Goal: Task Accomplishment & Management: Manage account settings

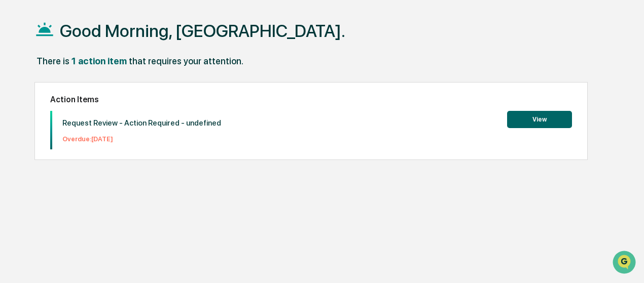
click at [511, 117] on button "View" at bounding box center [539, 119] width 65 height 17
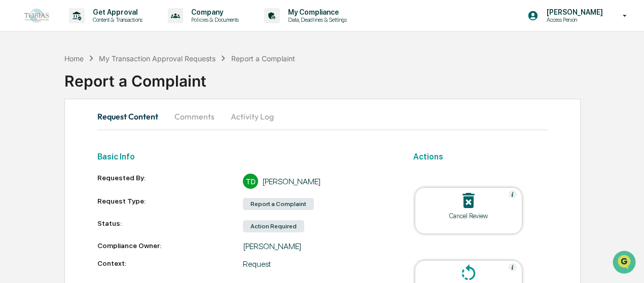
click at [246, 119] on button "Activity Log" at bounding box center [251, 116] width 59 height 24
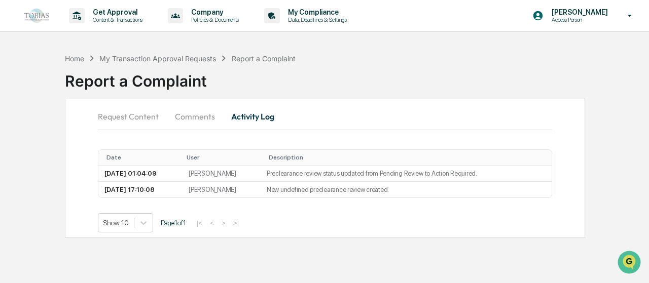
click at [188, 119] on button "Comments" at bounding box center [195, 116] width 56 height 24
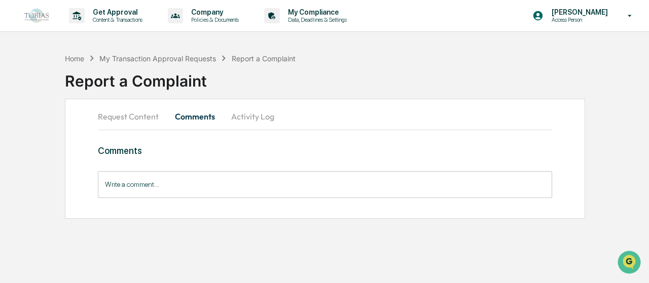
click at [126, 125] on button "Request Content" at bounding box center [132, 116] width 69 height 24
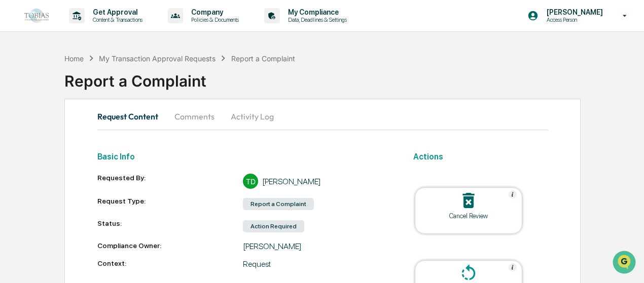
click at [186, 125] on button "Comments" at bounding box center [194, 116] width 56 height 24
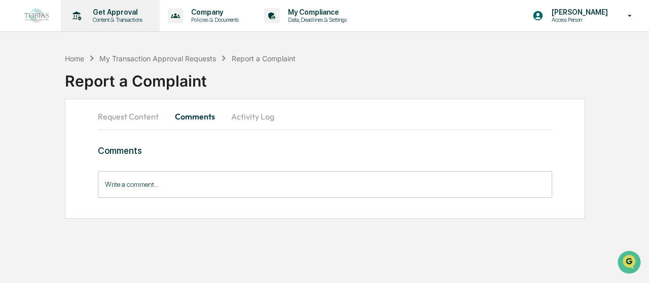
click at [125, 18] on p "Content & Transactions" at bounding box center [116, 19] width 63 height 7
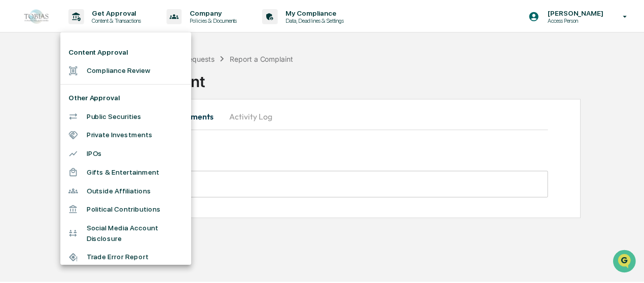
scroll to position [80, 0]
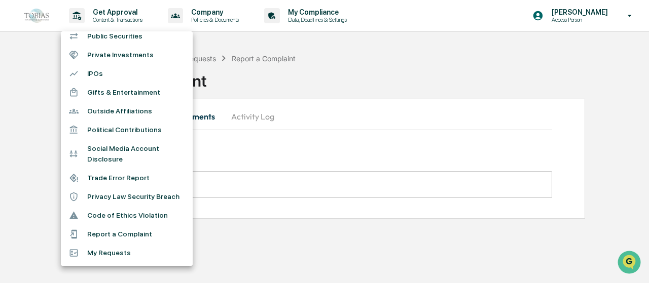
click at [113, 195] on li "Privacy Law Security Breach" at bounding box center [127, 197] width 132 height 19
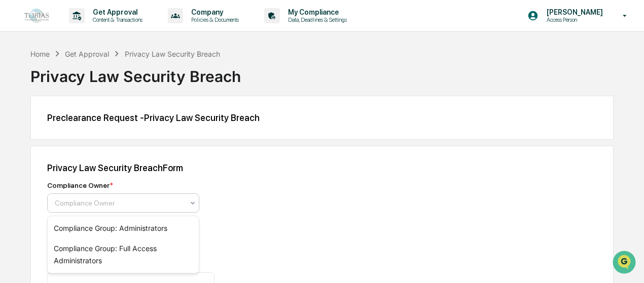
click at [121, 197] on div "Compliance Owner" at bounding box center [119, 203] width 139 height 14
click at [121, 227] on div "Compliance Group: Administrators" at bounding box center [123, 228] width 151 height 20
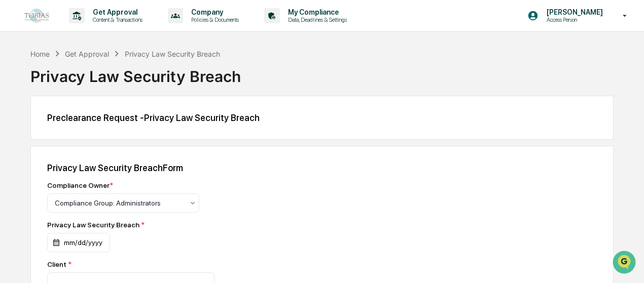
click at [26, 4] on link at bounding box center [42, 15] width 36 height 31
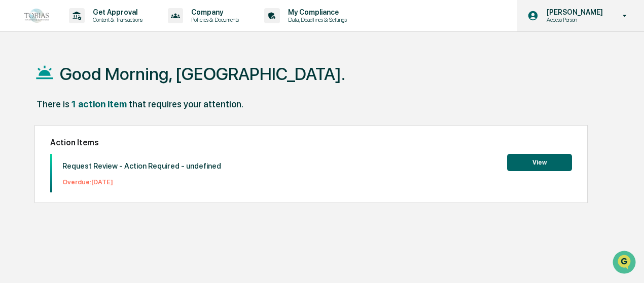
click at [538, 12] on icon at bounding box center [533, 16] width 10 height 10
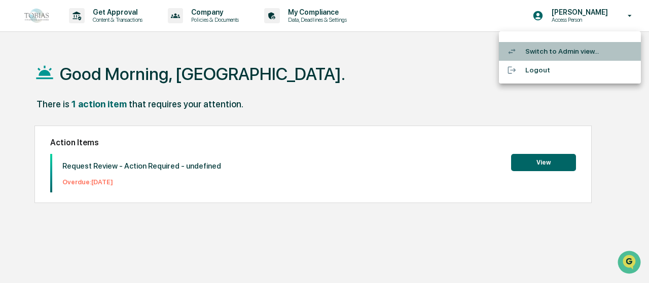
click at [539, 48] on li "Switch to Admin view..." at bounding box center [570, 51] width 142 height 19
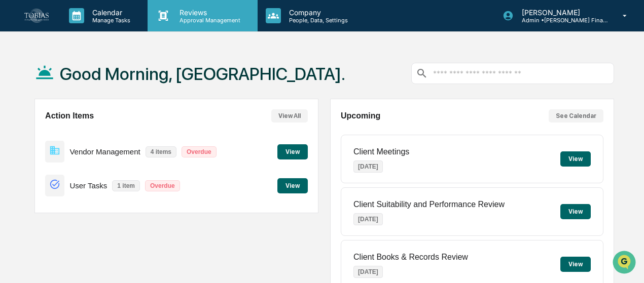
click at [186, 10] on p "Reviews" at bounding box center [208, 12] width 74 height 9
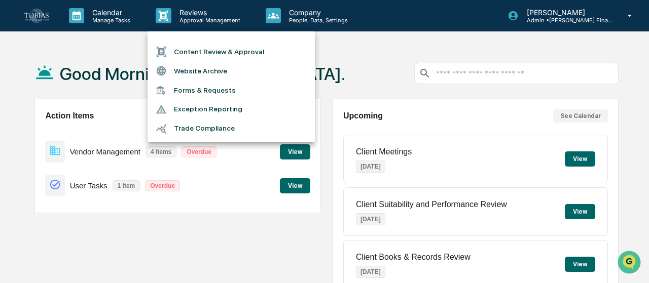
click at [135, 102] on div at bounding box center [324, 141] width 649 height 283
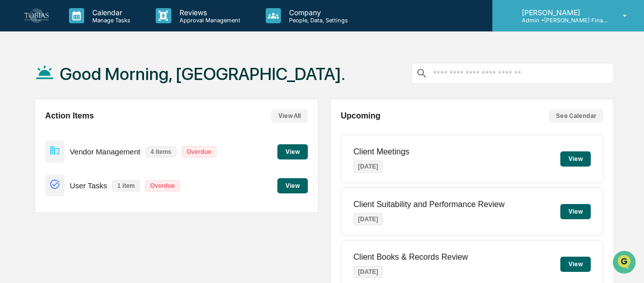
click at [522, 26] on div "Thalia Durand Admin • Tobias Financial Advisors" at bounding box center [568, 15] width 152 height 31
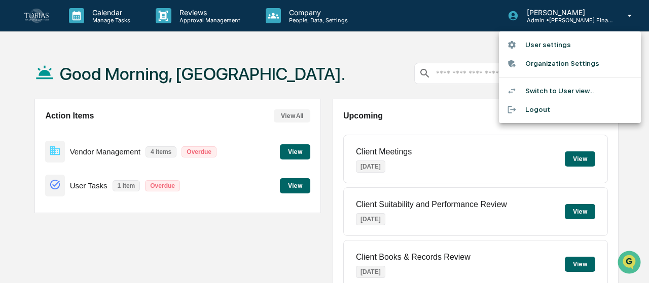
click at [400, 117] on div at bounding box center [324, 141] width 649 height 283
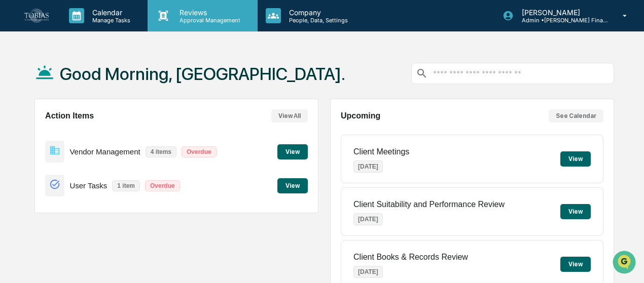
click at [169, 11] on icon at bounding box center [163, 15] width 15 height 15
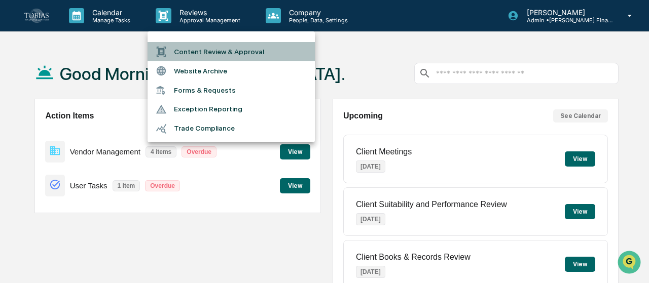
click at [199, 51] on li "Content Review & Approval" at bounding box center [230, 51] width 167 height 19
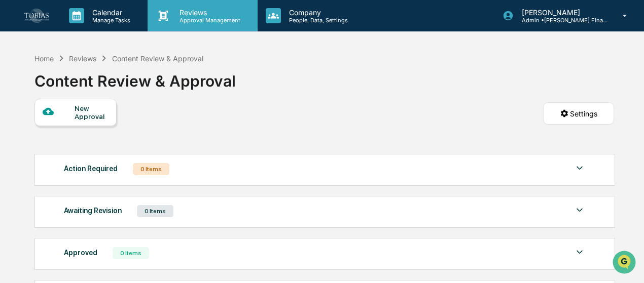
click at [183, 5] on div "Reviews Approval Management" at bounding box center [201, 15] width 109 height 31
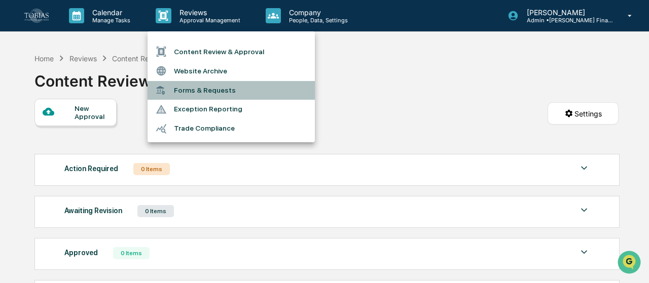
click at [202, 91] on li "Forms & Requests" at bounding box center [230, 90] width 167 height 19
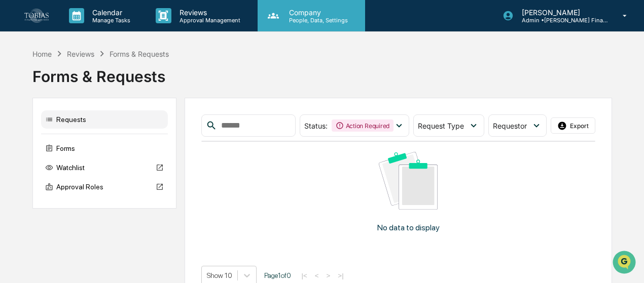
click at [287, 17] on p "People, Data, Settings" at bounding box center [317, 20] width 72 height 7
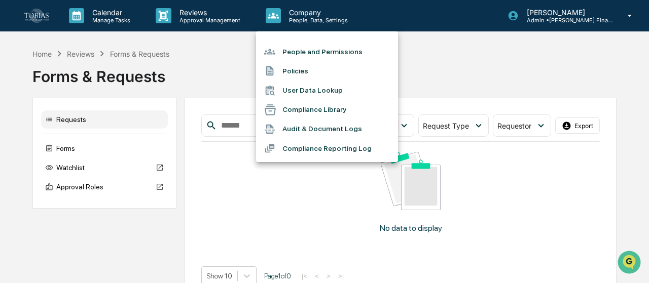
click at [284, 133] on li "Audit & Document Logs" at bounding box center [327, 129] width 142 height 19
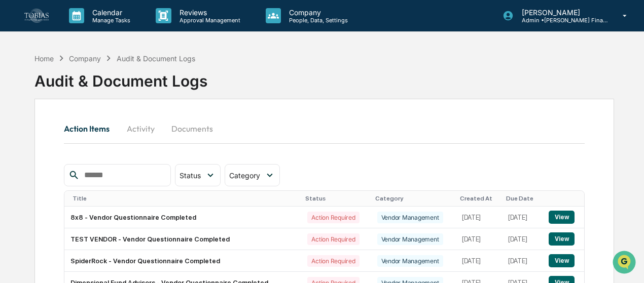
scroll to position [191, 0]
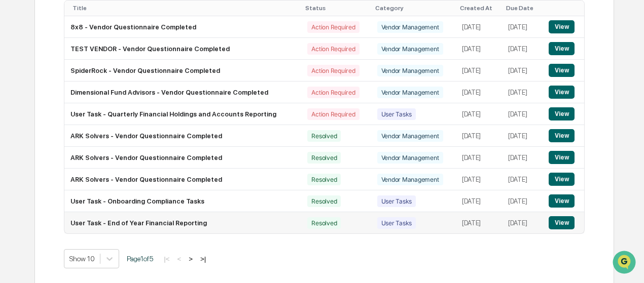
click at [566, 224] on button "View" at bounding box center [561, 222] width 26 height 13
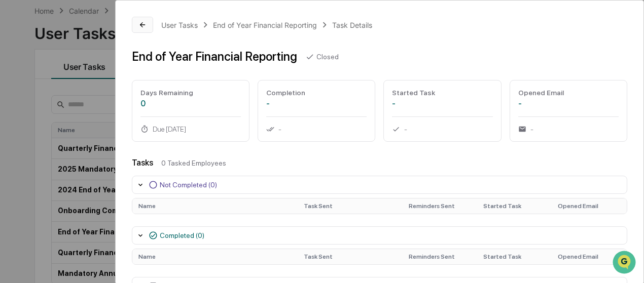
click at [138, 21] on icon at bounding box center [142, 25] width 8 height 8
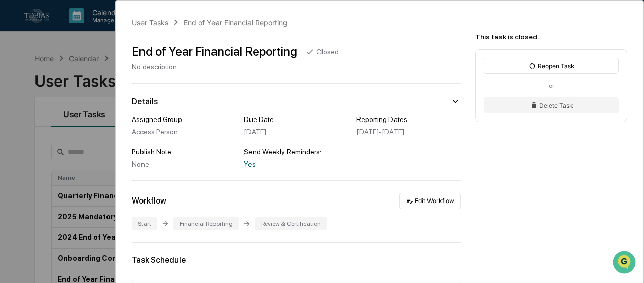
click at [76, 94] on div "User Tasks End of Year Financial Reporting End of Year Financial Reporting Clos…" at bounding box center [322, 141] width 644 height 283
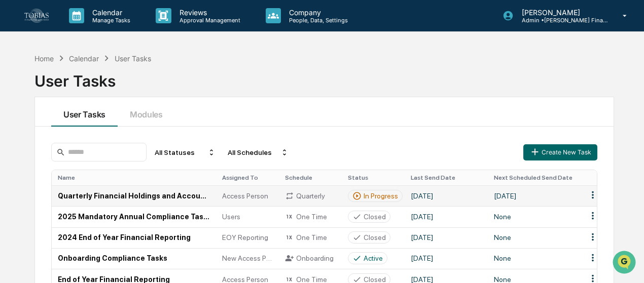
click at [547, 199] on td "[DATE]" at bounding box center [534, 195] width 93 height 21
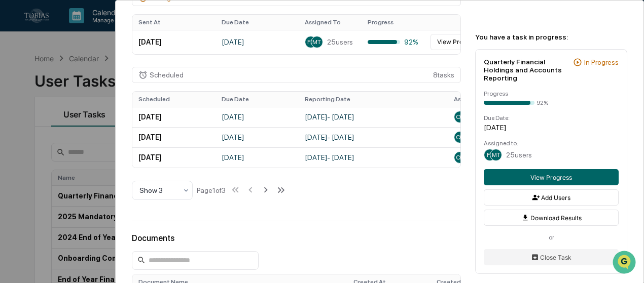
scroll to position [317, 0]
click at [528, 210] on button "Download Results" at bounding box center [550, 218] width 135 height 16
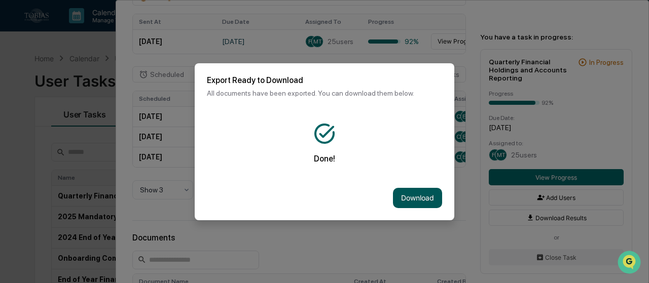
click at [419, 196] on button "Download" at bounding box center [417, 198] width 49 height 20
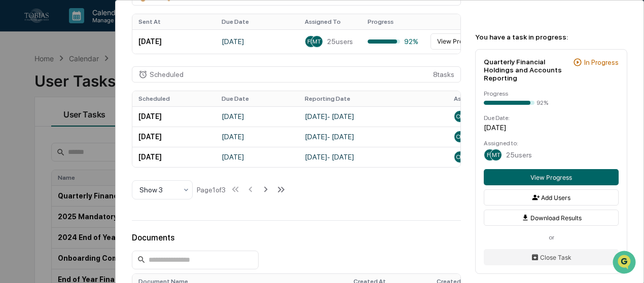
click at [272, 230] on div "User Tasks Quarterly Financial Holdings and Accounts Reporting Quarterly Financ…" at bounding box center [380, 150] width 528 height 935
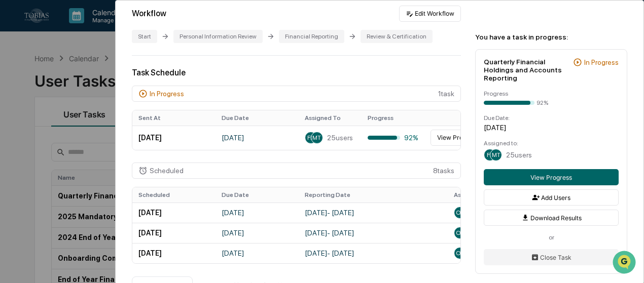
scroll to position [0, 0]
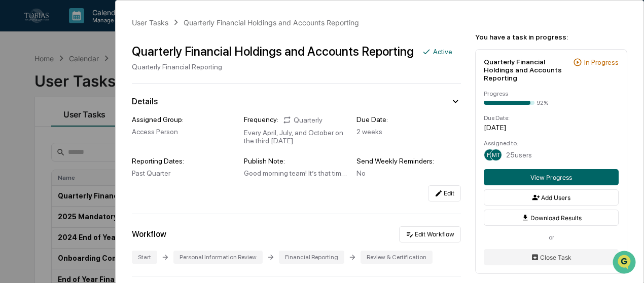
click at [90, 58] on div "User Tasks Quarterly Financial Holdings and Accounts Reporting Quarterly Financ…" at bounding box center [322, 141] width 644 height 283
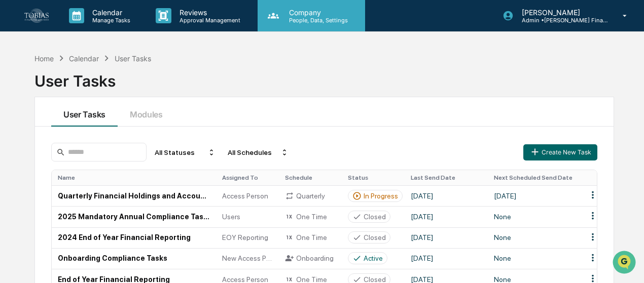
click at [273, 9] on icon at bounding box center [273, 15] width 15 height 15
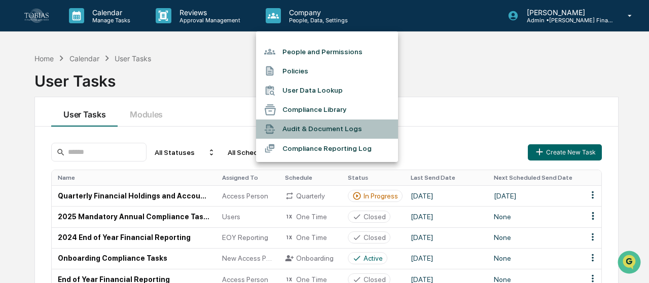
click at [306, 131] on li "Audit & Document Logs" at bounding box center [327, 129] width 142 height 19
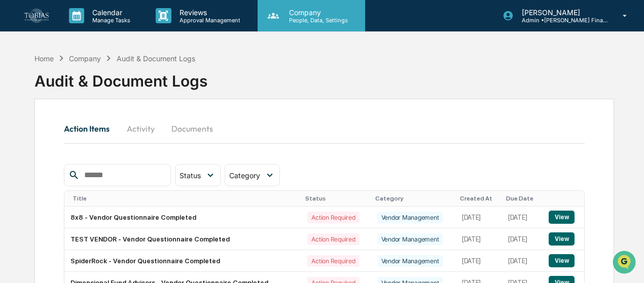
click at [315, 10] on p "Company" at bounding box center [317, 12] width 72 height 9
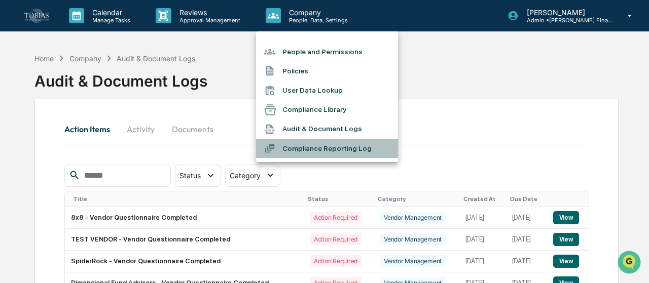
click at [292, 144] on li "Compliance Reporting Log" at bounding box center [327, 148] width 142 height 19
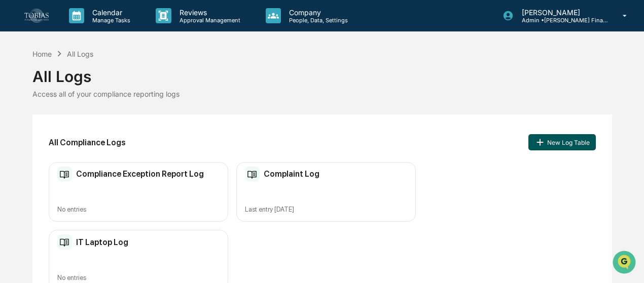
click at [554, 134] on button "New Log Table" at bounding box center [561, 142] width 67 height 16
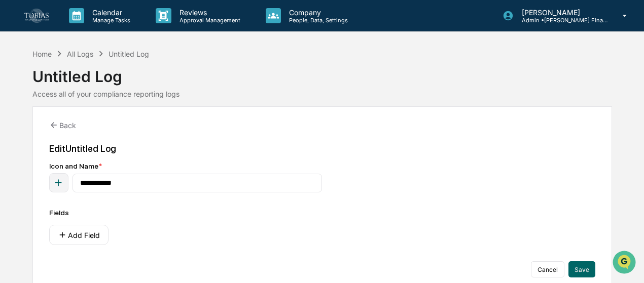
scroll to position [11, 0]
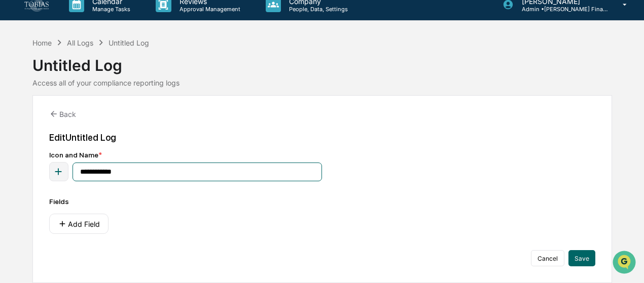
click at [151, 170] on input "**********" at bounding box center [197, 172] width 250 height 19
type input "**********"
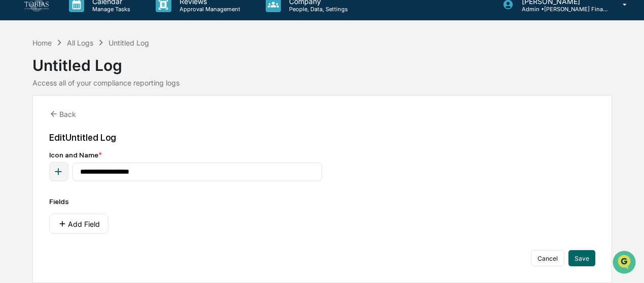
click at [162, 208] on div "Fields Add Field" at bounding box center [322, 216] width 546 height 36
click at [53, 169] on icon "button" at bounding box center [58, 171] width 11 height 11
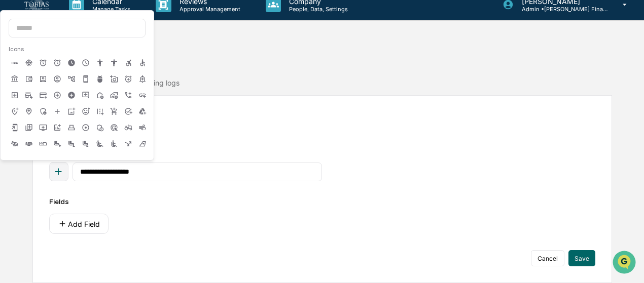
click at [42, 92] on icon at bounding box center [43, 95] width 8 height 8
click at [275, 141] on div "Edit Untitled Log" at bounding box center [322, 137] width 546 height 11
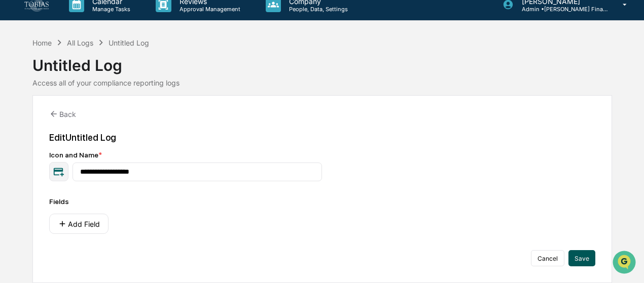
click at [588, 256] on button "Save" at bounding box center [581, 258] width 27 height 16
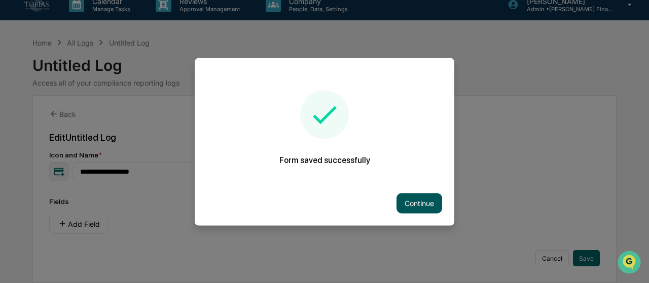
click at [404, 206] on button "Continue" at bounding box center [419, 203] width 46 height 20
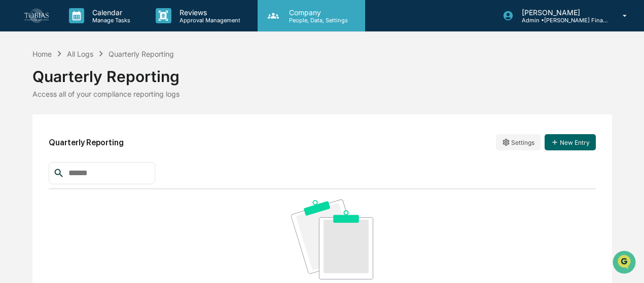
click at [271, 17] on icon at bounding box center [273, 16] width 11 height 6
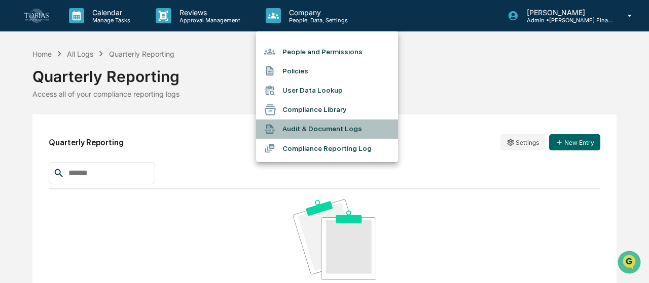
click at [335, 125] on li "Audit & Document Logs" at bounding box center [327, 129] width 142 height 19
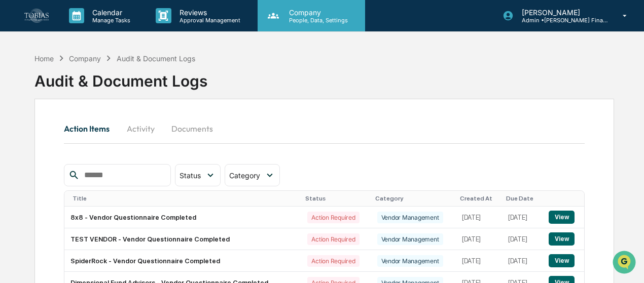
click at [311, 16] on p "Company" at bounding box center [317, 12] width 72 height 9
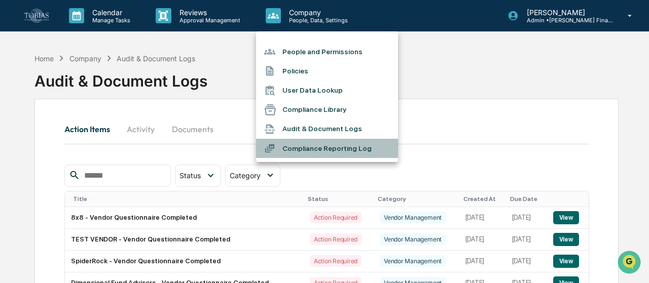
click at [303, 147] on li "Compliance Reporting Log" at bounding box center [327, 148] width 142 height 19
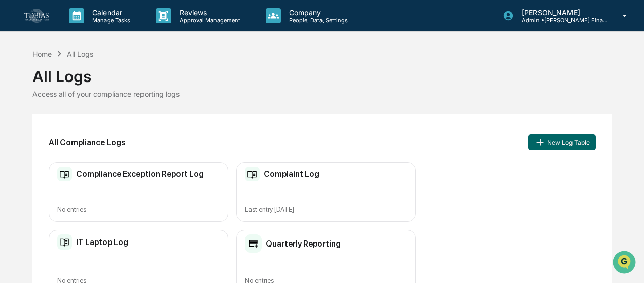
scroll to position [26, 0]
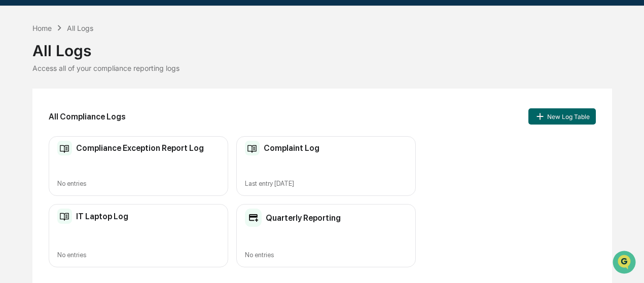
click at [272, 214] on h2 "Quarterly Reporting" at bounding box center [303, 218] width 75 height 10
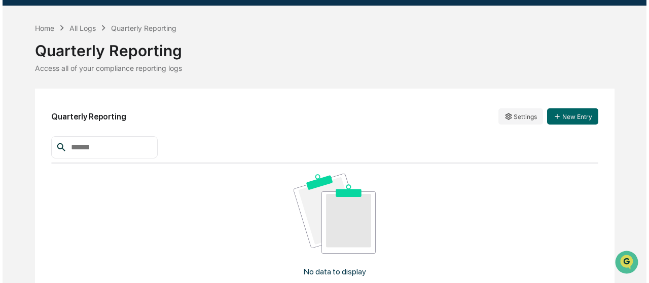
scroll to position [87, 0]
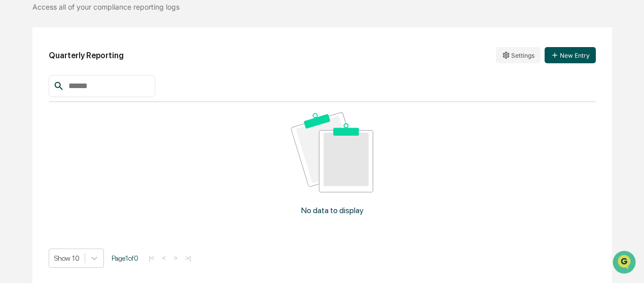
click at [579, 60] on button "New Entry" at bounding box center [569, 55] width 51 height 16
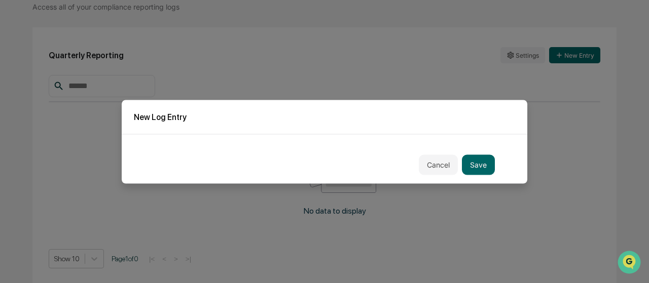
click at [308, 154] on div "Cancel Save" at bounding box center [324, 159] width 405 height 50
click at [432, 163] on button "Cancel" at bounding box center [438, 165] width 39 height 20
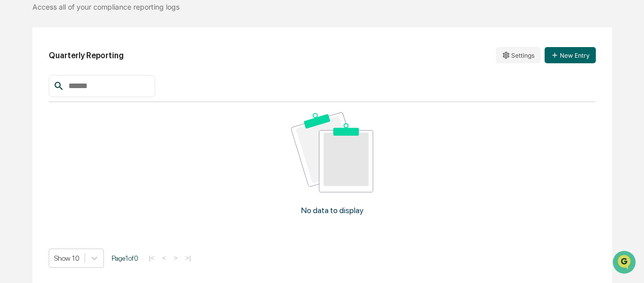
click at [498, 64] on div "Quarterly Reporting Settings New Entry" at bounding box center [322, 55] width 547 height 23
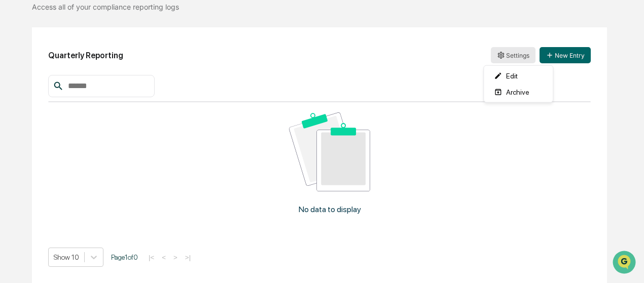
click at [501, 56] on html "Calendar Manage Tasks Reviews Approval Management Company People, Data, Setting…" at bounding box center [322, 54] width 644 height 283
click at [502, 74] on div "Edit" at bounding box center [518, 76] width 65 height 16
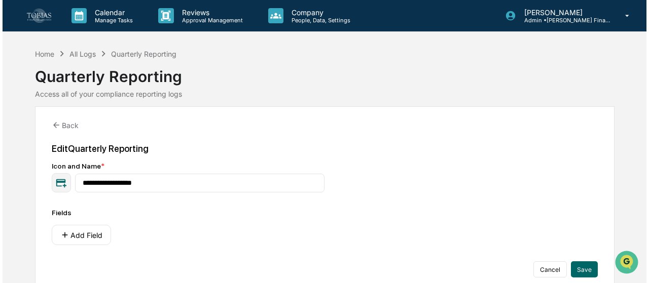
scroll to position [11, 0]
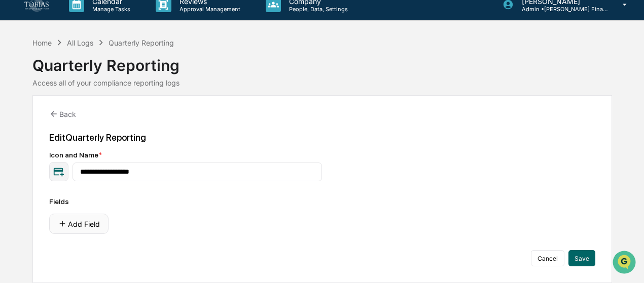
click at [70, 221] on button "Add Field" at bounding box center [78, 224] width 59 height 20
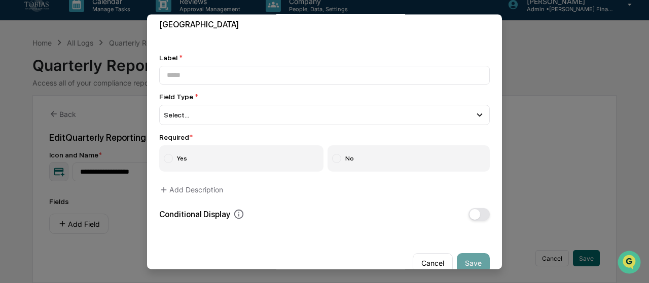
scroll to position [7, 0]
click at [228, 118] on div "Select..." at bounding box center [324, 114] width 330 height 20
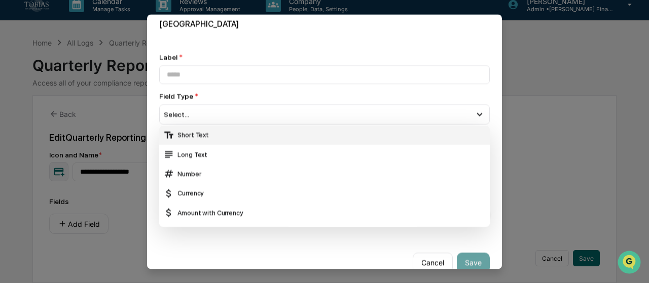
click at [226, 135] on div "Short Text" at bounding box center [324, 135] width 322 height 11
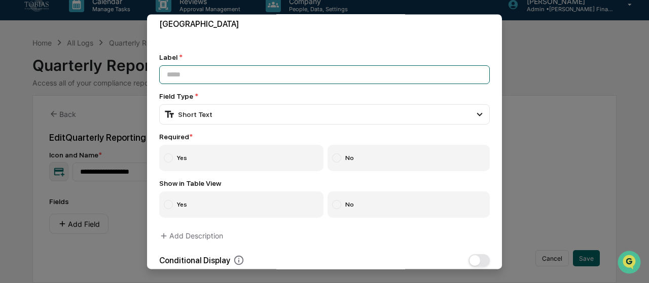
click at [226, 80] on input at bounding box center [324, 74] width 330 height 19
type input "**********"
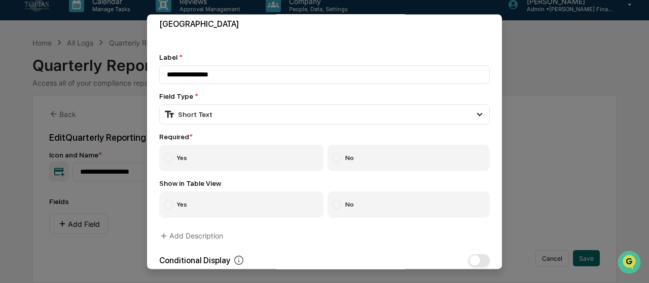
click at [210, 144] on div "Required * Yes No" at bounding box center [324, 152] width 330 height 39
click at [208, 154] on label "Yes" at bounding box center [241, 158] width 164 height 26
click at [201, 200] on label "Yes" at bounding box center [241, 205] width 164 height 26
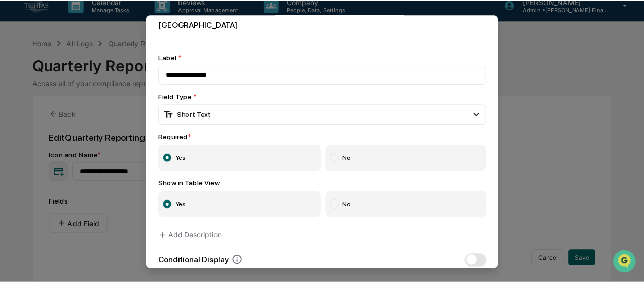
scroll to position [69, 0]
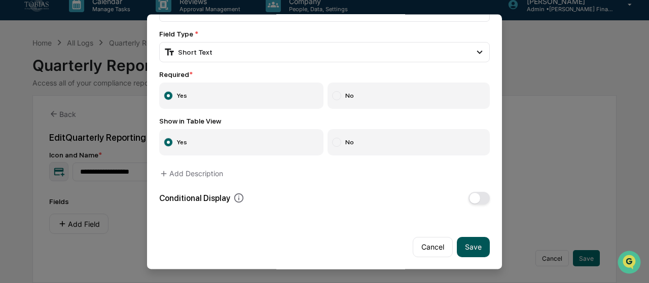
click at [463, 244] on button "Save" at bounding box center [473, 247] width 33 height 20
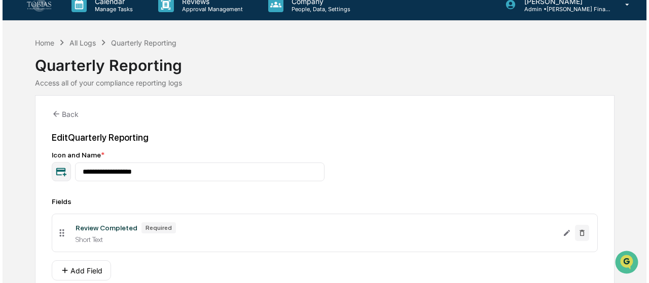
scroll to position [58, 0]
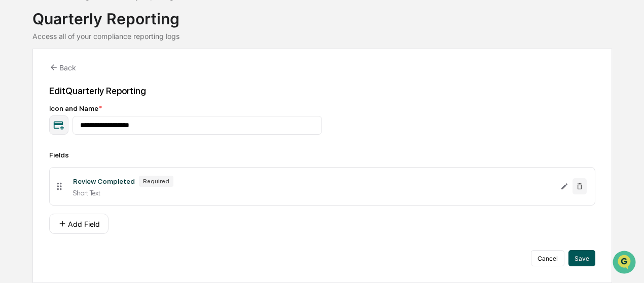
click at [584, 261] on button "Save" at bounding box center [581, 258] width 27 height 16
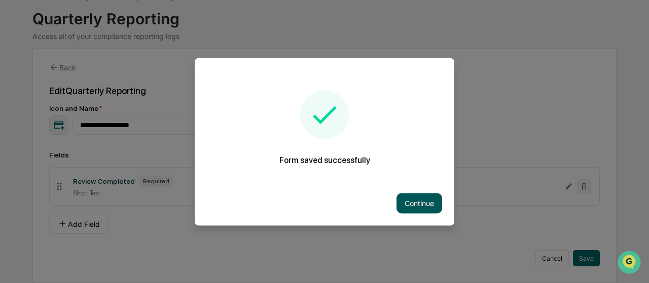
click at [426, 195] on button "Continue" at bounding box center [419, 203] width 46 height 20
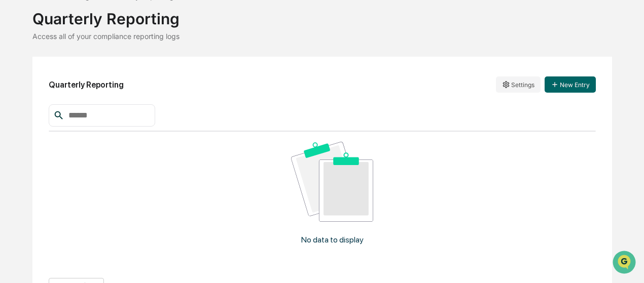
scroll to position [87, 0]
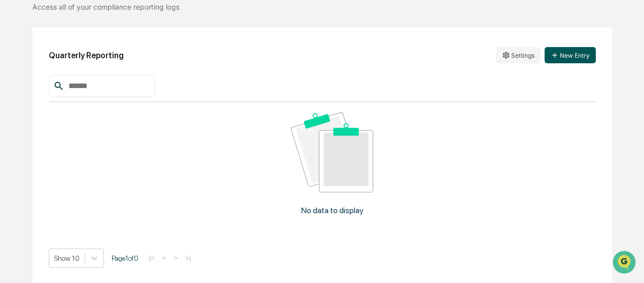
click at [563, 50] on button "New Entry" at bounding box center [569, 55] width 51 height 16
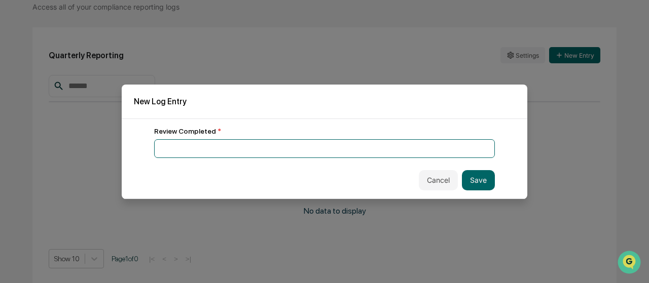
click at [301, 139] on input at bounding box center [324, 148] width 341 height 19
type input "**********"
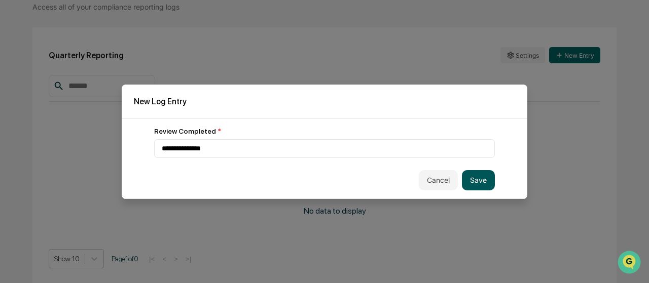
click at [475, 187] on button "Save" at bounding box center [478, 180] width 33 height 20
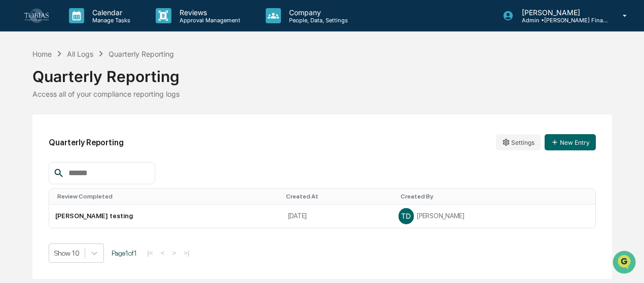
scroll to position [0, 0]
click at [517, 143] on html "Calendar Manage Tasks Reviews Approval Management Company People, Data, Setting…" at bounding box center [324, 141] width 649 height 283
click at [512, 163] on div "Edit" at bounding box center [523, 163] width 65 height 16
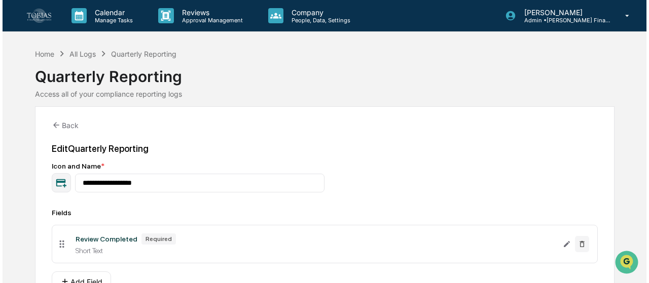
scroll to position [58, 0]
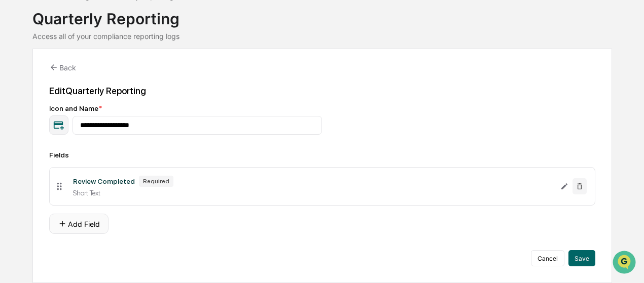
click at [71, 214] on button "Add Field" at bounding box center [78, 224] width 59 height 20
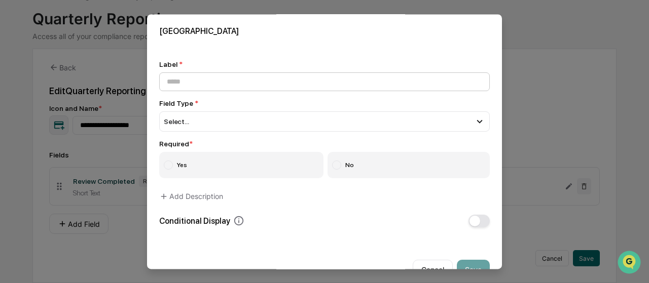
type input "*"
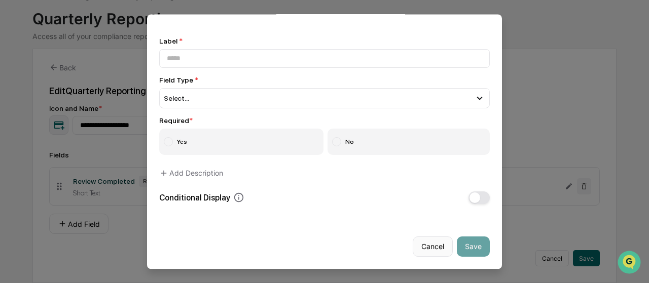
click at [425, 249] on button "Cancel" at bounding box center [433, 247] width 40 height 20
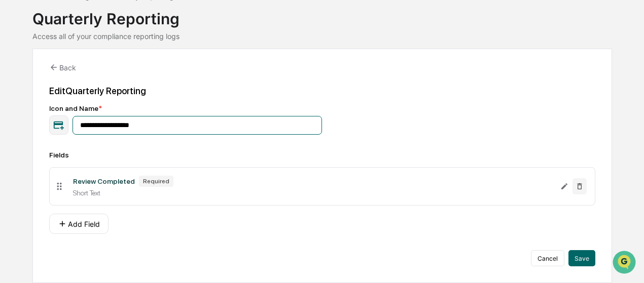
click at [152, 129] on input "**********" at bounding box center [197, 125] width 250 height 19
type input "**********"
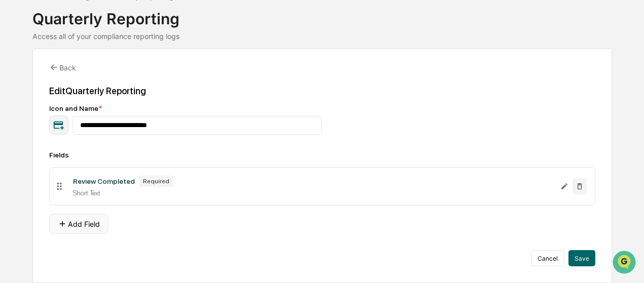
click at [80, 218] on button "Add Field" at bounding box center [78, 224] width 59 height 20
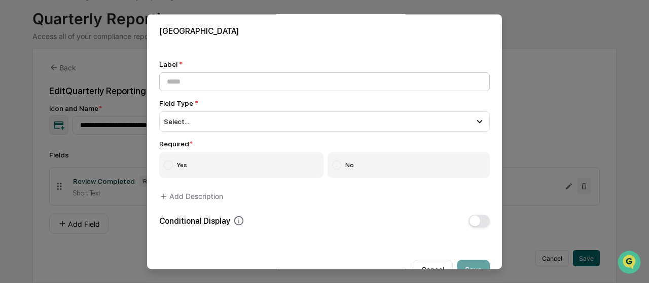
click at [228, 80] on input at bounding box center [324, 81] width 330 height 19
type input "**********"
click at [214, 118] on div "Select..." at bounding box center [324, 121] width 330 height 20
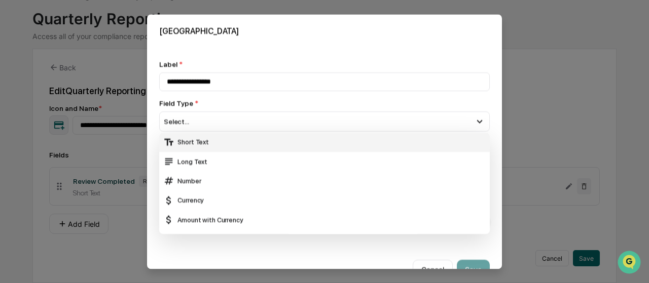
click at [208, 142] on div "Short Text" at bounding box center [324, 142] width 322 height 11
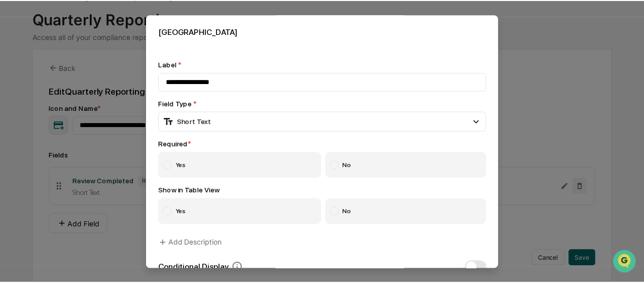
scroll to position [69, 0]
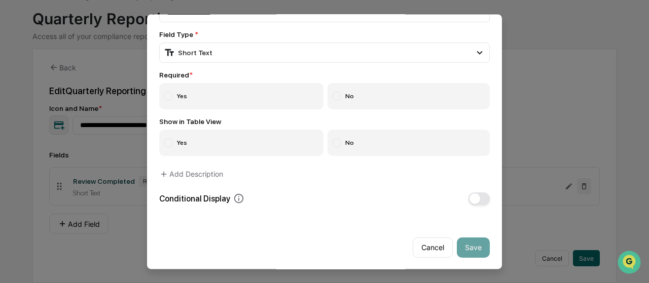
click at [227, 94] on label "Yes" at bounding box center [241, 96] width 164 height 26
click at [227, 138] on label "Yes" at bounding box center [241, 143] width 164 height 26
click at [474, 243] on button "Save" at bounding box center [473, 248] width 33 height 20
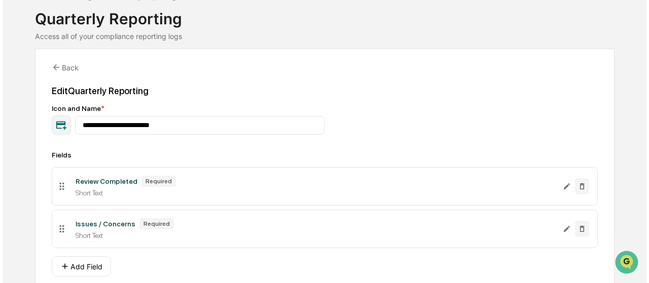
scroll to position [100, 0]
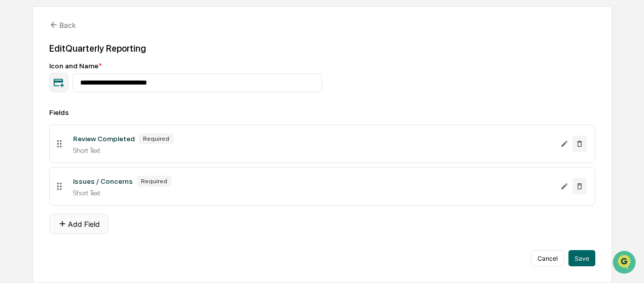
click at [63, 217] on button "Add Field" at bounding box center [78, 224] width 59 height 20
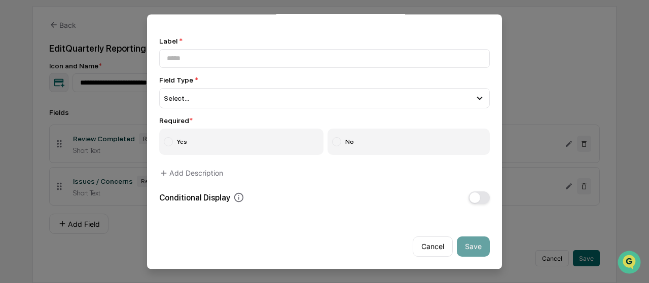
scroll to position [0, 0]
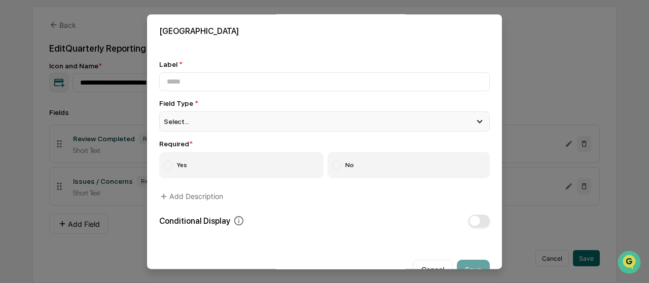
drag, startPoint x: 198, startPoint y: 138, endPoint x: 196, endPoint y: 129, distance: 9.2
click at [196, 131] on div "Label * Field Type * Select... Short Text Long Text Number Currency Amount with…" at bounding box center [324, 143] width 330 height 167
click at [196, 126] on div "Select..." at bounding box center [324, 121] width 330 height 20
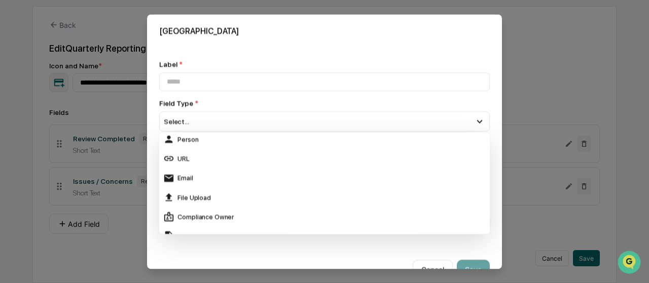
scroll to position [169, 0]
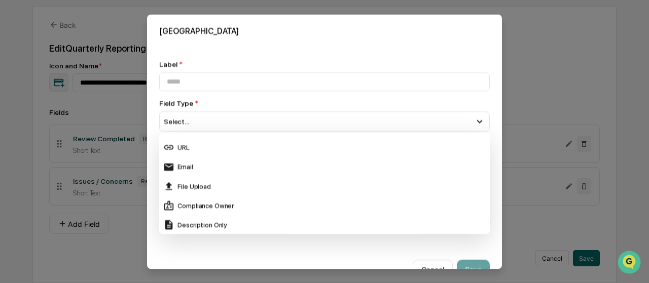
click at [202, 182] on div "File Upload" at bounding box center [324, 186] width 322 height 11
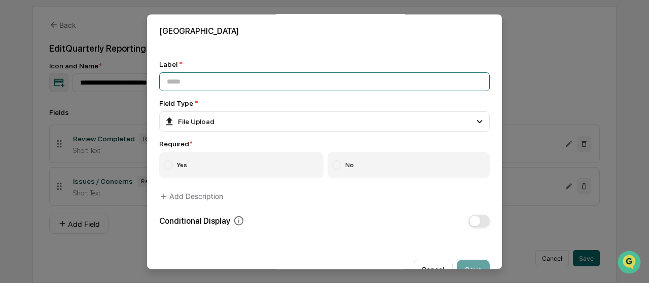
click at [209, 78] on input at bounding box center [324, 81] width 330 height 19
type input "**********"
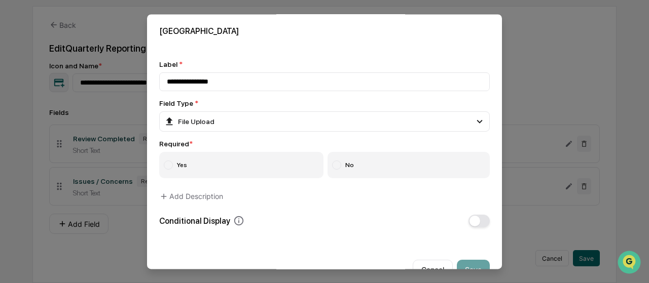
click at [190, 162] on label "Yes" at bounding box center [241, 165] width 164 height 26
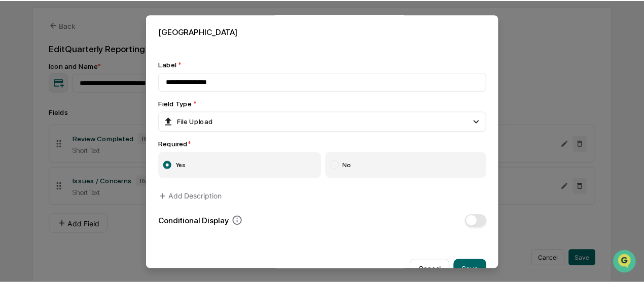
scroll to position [23, 0]
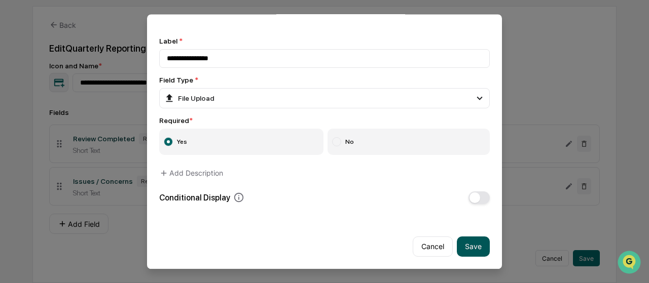
click at [465, 249] on button "Save" at bounding box center [473, 247] width 33 height 20
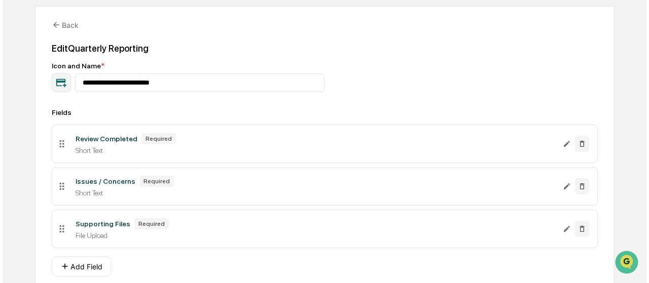
scroll to position [143, 0]
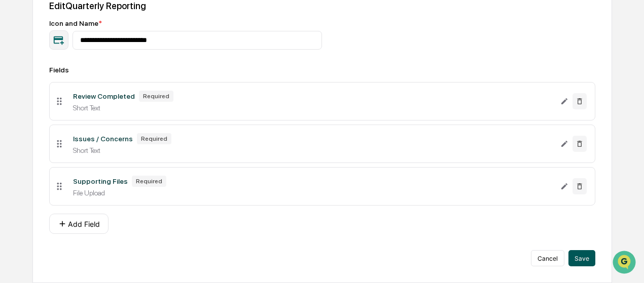
click at [591, 261] on button "Save" at bounding box center [581, 258] width 27 height 16
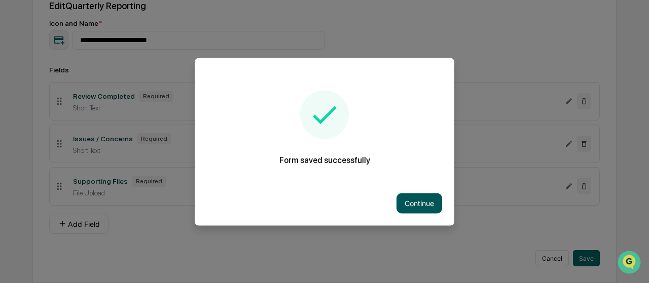
click at [405, 198] on button "Continue" at bounding box center [419, 203] width 46 height 20
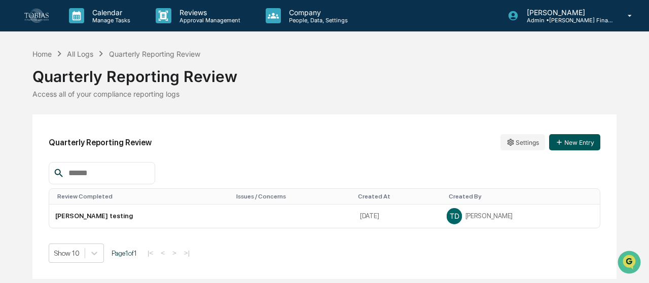
click at [584, 142] on button "New Entry" at bounding box center [574, 142] width 51 height 16
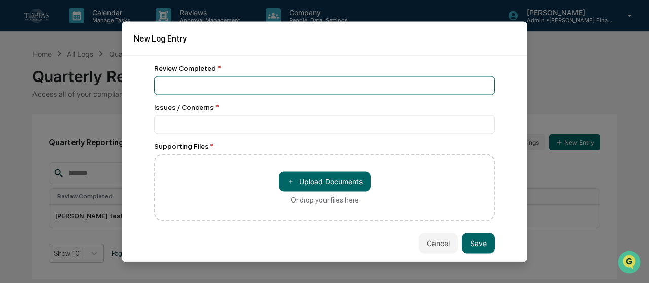
click at [258, 81] on input at bounding box center [324, 85] width 341 height 19
type input "**********"
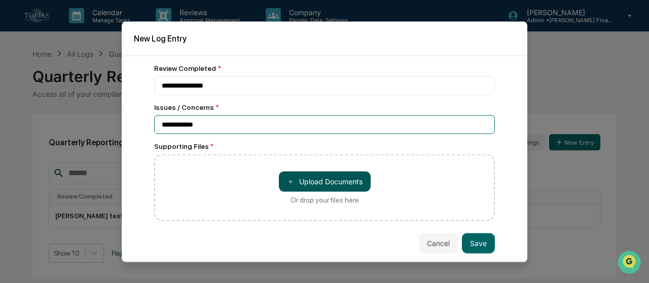
type input "**********"
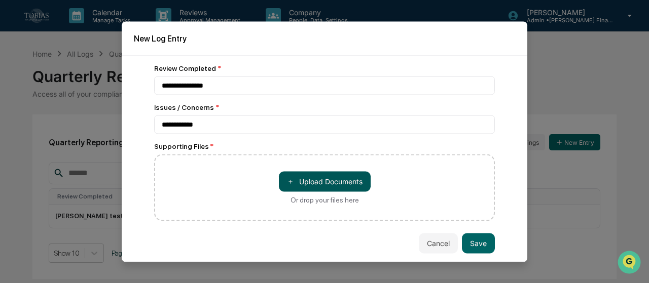
click at [290, 178] on span "＋" at bounding box center [290, 182] width 7 height 10
click at [310, 184] on button "＋ Upload Documents" at bounding box center [325, 181] width 92 height 20
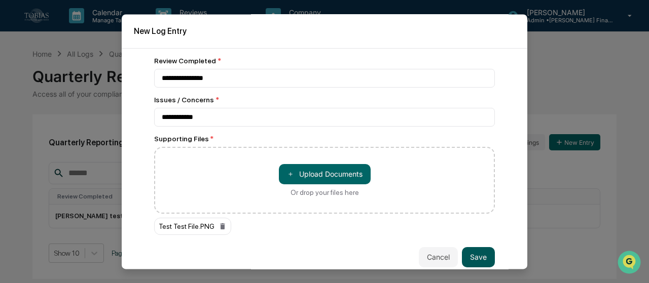
click at [464, 259] on button "Save" at bounding box center [478, 257] width 33 height 20
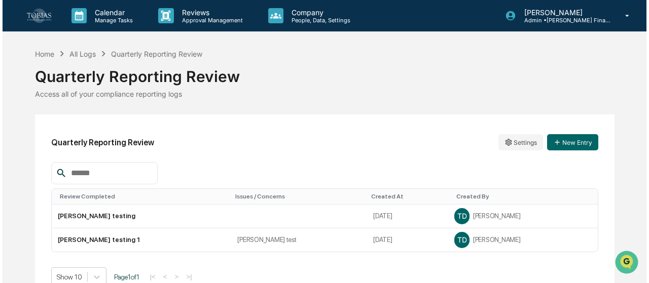
scroll to position [18, 0]
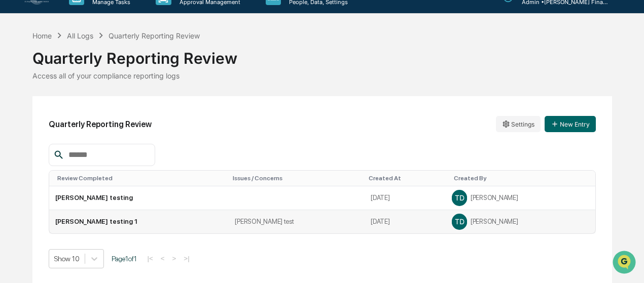
click at [364, 228] on td "Aug 18, 2025" at bounding box center [404, 221] width 81 height 23
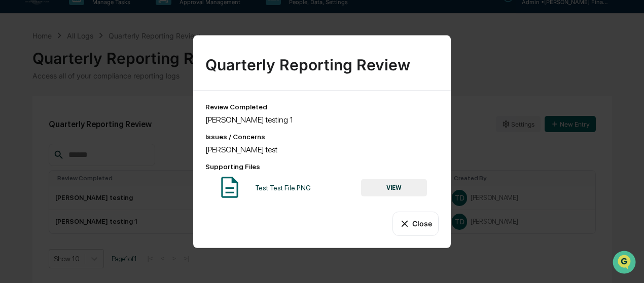
click at [405, 221] on icon at bounding box center [404, 223] width 11 height 11
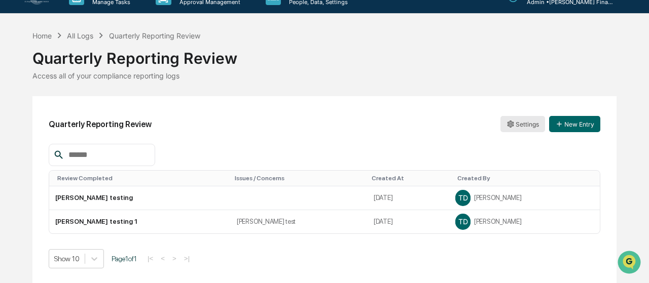
click at [515, 122] on html "Calendar Manage Tasks Reviews Approval Management Company People, Data, Setting…" at bounding box center [324, 123] width 649 height 283
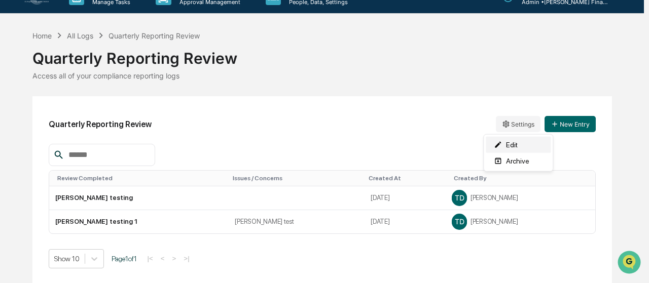
click at [508, 140] on div "Edit" at bounding box center [518, 145] width 65 height 16
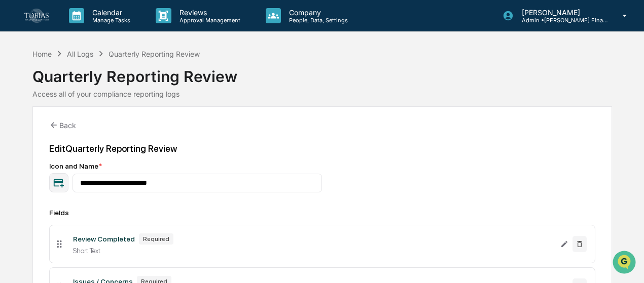
scroll to position [143, 0]
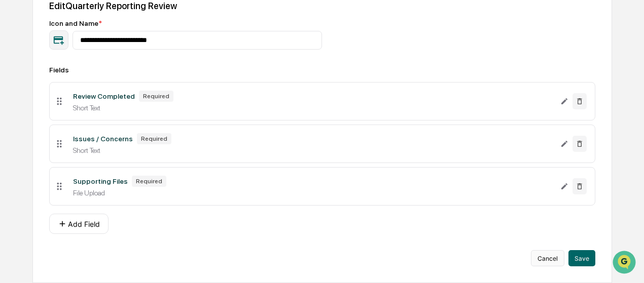
click at [548, 258] on button "Cancel" at bounding box center [547, 258] width 33 height 16
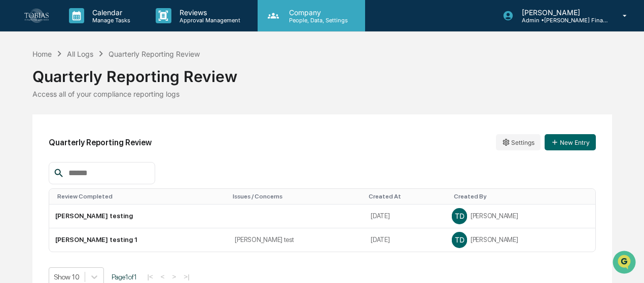
click at [307, 10] on p "Company" at bounding box center [317, 12] width 72 height 9
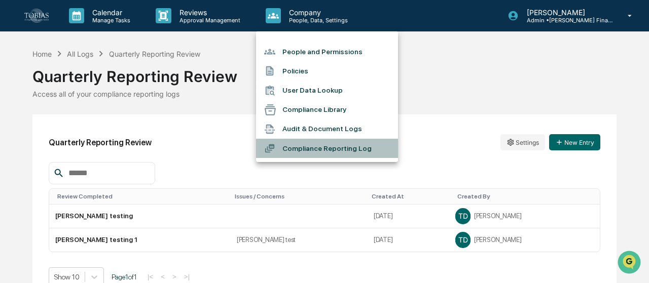
click at [349, 144] on li "Compliance Reporting Log" at bounding box center [327, 148] width 142 height 19
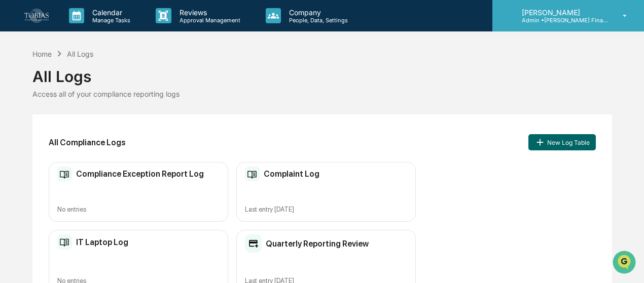
click at [554, 17] on p "Admin • Tobias Financial Advisors" at bounding box center [560, 20] width 94 height 7
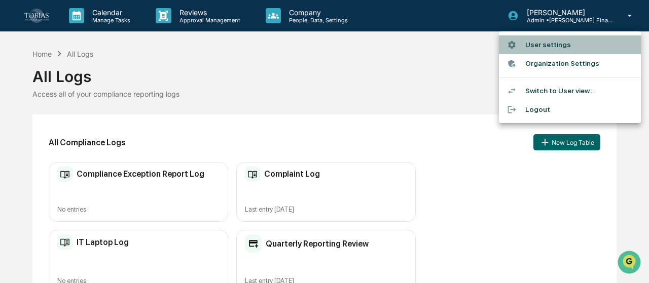
click at [527, 51] on li "User settings" at bounding box center [570, 44] width 142 height 19
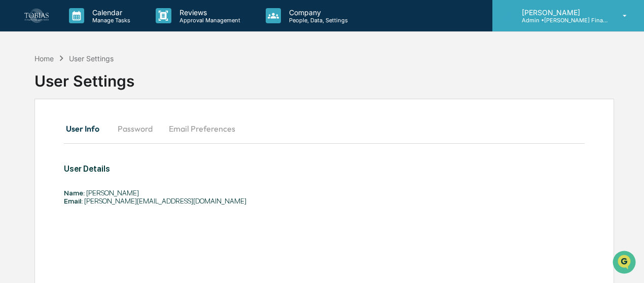
click at [584, 14] on p "[PERSON_NAME]" at bounding box center [560, 12] width 94 height 9
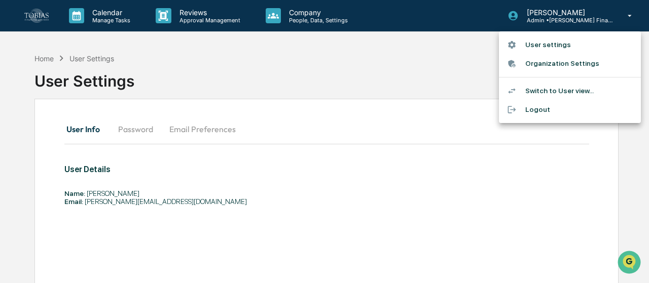
click at [315, 11] on div at bounding box center [324, 141] width 649 height 283
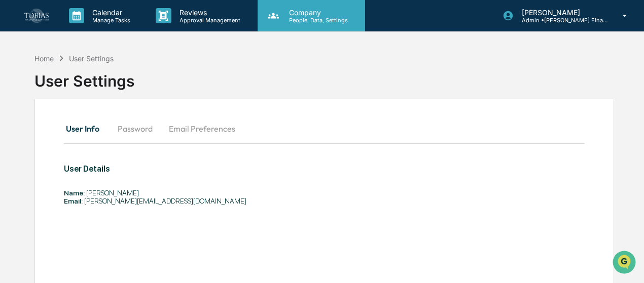
click at [271, 17] on icon at bounding box center [273, 16] width 11 height 6
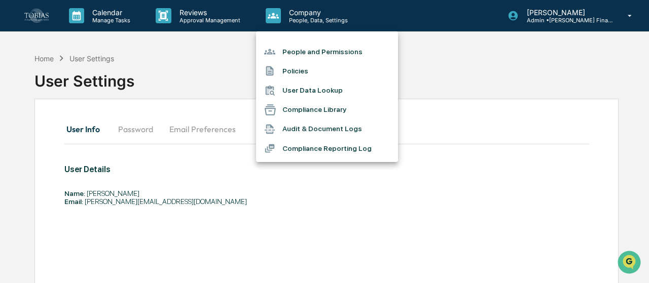
click at [286, 55] on li "People and Permissions" at bounding box center [327, 51] width 142 height 19
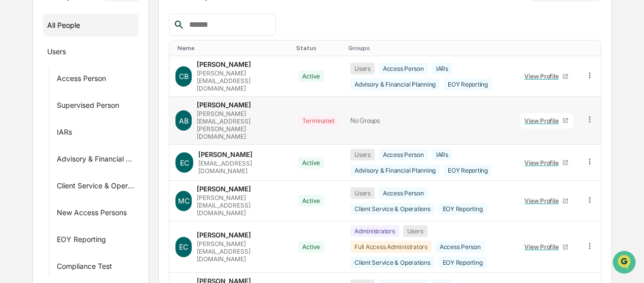
scroll to position [72, 0]
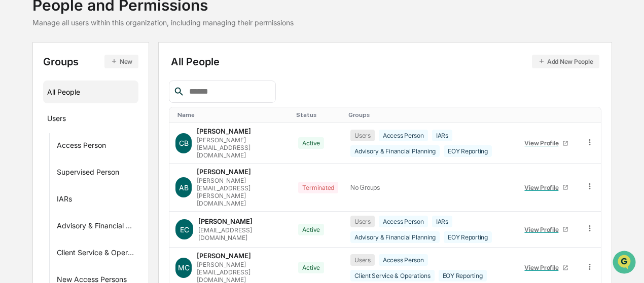
click at [216, 95] on input "text" at bounding box center [228, 91] width 86 height 13
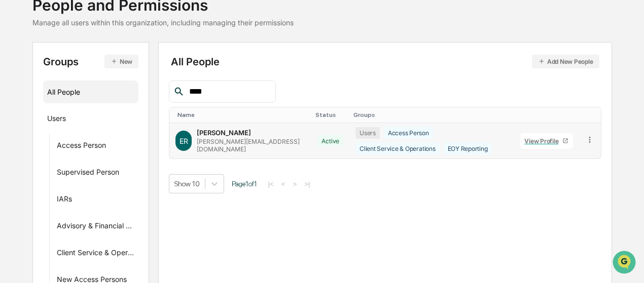
type input "****"
click at [538, 138] on div "View Profile" at bounding box center [543, 141] width 38 height 8
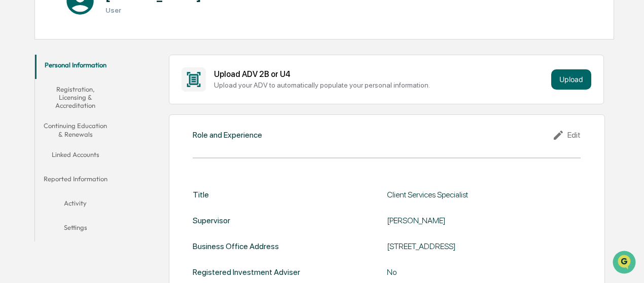
scroll to position [120, 0]
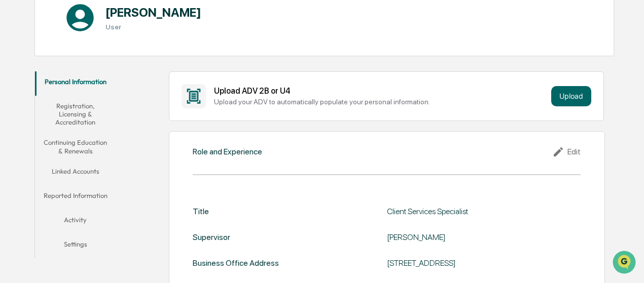
click at [83, 192] on button "Reported Information" at bounding box center [75, 197] width 81 height 24
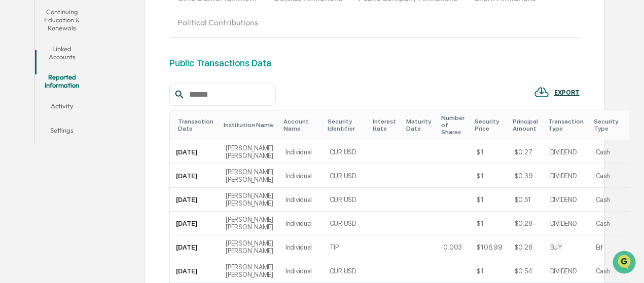
scroll to position [254, 0]
click at [75, 121] on button "Settings" at bounding box center [62, 133] width 54 height 24
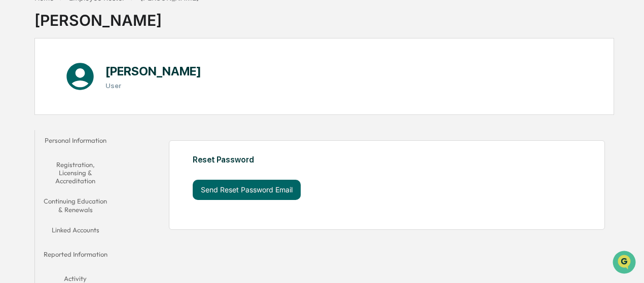
scroll to position [94, 0]
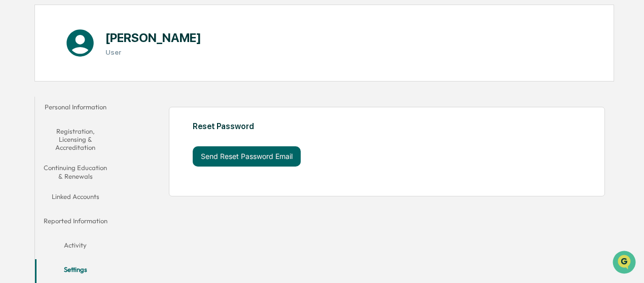
click at [72, 244] on button "Activity" at bounding box center [75, 247] width 81 height 24
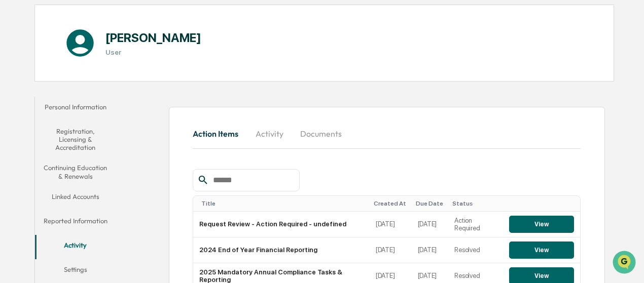
scroll to position [178, 0]
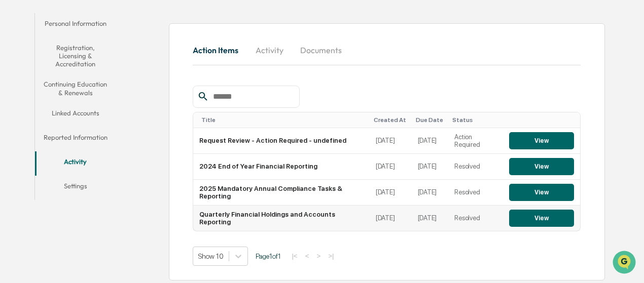
click at [528, 217] on button "View" at bounding box center [541, 218] width 65 height 17
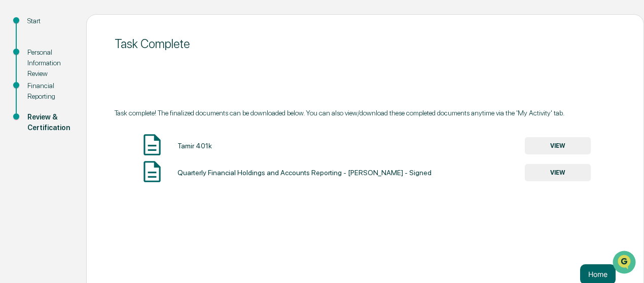
scroll to position [125, 0]
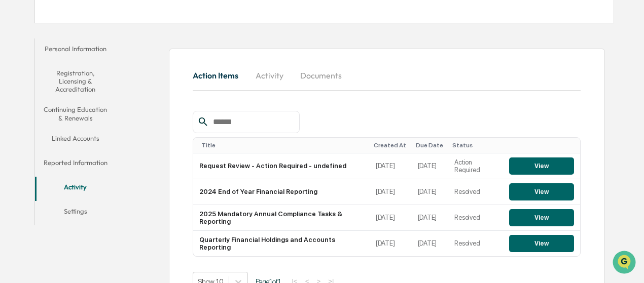
scroll to position [178, 0]
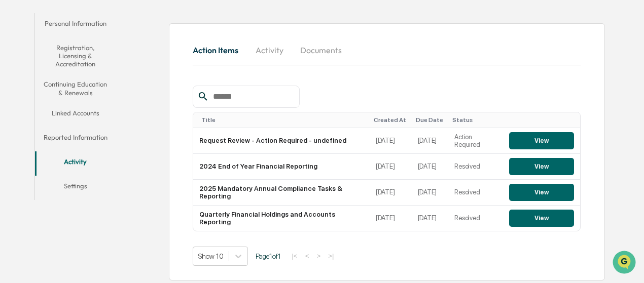
click at [74, 116] on button "Linked Accounts" at bounding box center [75, 115] width 81 height 24
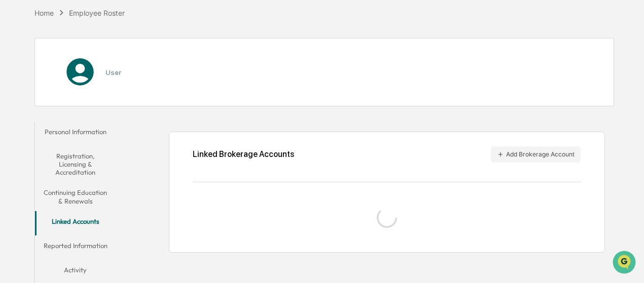
scroll to position [94, 0]
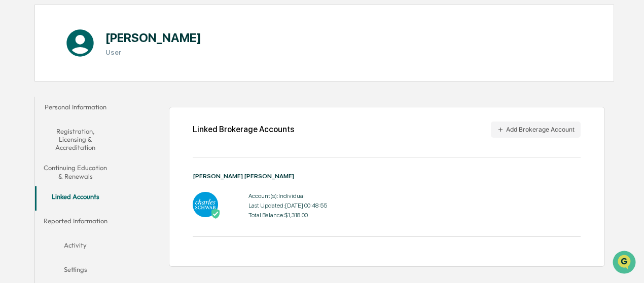
click at [75, 244] on button "Activity" at bounding box center [75, 247] width 81 height 24
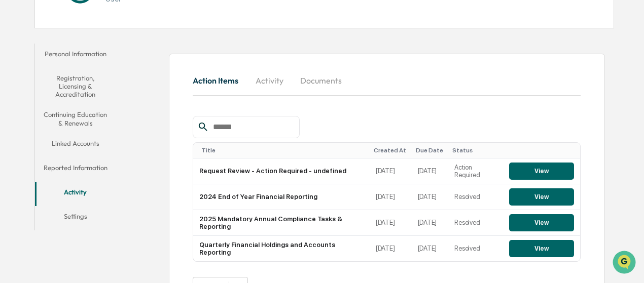
scroll to position [178, 0]
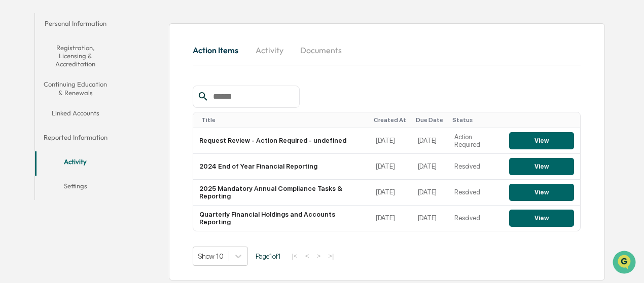
click at [87, 94] on button "Continuing Education & Renewals" at bounding box center [75, 88] width 81 height 29
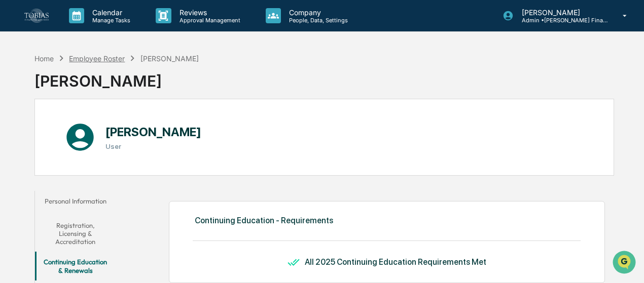
click at [111, 57] on div "Employee Roster" at bounding box center [97, 58] width 56 height 9
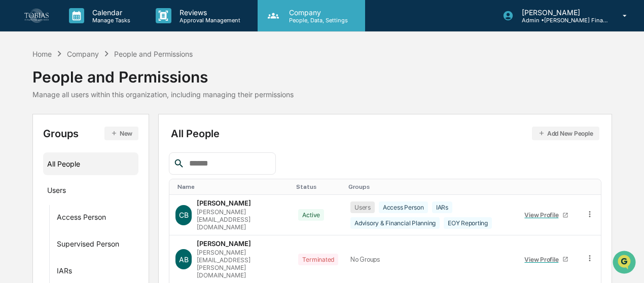
click at [333, 20] on p "People, Data, Settings" at bounding box center [317, 20] width 72 height 7
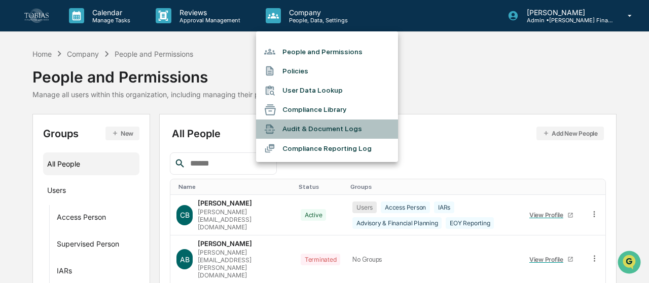
click at [311, 125] on li "Audit & Document Logs" at bounding box center [327, 129] width 142 height 19
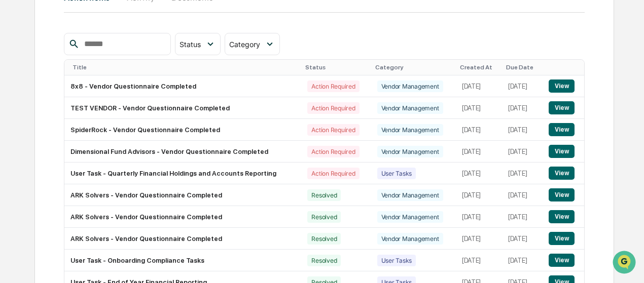
scroll to position [68, 0]
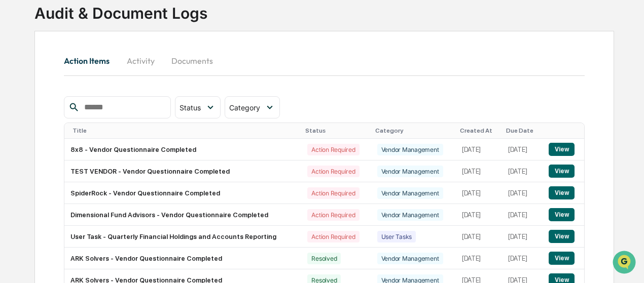
click at [190, 56] on button "Documents" at bounding box center [192, 61] width 58 height 24
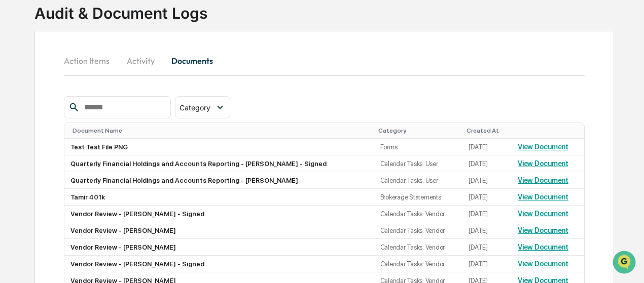
click at [87, 72] on button "Action Items" at bounding box center [91, 61] width 54 height 24
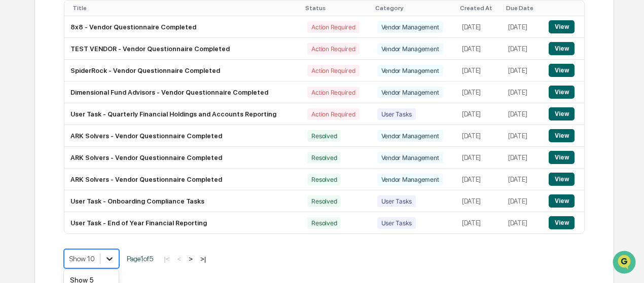
scroll to position [264, 0]
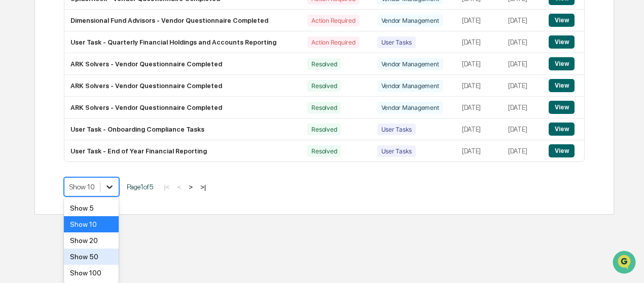
click at [109, 252] on div "Show 50" at bounding box center [91, 257] width 55 height 16
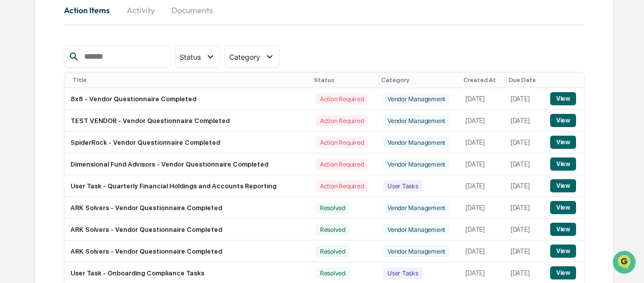
scroll to position [118, 0]
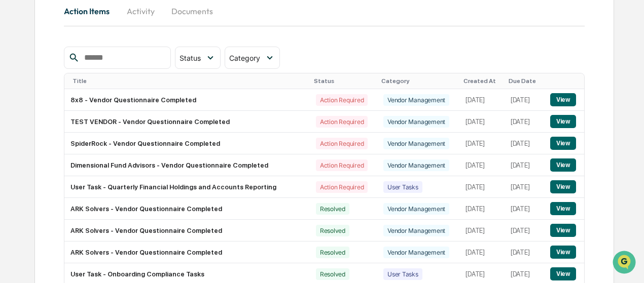
click at [459, 76] on th "Created At" at bounding box center [481, 81] width 45 height 16
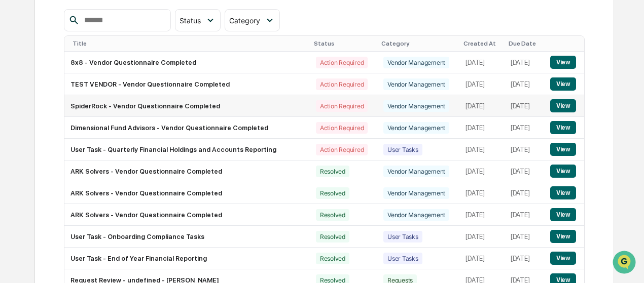
scroll to position [155, 0]
click at [571, 147] on button "View" at bounding box center [563, 149] width 26 height 13
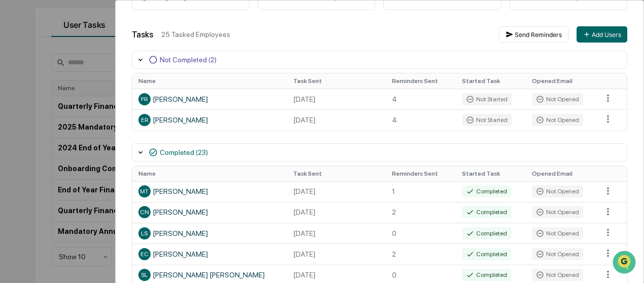
scroll to position [132, 0]
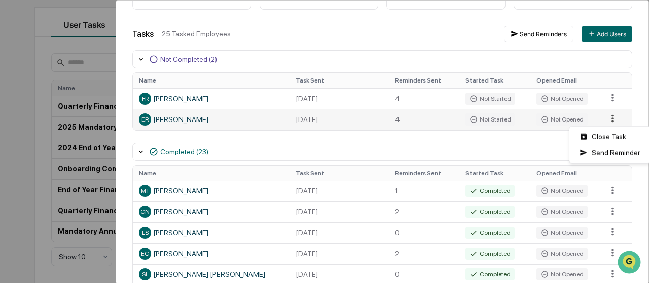
click at [602, 119] on html "Calendar Manage Tasks Reviews Approval Management Company People, Data, Setting…" at bounding box center [324, 51] width 649 height 283
click at [608, 98] on html "Calendar Manage Tasks Reviews Approval Management Company People, Data, Setting…" at bounding box center [324, 51] width 649 height 283
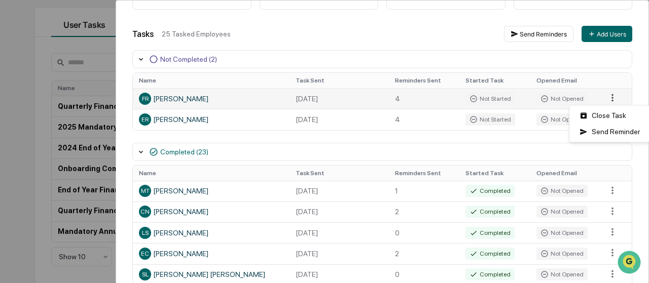
click at [599, 98] on html "Calendar Manage Tasks Reviews Approval Management Company People, Data, Setting…" at bounding box center [324, 51] width 649 height 283
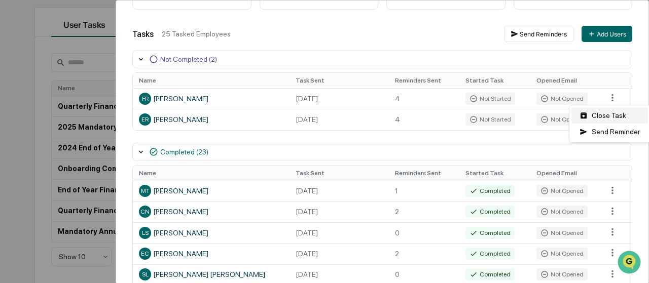
click at [596, 116] on div "Close Task" at bounding box center [609, 115] width 77 height 16
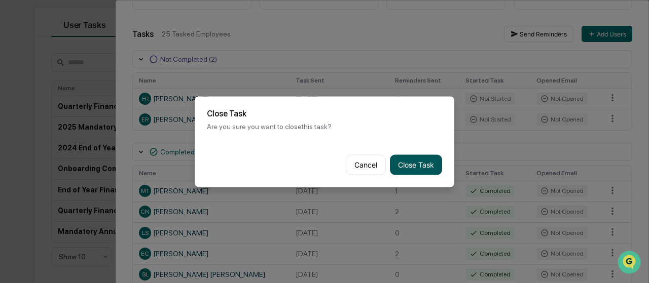
click at [419, 167] on button "Close Task" at bounding box center [416, 165] width 52 height 20
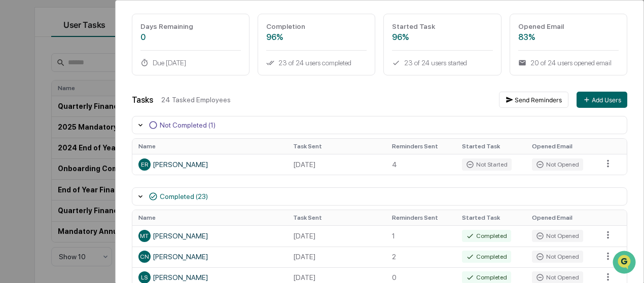
scroll to position [0, 0]
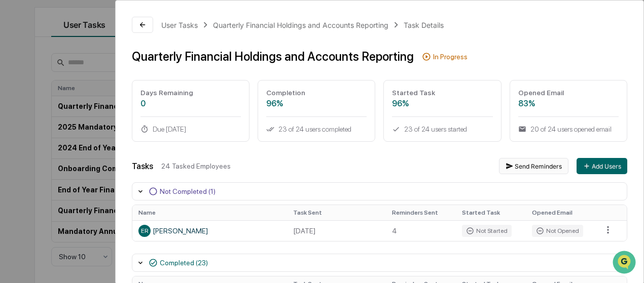
click at [509, 168] on button "Send Reminders" at bounding box center [533, 166] width 69 height 16
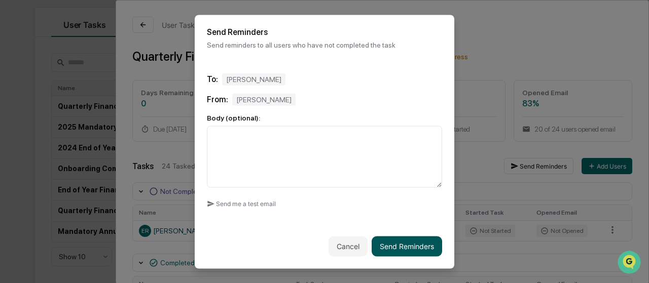
click at [405, 242] on button "Send Reminders" at bounding box center [406, 246] width 70 height 20
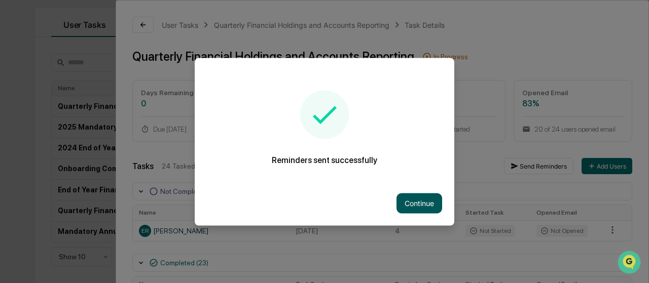
click at [417, 203] on button "Continue" at bounding box center [419, 203] width 46 height 20
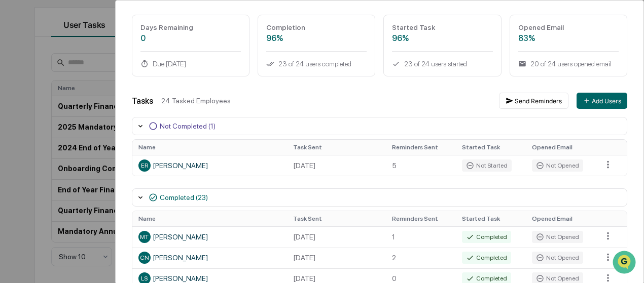
scroll to position [66, 0]
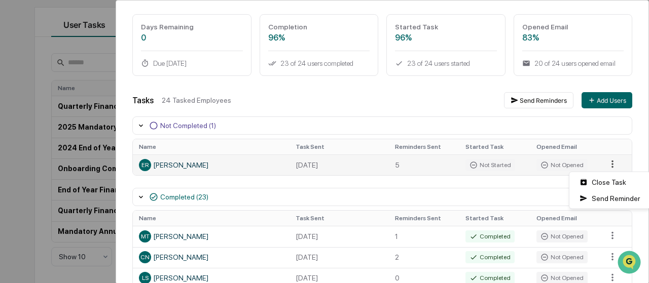
click at [608, 167] on html "Calendar Manage Tasks Reviews Approval Management Company People, Data, Setting…" at bounding box center [324, 51] width 649 height 283
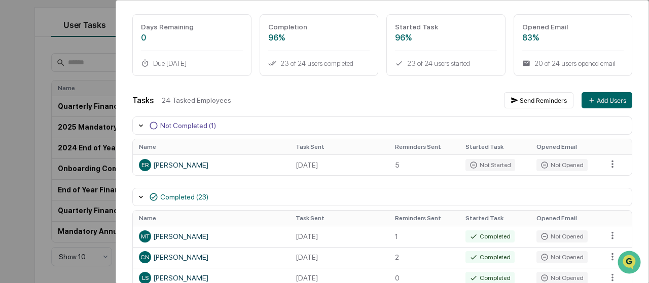
click at [522, 194] on html "Calendar Manage Tasks Reviews Approval Management Company People, Data, Setting…" at bounding box center [324, 51] width 649 height 283
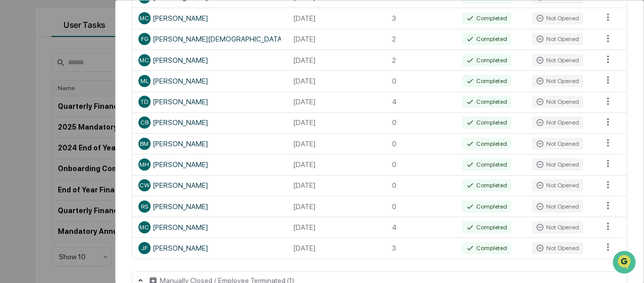
scroll to position [539, 0]
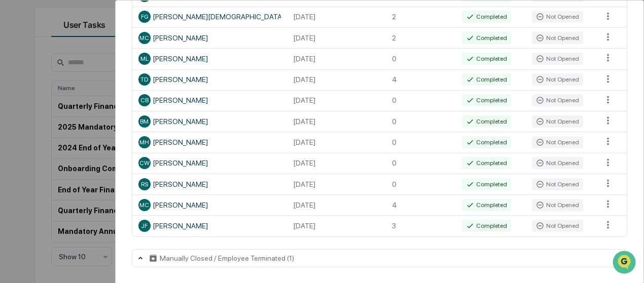
click at [391, 258] on div "Manually Closed / Employee Terminated (1)" at bounding box center [379, 258] width 495 height 18
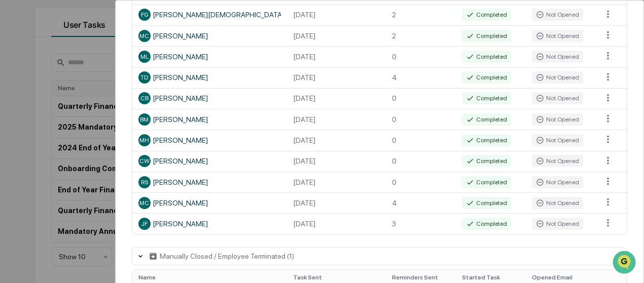
scroll to position [584, 0]
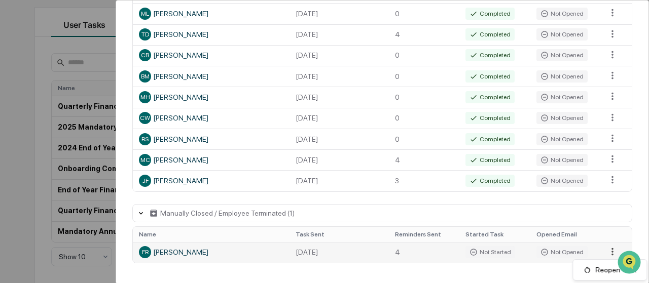
click at [605, 194] on html "Calendar Manage Tasks Reviews Approval Management Company People, Data, Setting…" at bounding box center [324, 51] width 649 height 283
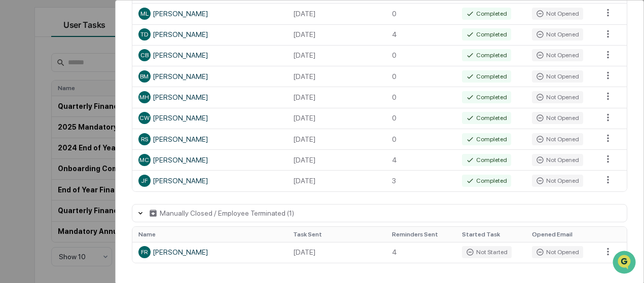
click at [468, 159] on html "Calendar Manage Tasks Reviews Approval Management Company People, Data, Setting…" at bounding box center [322, 51] width 644 height 283
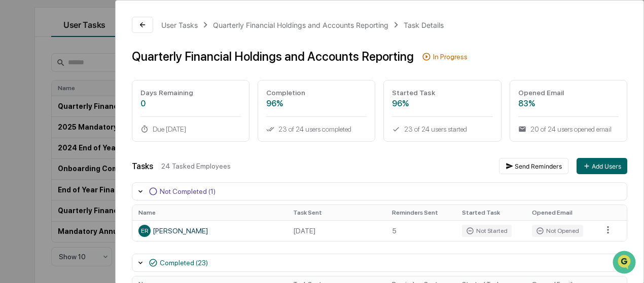
scroll to position [110, 0]
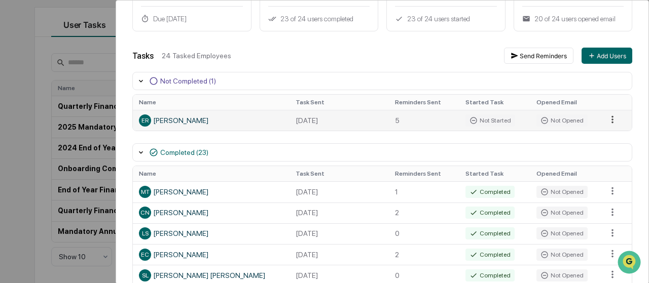
click at [603, 117] on html "Calendar Manage Tasks Reviews Approval Management Company People, Data, Setting…" at bounding box center [324, 51] width 649 height 283
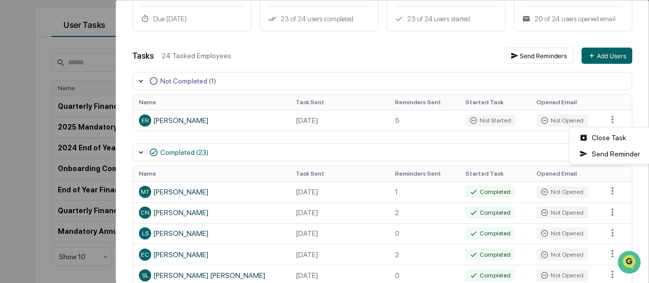
click at [385, 46] on html "Calendar Manage Tasks Reviews Approval Management Company People, Data, Setting…" at bounding box center [324, 51] width 649 height 283
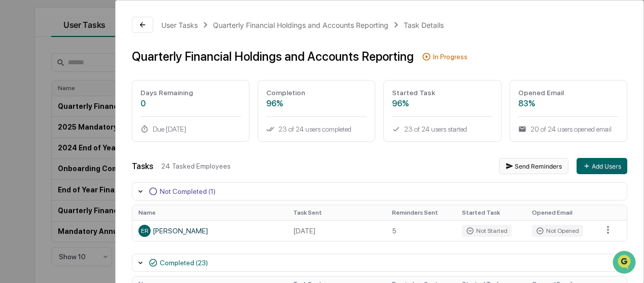
click at [521, 173] on button "Send Reminders" at bounding box center [533, 166] width 69 height 16
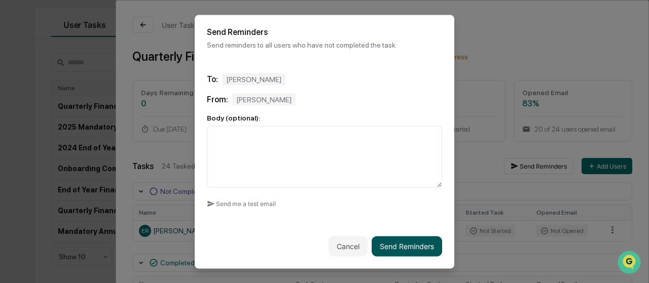
click at [395, 238] on button "Send Reminders" at bounding box center [406, 246] width 70 height 20
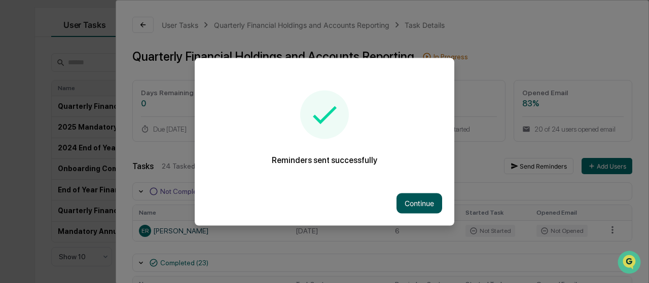
click at [404, 203] on button "Continue" at bounding box center [419, 203] width 46 height 20
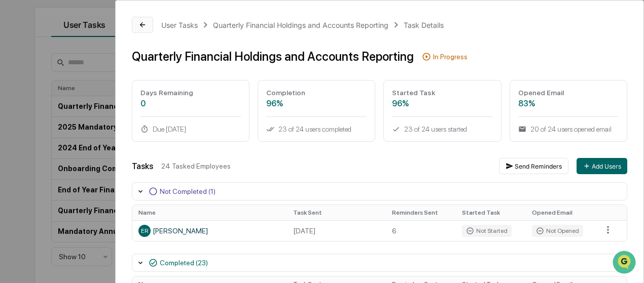
click at [141, 27] on icon at bounding box center [142, 25] width 8 height 8
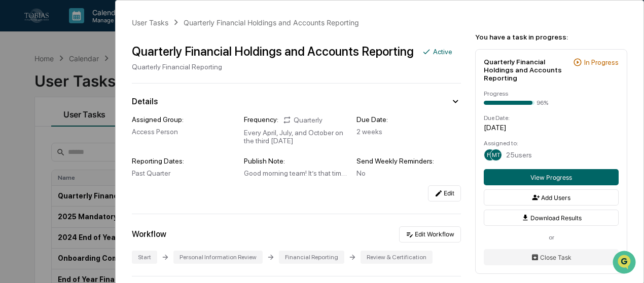
click at [97, 55] on div "User Tasks Quarterly Financial Holdings and Accounts Reporting Quarterly Financ…" at bounding box center [322, 141] width 644 height 283
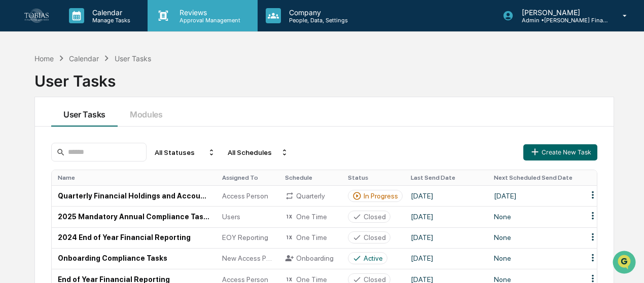
click at [196, 9] on p "Reviews" at bounding box center [208, 12] width 74 height 9
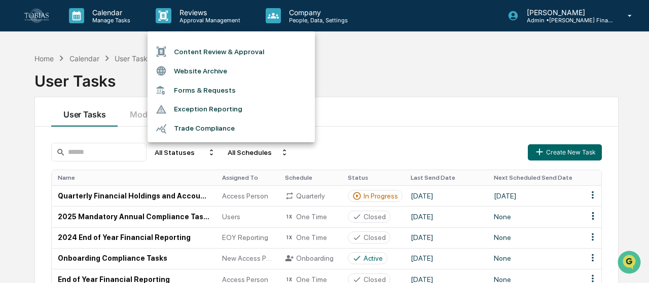
click at [270, 16] on div at bounding box center [324, 141] width 649 height 283
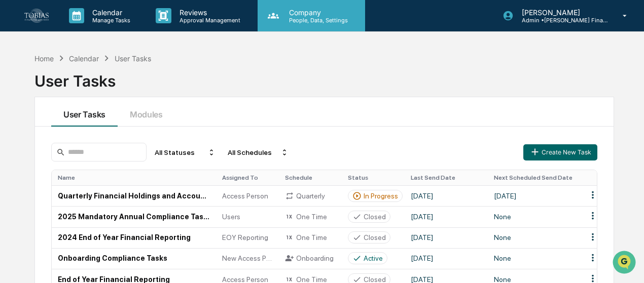
click at [304, 18] on p "People, Data, Settings" at bounding box center [317, 20] width 72 height 7
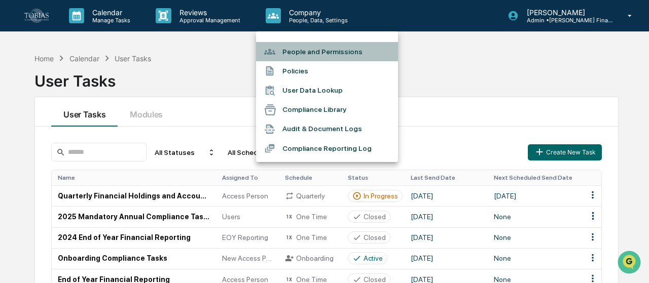
click at [303, 46] on li "People and Permissions" at bounding box center [327, 51] width 142 height 19
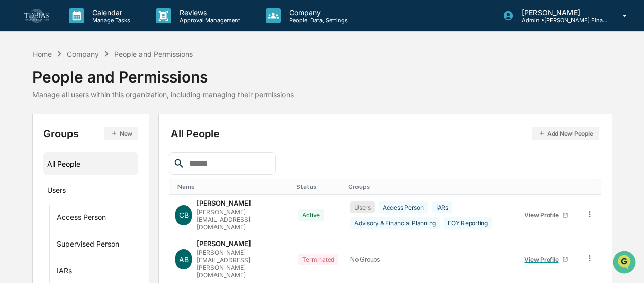
click at [129, 55] on div "People and Permissions" at bounding box center [153, 54] width 79 height 9
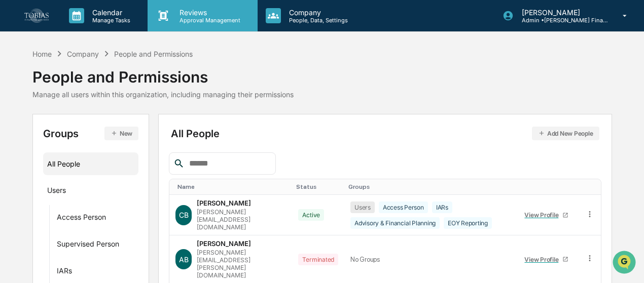
click at [207, 11] on p "Reviews" at bounding box center [208, 12] width 74 height 9
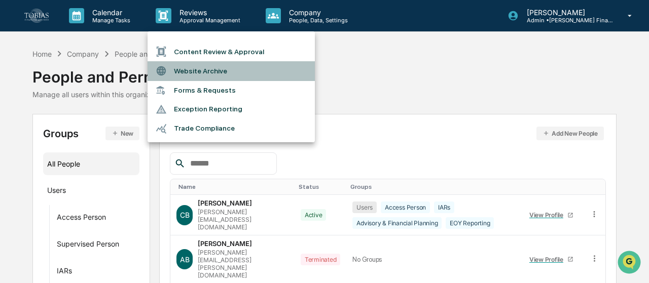
click at [200, 67] on li "Website Archive" at bounding box center [230, 70] width 167 height 19
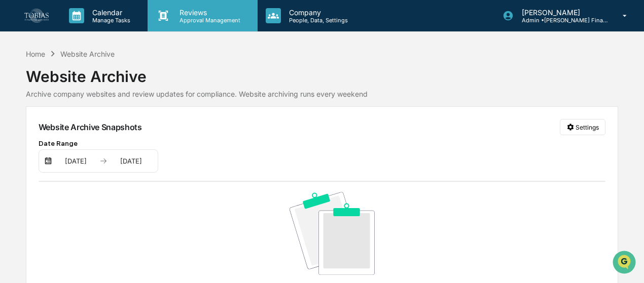
click at [194, 25] on div "Reviews Approval Management" at bounding box center [201, 15] width 109 height 31
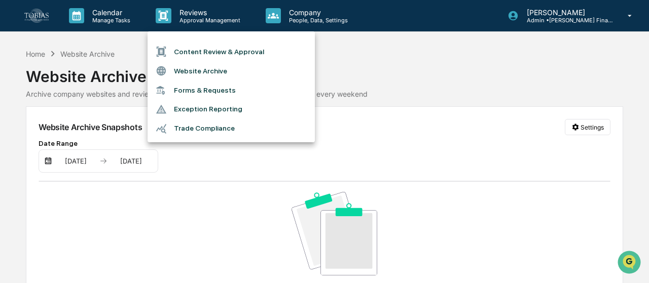
click at [195, 92] on li "Forms & Requests" at bounding box center [230, 90] width 167 height 19
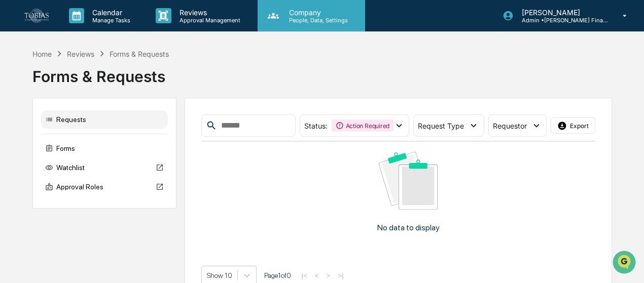
click at [335, 21] on p "People, Data, Settings" at bounding box center [317, 20] width 72 height 7
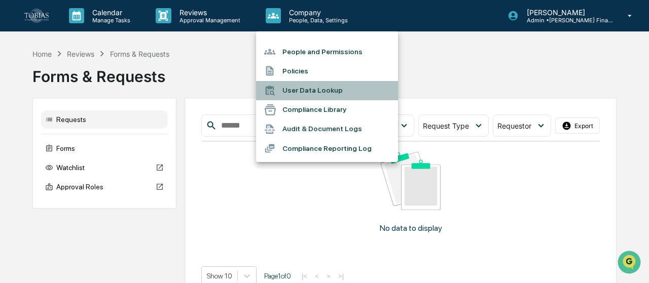
click at [318, 88] on li "User Data Lookup" at bounding box center [327, 90] width 142 height 19
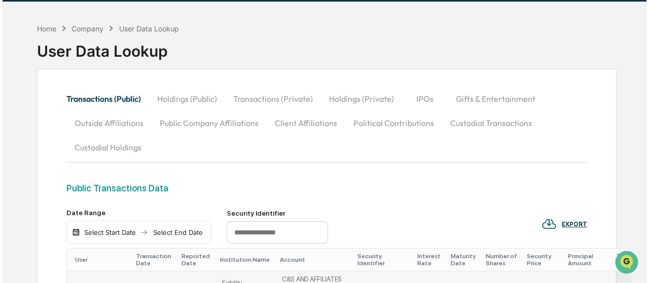
scroll to position [27, 0]
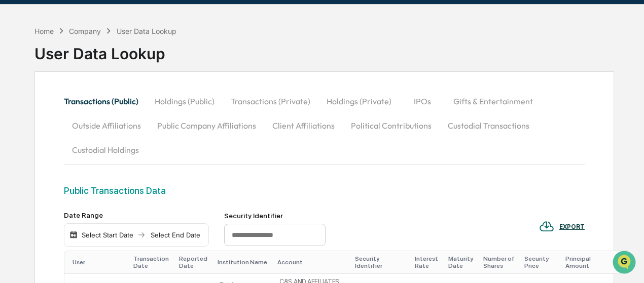
click at [165, 239] on div "Select End Date" at bounding box center [175, 235] width 56 height 8
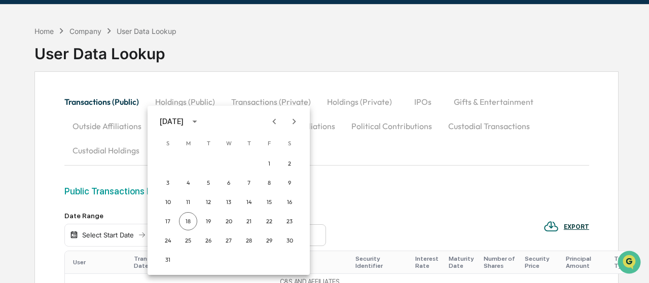
click at [183, 124] on div "August 2025" at bounding box center [172, 121] width 24 height 11
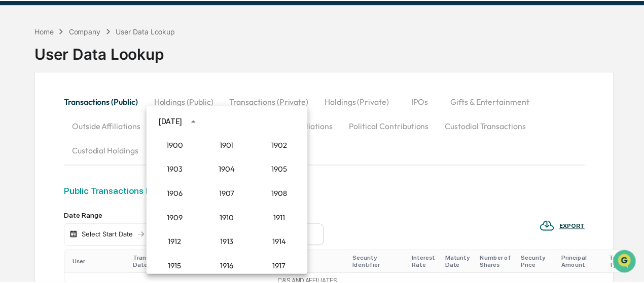
scroll to position [939, 0]
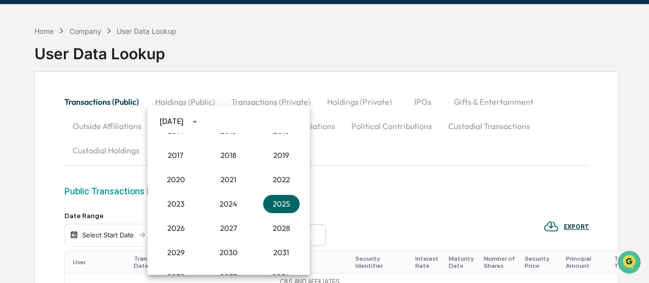
click at [271, 123] on div "August 2025" at bounding box center [228, 121] width 162 height 15
click at [200, 121] on icon "year view is open, switch to calendar view" at bounding box center [194, 121] width 11 height 11
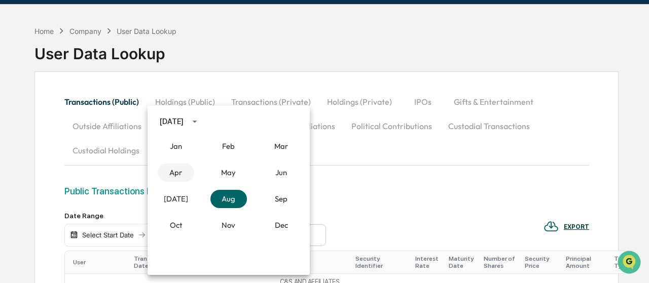
click at [181, 179] on button "Apr" at bounding box center [176, 173] width 36 height 18
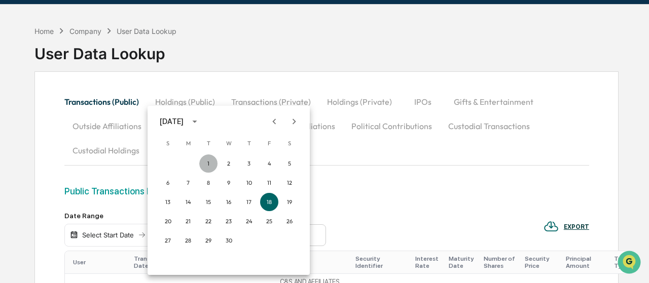
click at [206, 161] on button "1" at bounding box center [208, 164] width 18 height 18
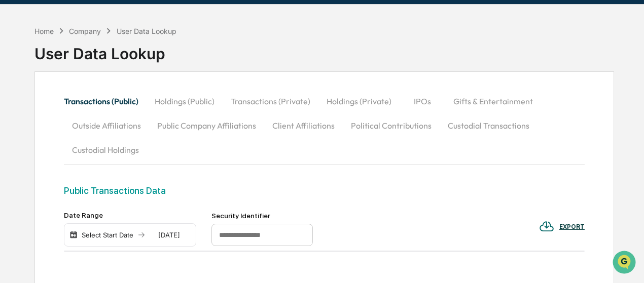
click at [179, 231] on div "Select Start Date 04/01/2025" at bounding box center [130, 234] width 132 height 23
click at [175, 232] on div "04/01/2025" at bounding box center [168, 235] width 43 height 8
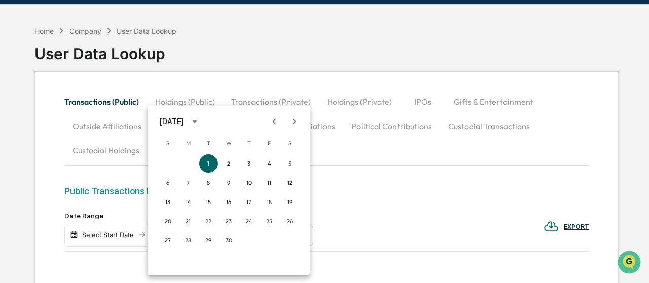
click at [57, 207] on div at bounding box center [324, 141] width 649 height 283
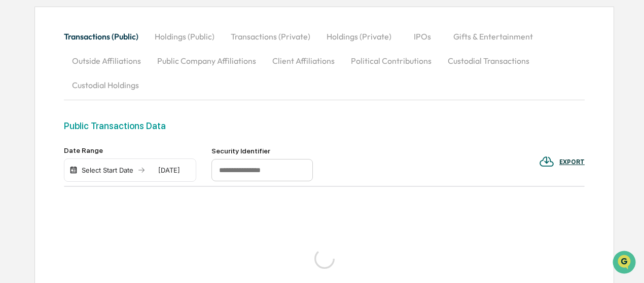
scroll to position [92, 0]
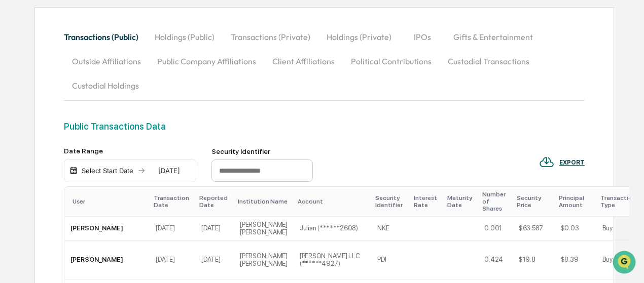
click at [160, 167] on div "04/01/2025" at bounding box center [168, 171] width 43 height 8
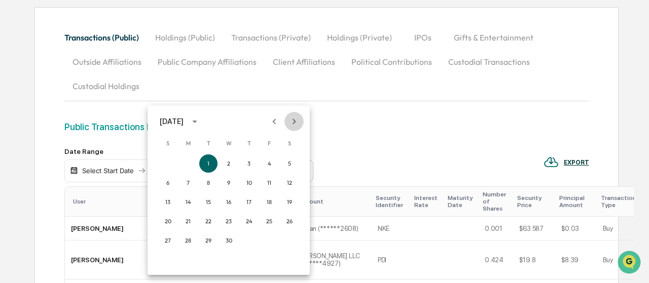
click at [288, 119] on button "Next month" at bounding box center [293, 121] width 19 height 19
click at [426, 98] on div at bounding box center [324, 141] width 649 height 283
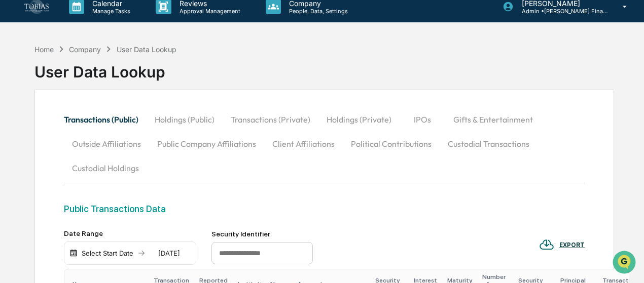
scroll to position [0, 0]
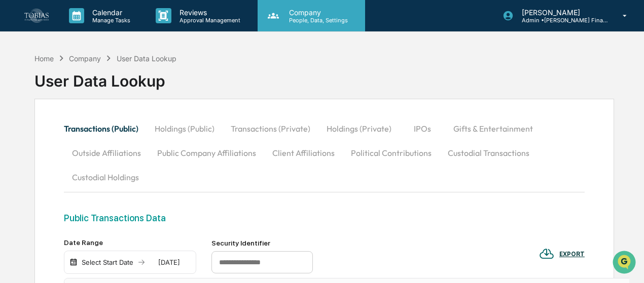
click at [297, 17] on p "People, Data, Settings" at bounding box center [317, 20] width 72 height 7
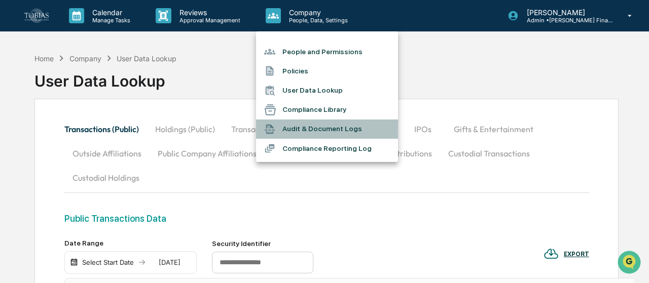
click at [337, 132] on li "Audit & Document Logs" at bounding box center [327, 129] width 142 height 19
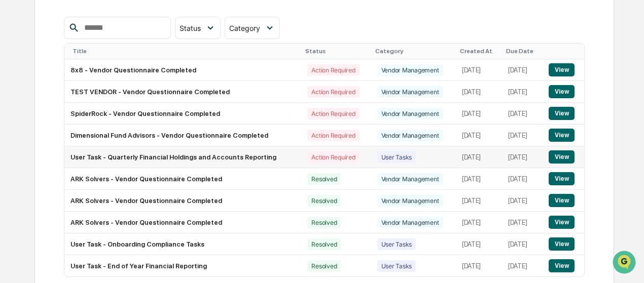
scroll to position [154, 0]
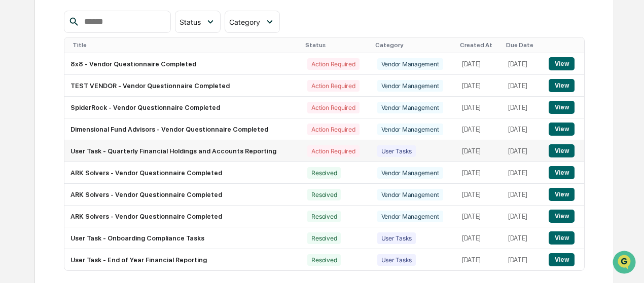
click at [564, 153] on button "View" at bounding box center [561, 150] width 26 height 13
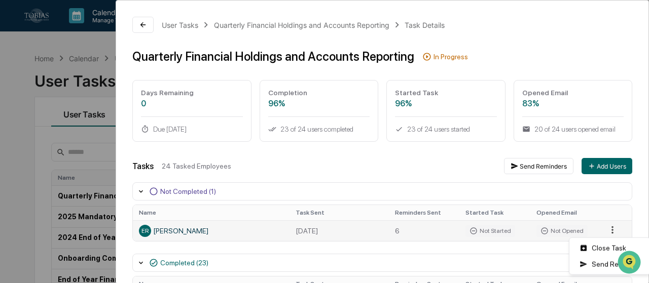
click at [605, 233] on html "Calendar Manage Tasks Reviews Approval Management Company People, Data, Setting…" at bounding box center [324, 141] width 649 height 283
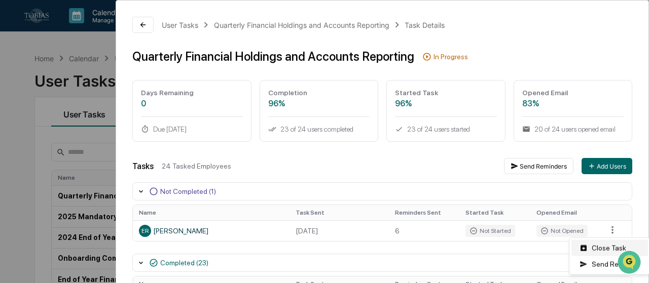
click at [600, 247] on div "Close Task" at bounding box center [609, 248] width 77 height 16
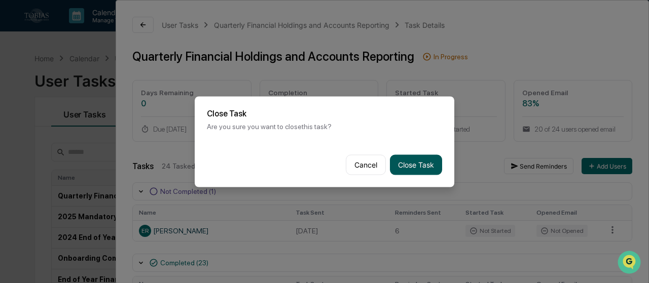
click at [419, 173] on button "Close Task" at bounding box center [416, 165] width 52 height 20
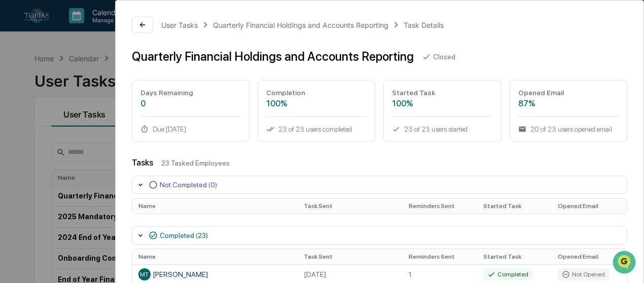
click at [69, 91] on div "User Tasks Quarterly Financial Holdings and Accounts Reporting Task Details Qua…" at bounding box center [322, 141] width 644 height 283
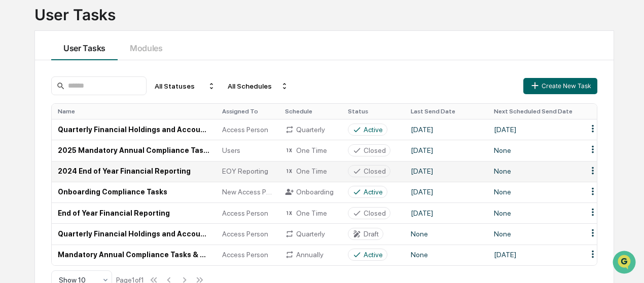
scroll to position [90, 0]
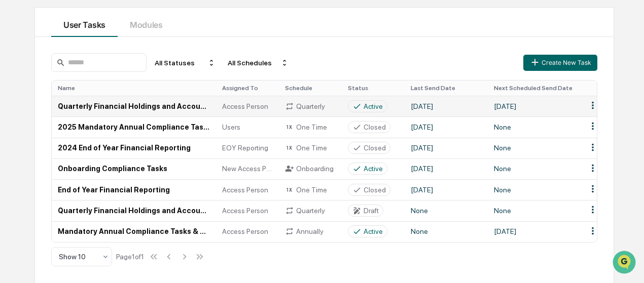
click at [269, 103] on div "Access Person" at bounding box center [247, 106] width 51 height 8
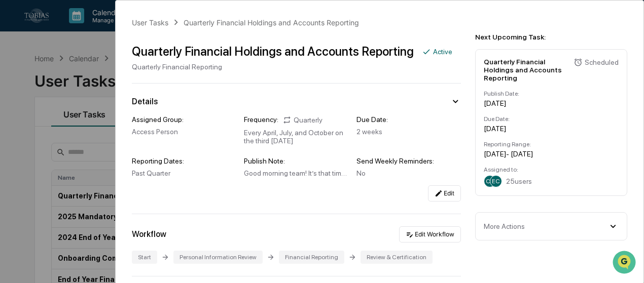
click at [66, 48] on div "User Tasks Quarterly Financial Holdings and Accounts Reporting Quarterly Financ…" at bounding box center [322, 141] width 644 height 283
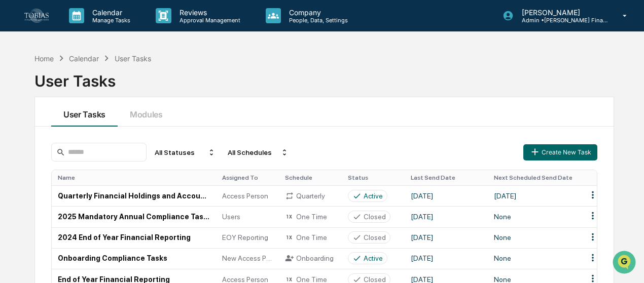
click at [44, 21] on img at bounding box center [36, 16] width 24 height 14
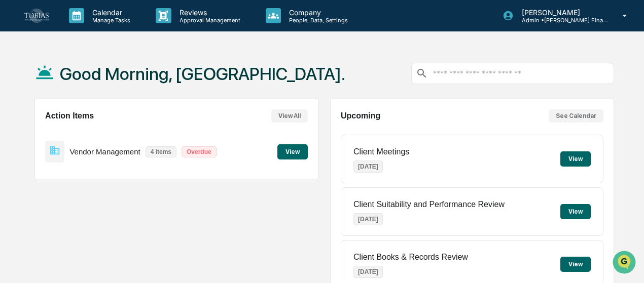
click at [48, 17] on img at bounding box center [36, 16] width 24 height 14
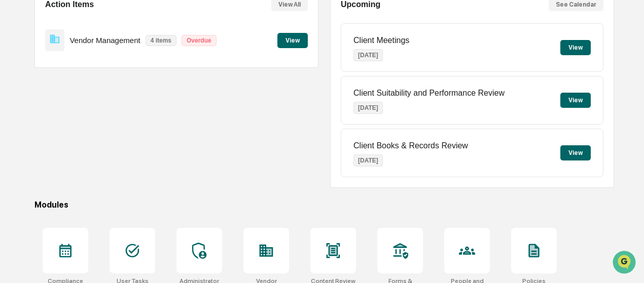
scroll to position [206, 0]
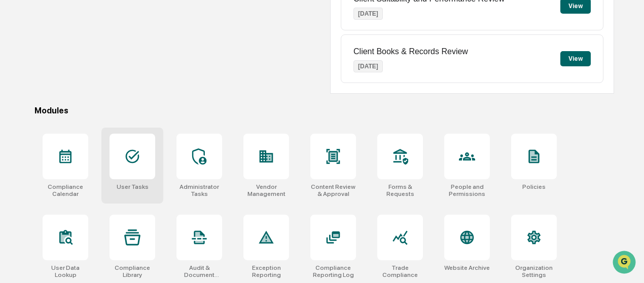
click at [114, 179] on div "User Tasks" at bounding box center [132, 166] width 62 height 76
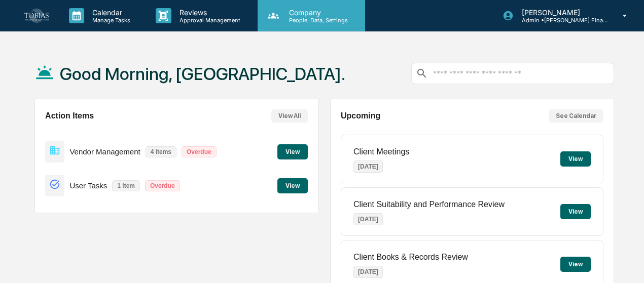
click at [318, 21] on p "People, Data, Settings" at bounding box center [317, 20] width 72 height 7
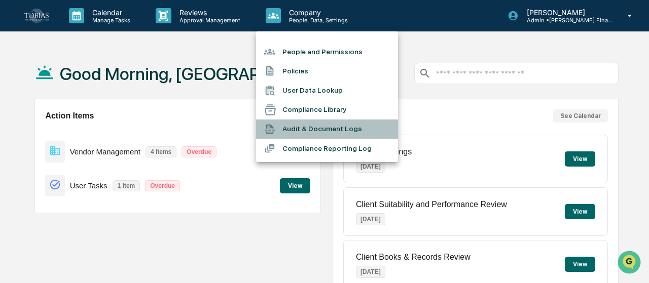
click at [318, 125] on li "Audit & Document Logs" at bounding box center [327, 129] width 142 height 19
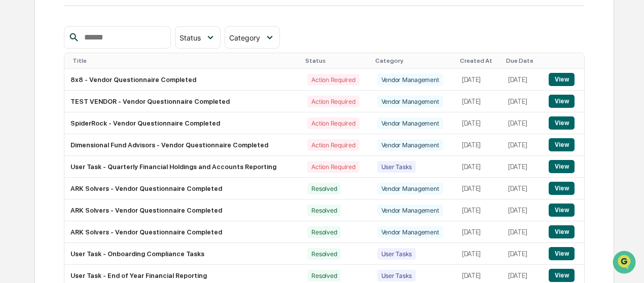
scroll to position [139, 0]
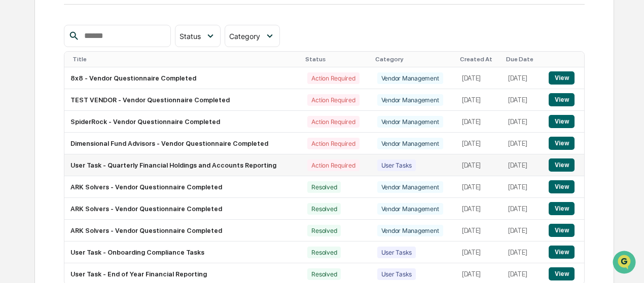
click at [570, 163] on button "View" at bounding box center [561, 165] width 26 height 13
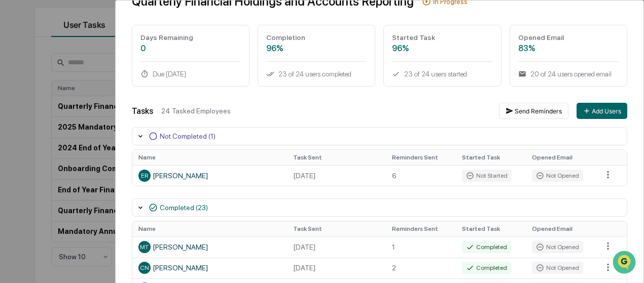
scroll to position [56, 0]
click at [137, 136] on icon at bounding box center [140, 136] width 8 height 8
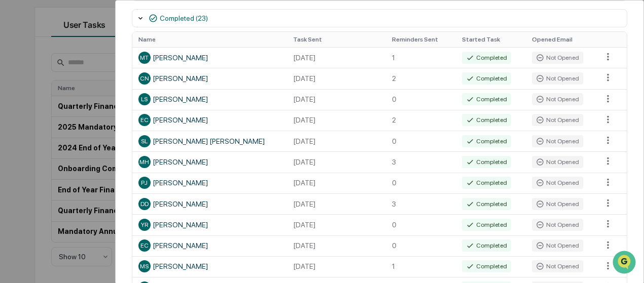
scroll to position [0, 0]
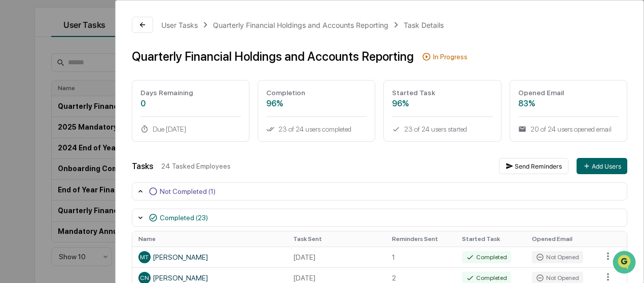
click at [275, 113] on div "Completion 96% 23 of 24 users completed" at bounding box center [316, 111] width 118 height 62
click at [444, 117] on div "Started Task 96% 23 of 24 users started" at bounding box center [442, 111] width 118 height 62
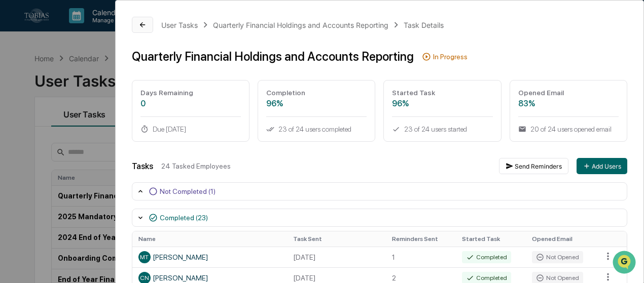
drag, startPoint x: 154, startPoint y: 22, endPoint x: 138, endPoint y: 21, distance: 15.7
click at [138, 21] on div "User Tasks Quarterly Financial Holdings and Accounts Reporting Task Details" at bounding box center [379, 25] width 495 height 16
click at [138, 21] on icon at bounding box center [142, 25] width 8 height 8
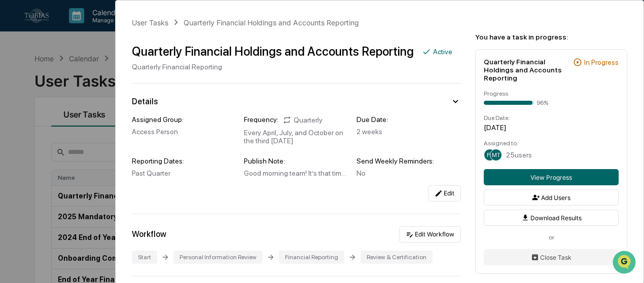
click at [84, 38] on div "User Tasks Quarterly Financial Holdings and Accounts Reporting Quarterly Financ…" at bounding box center [322, 141] width 644 height 283
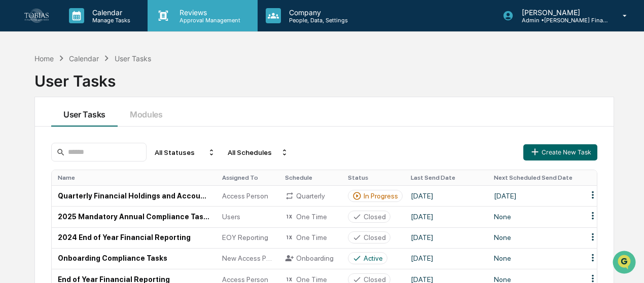
click at [160, 18] on icon at bounding box center [163, 15] width 15 height 15
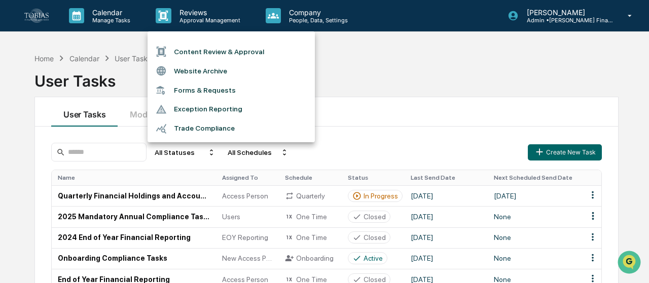
click at [160, 23] on div at bounding box center [324, 141] width 649 height 283
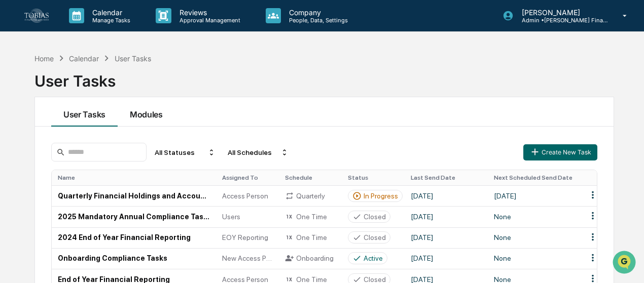
click at [152, 108] on button "Modules" at bounding box center [146, 111] width 57 height 29
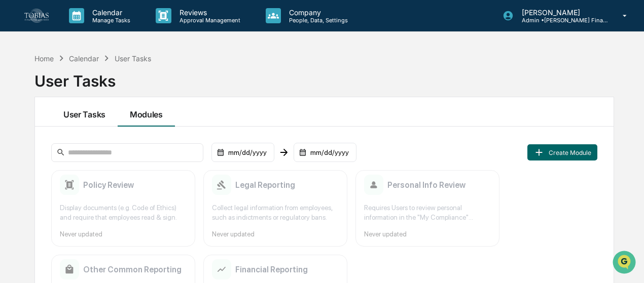
click at [97, 115] on button "User Tasks" at bounding box center [84, 111] width 66 height 29
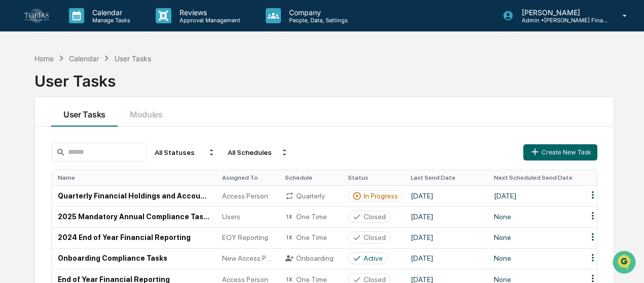
scroll to position [90, 0]
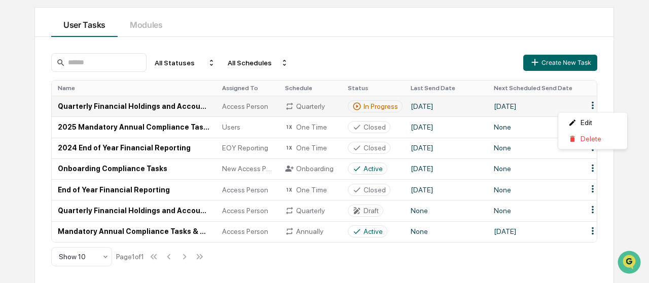
click at [596, 107] on html "Calendar Manage Tasks Reviews Approval Management Company People, Data, Setting…" at bounding box center [324, 51] width 649 height 283
click at [151, 103] on html "Calendar Manage Tasks Reviews Approval Management Company People, Data, Setting…" at bounding box center [324, 51] width 649 height 283
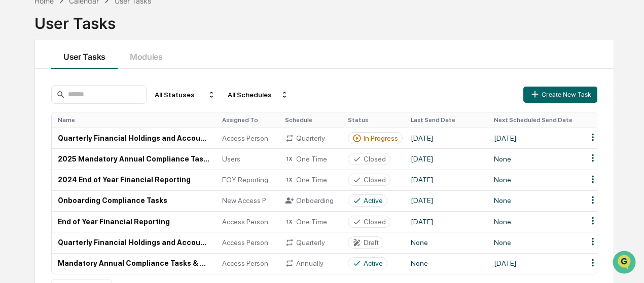
scroll to position [58, 0]
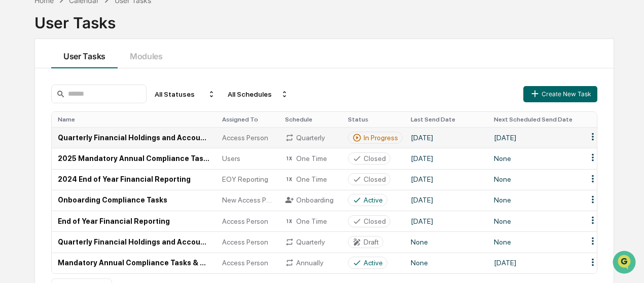
click at [138, 133] on td "Quarterly Financial Holdings and Accounts Reporting" at bounding box center [134, 137] width 164 height 21
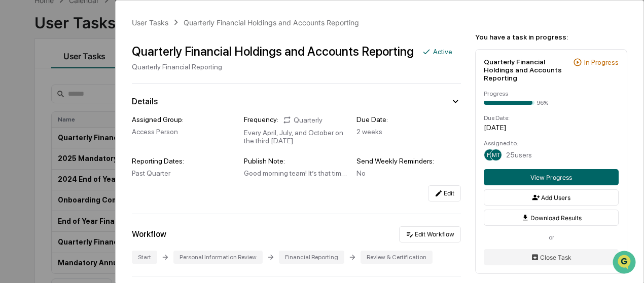
click at [109, 70] on div "User Tasks Quarterly Financial Holdings and Accounts Reporting Quarterly Financ…" at bounding box center [322, 141] width 644 height 283
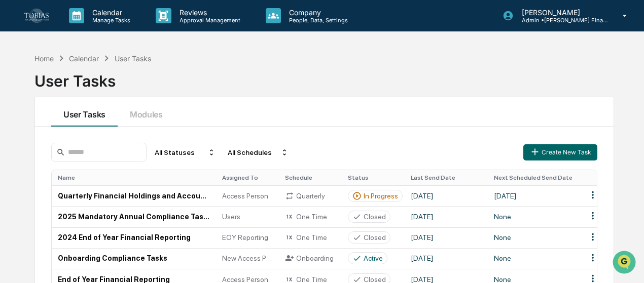
click at [54, 13] on link at bounding box center [42, 15] width 36 height 31
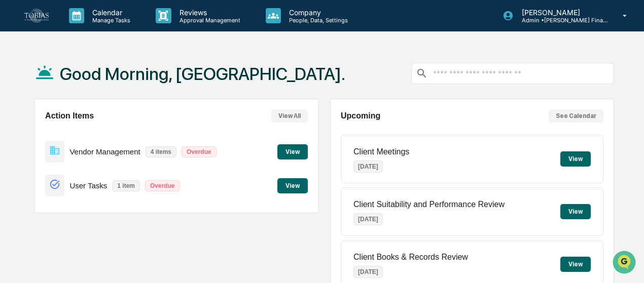
click at [298, 189] on button "View" at bounding box center [292, 185] width 30 height 15
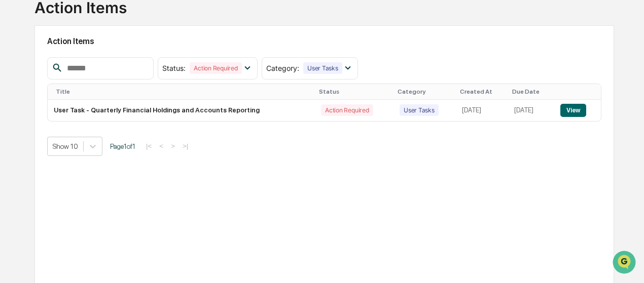
scroll to position [74, 0]
click at [581, 111] on button "View" at bounding box center [573, 109] width 26 height 13
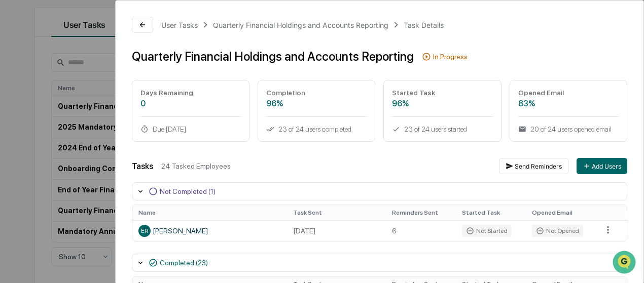
scroll to position [1, 0]
click at [93, 86] on div "User Tasks Quarterly Financial Holdings and Accounts Reporting Task Details Qua…" at bounding box center [322, 141] width 644 height 283
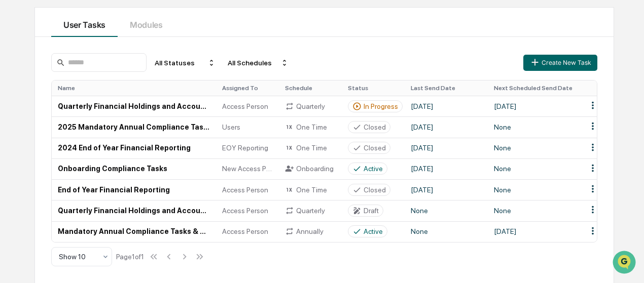
scroll to position [42, 0]
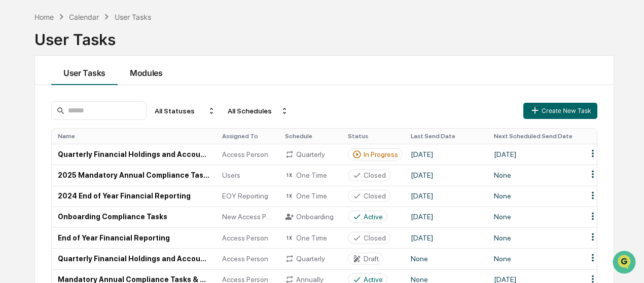
click at [151, 74] on button "Modules" at bounding box center [146, 70] width 57 height 29
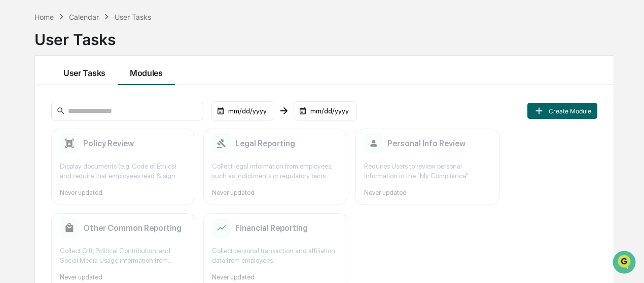
click at [108, 73] on button "User Tasks" at bounding box center [84, 70] width 66 height 29
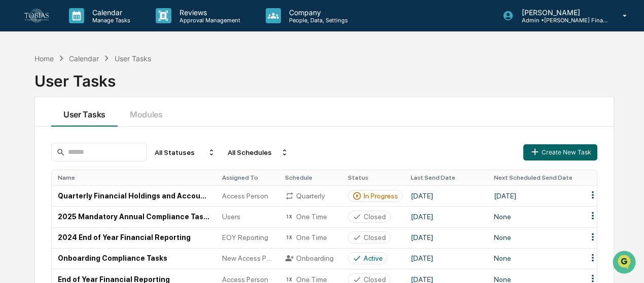
scroll to position [90, 0]
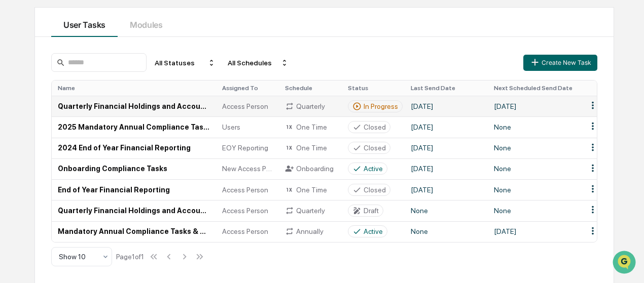
click at [115, 105] on td "Quarterly Financial Holdings and Accounts Reporting" at bounding box center [134, 106] width 164 height 21
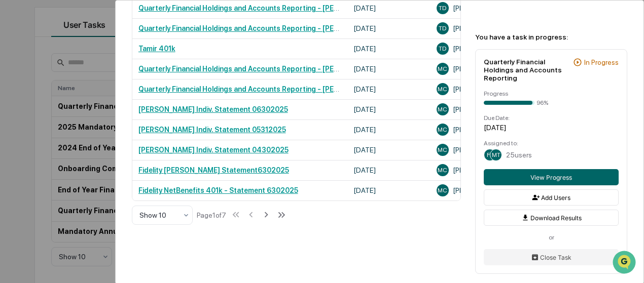
scroll to position [614, 0]
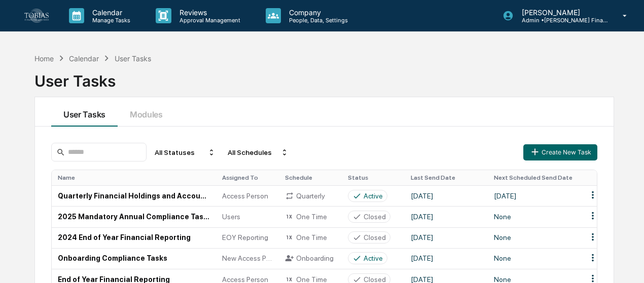
scroll to position [90, 0]
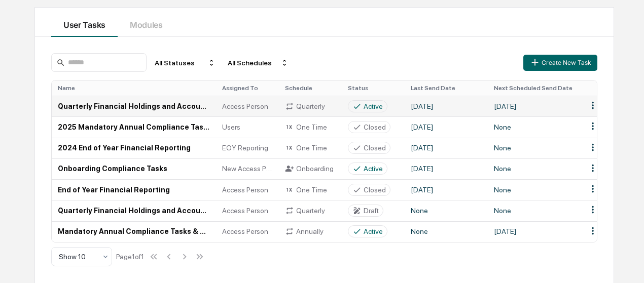
click at [141, 106] on td "Quarterly Financial Holdings and Accounts Reporting" at bounding box center [134, 106] width 164 height 21
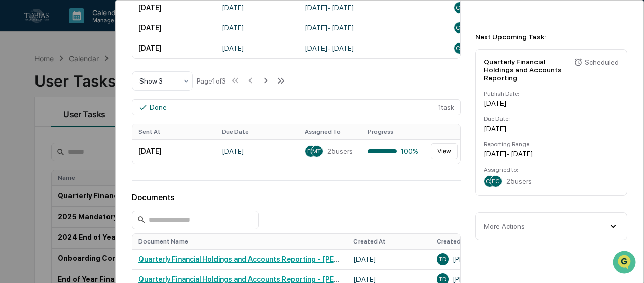
scroll to position [353, 0]
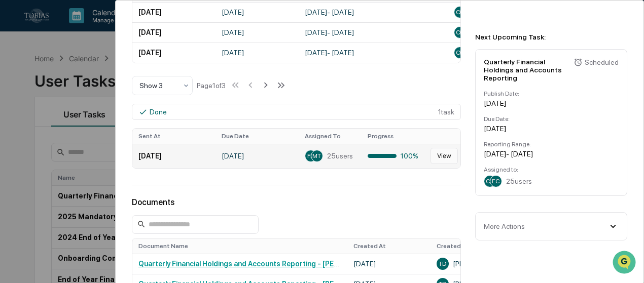
click at [439, 155] on button "View" at bounding box center [443, 156] width 27 height 16
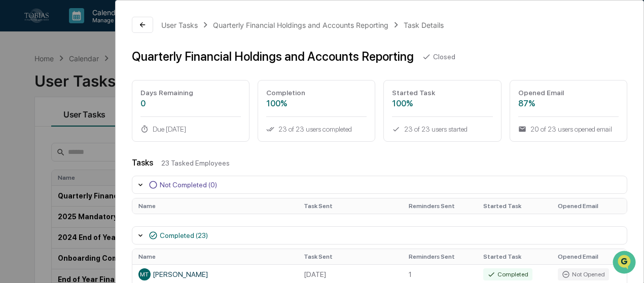
scroll to position [1, 0]
click at [143, 22] on icon at bounding box center [142, 25] width 8 height 8
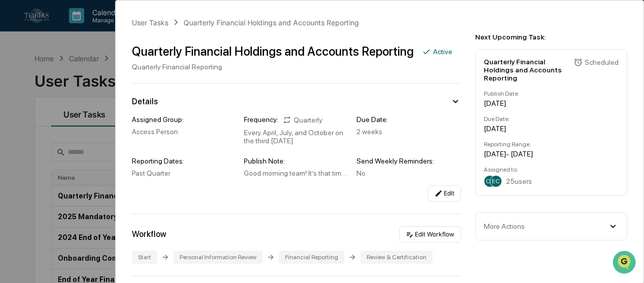
click at [493, 222] on div "More Actions" at bounding box center [503, 226] width 41 height 8
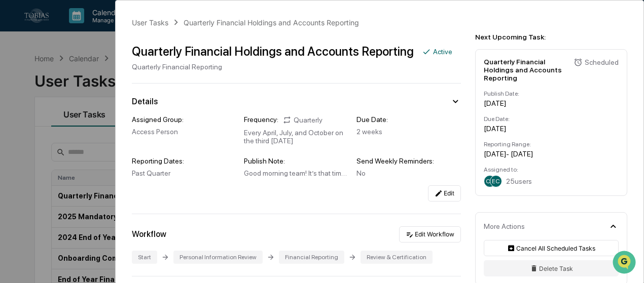
click at [101, 51] on div "User Tasks Quarterly Financial Holdings and Accounts Reporting Quarterly Financ…" at bounding box center [322, 141] width 644 height 283
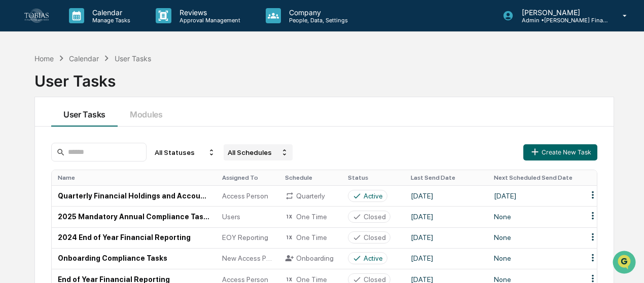
scroll to position [90, 0]
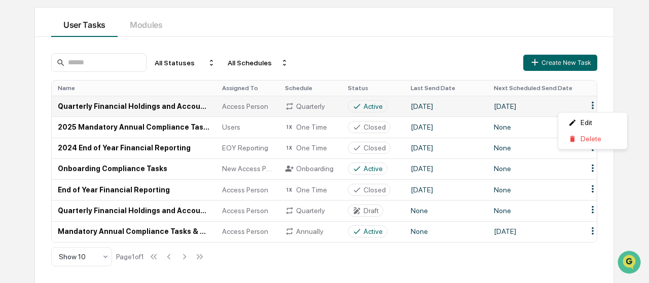
click at [591, 109] on html "Calendar Manage Tasks Reviews Approval Management Company People, Data, Setting…" at bounding box center [324, 51] width 649 height 283
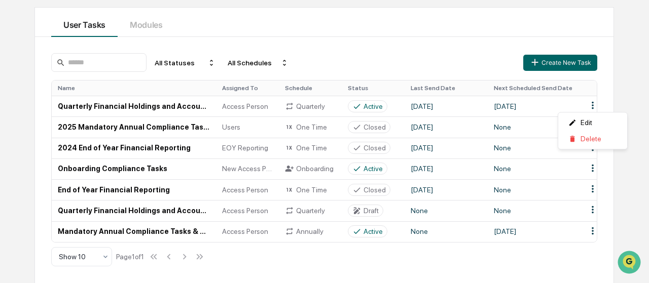
click at [452, 105] on html "Calendar Manage Tasks Reviews Approval Management Company People, Data, Setting…" at bounding box center [324, 51] width 649 height 283
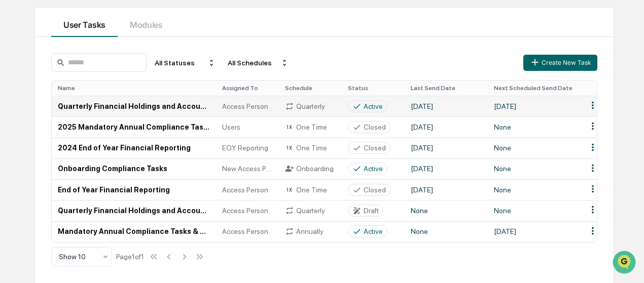
click at [281, 103] on td "Quarterly" at bounding box center [310, 106] width 63 height 21
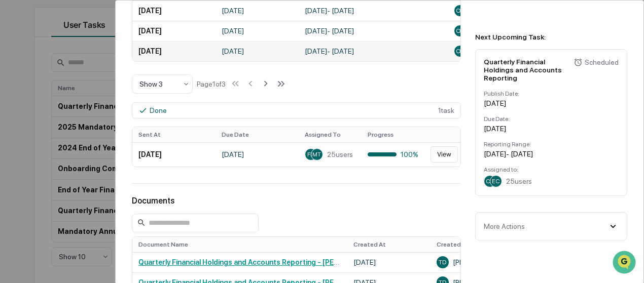
scroll to position [357, 0]
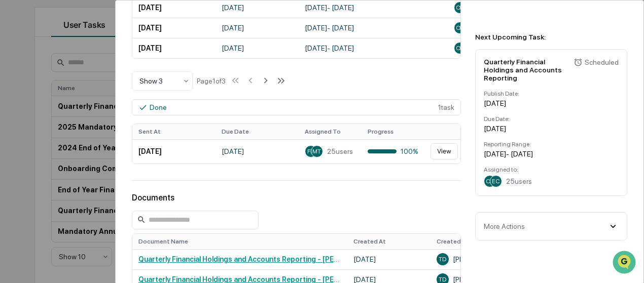
click at [507, 222] on div "More Actions" at bounding box center [503, 226] width 41 height 8
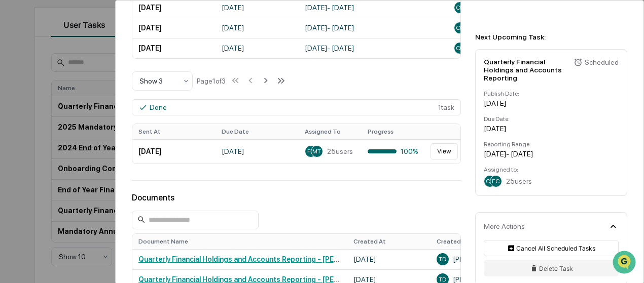
scroll to position [11, 0]
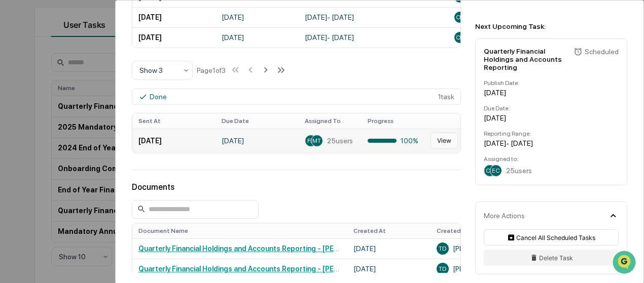
click at [442, 143] on button "View" at bounding box center [443, 141] width 27 height 16
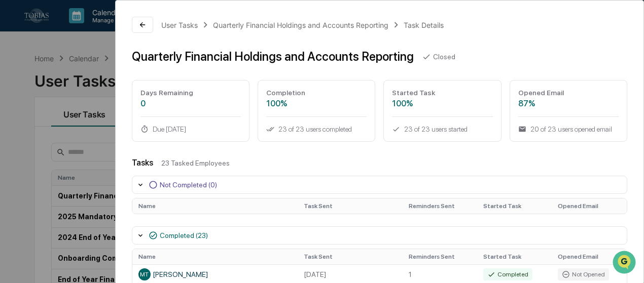
click at [97, 70] on div "User Tasks Quarterly Financial Holdings and Accounts Reporting Task Details Qua…" at bounding box center [322, 141] width 644 height 283
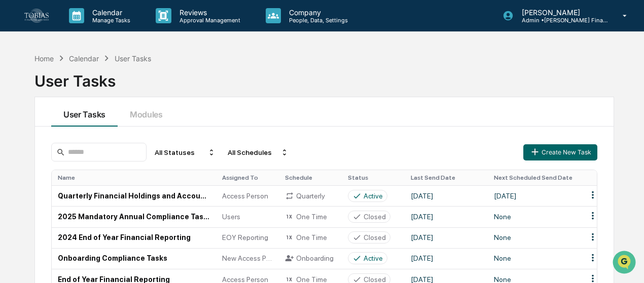
scroll to position [90, 0]
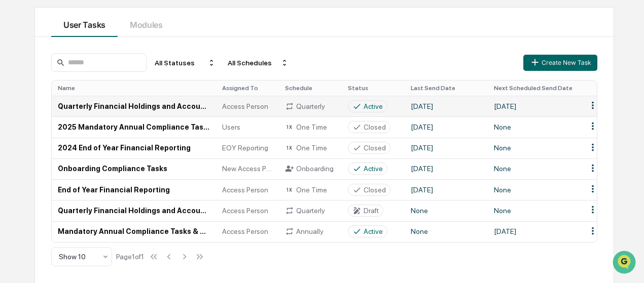
click at [182, 106] on td "Quarterly Financial Holdings and Accounts Reporting" at bounding box center [134, 106] width 164 height 21
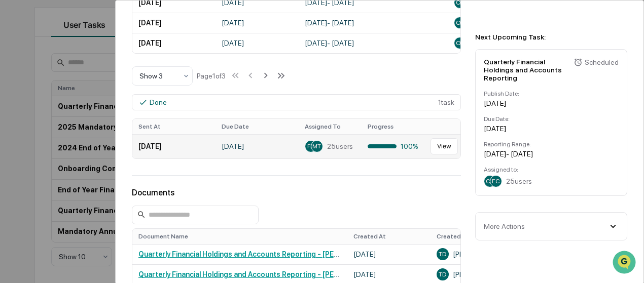
scroll to position [360, 0]
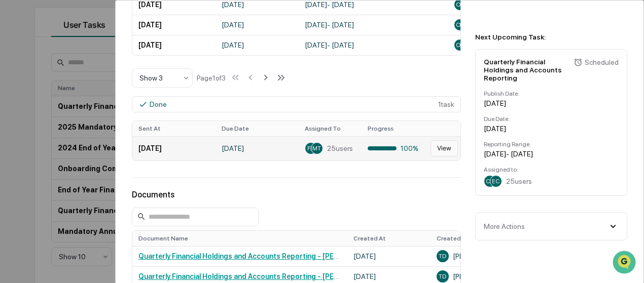
click at [440, 146] on button "View" at bounding box center [443, 148] width 27 height 16
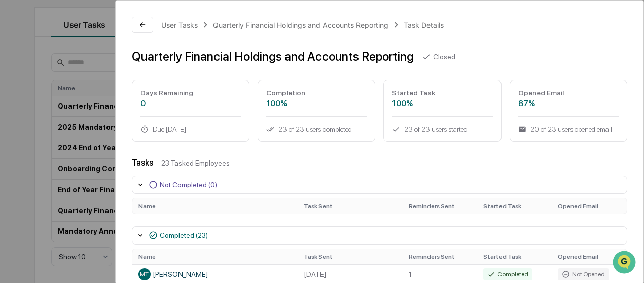
click at [150, 184] on icon at bounding box center [152, 184] width 9 height 9
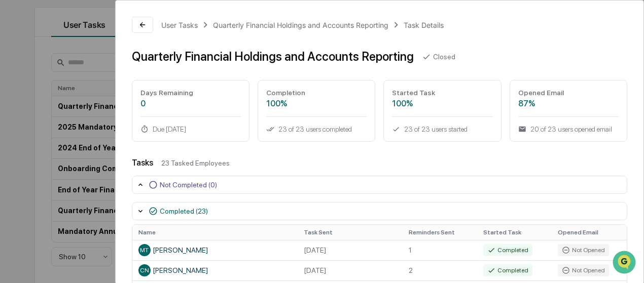
click at [140, 207] on icon at bounding box center [140, 211] width 8 height 8
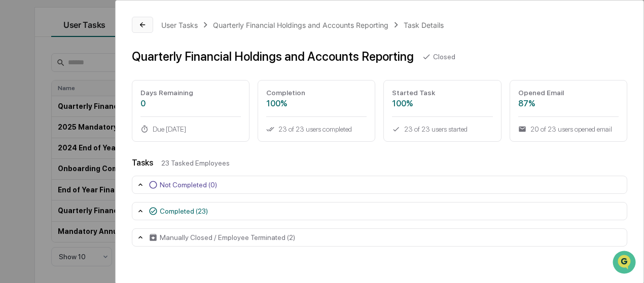
click at [138, 26] on button at bounding box center [142, 25] width 21 height 16
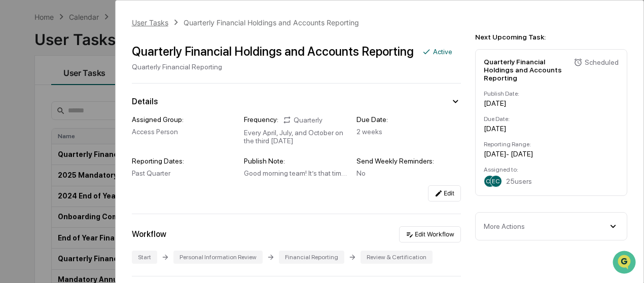
click at [143, 18] on div "User Tasks" at bounding box center [150, 22] width 36 height 9
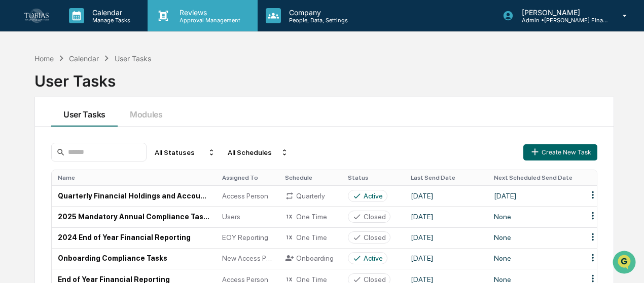
click at [195, 20] on p "Approval Management" at bounding box center [208, 20] width 74 height 7
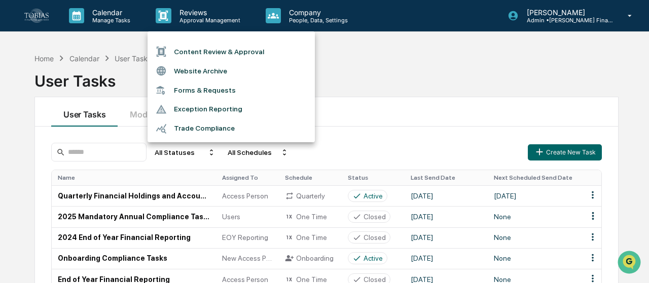
click at [281, 15] on div at bounding box center [324, 141] width 649 height 283
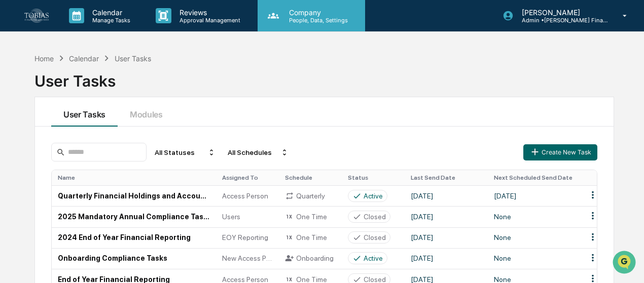
click at [268, 16] on icon at bounding box center [273, 15] width 15 height 15
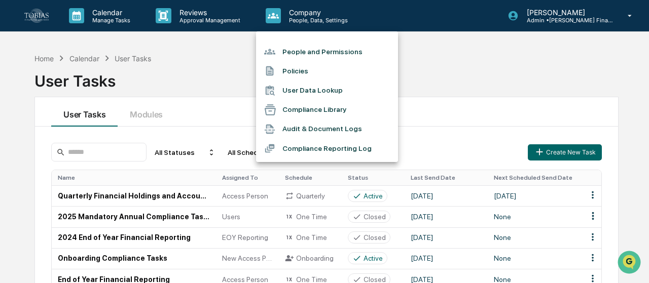
click at [303, 130] on li "Audit & Document Logs" at bounding box center [327, 129] width 142 height 19
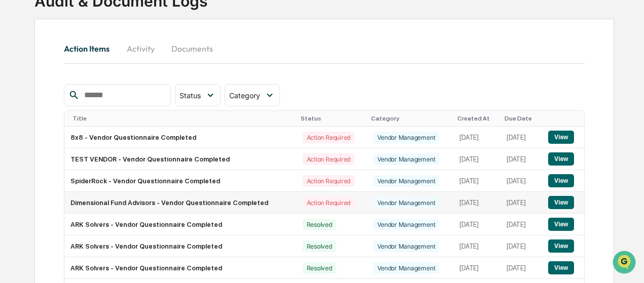
scroll to position [78, 0]
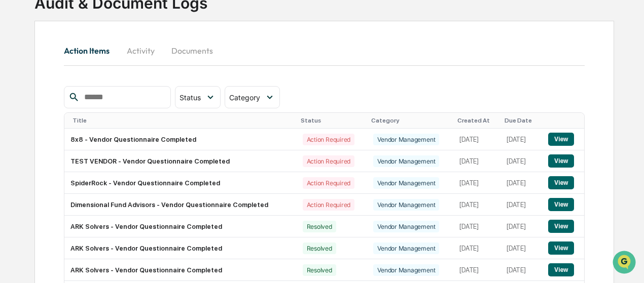
click at [151, 57] on button "Activity" at bounding box center [141, 51] width 46 height 24
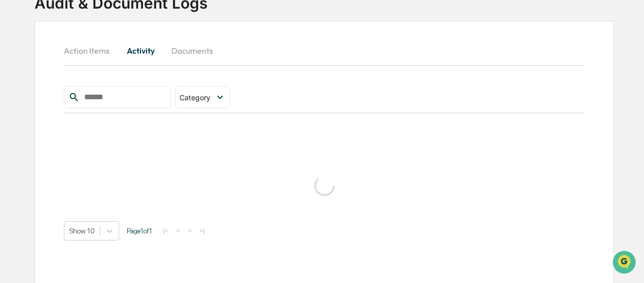
click at [191, 51] on button "Documents" at bounding box center [192, 51] width 58 height 24
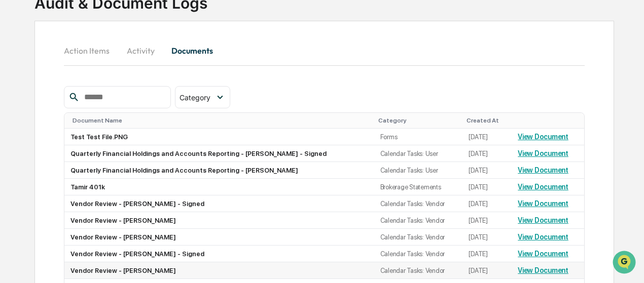
scroll to position [98, 0]
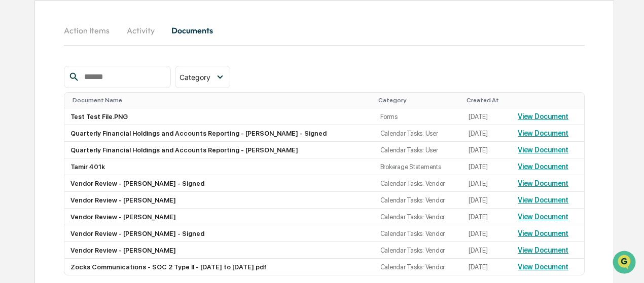
click at [128, 77] on input "text" at bounding box center [123, 76] width 86 height 13
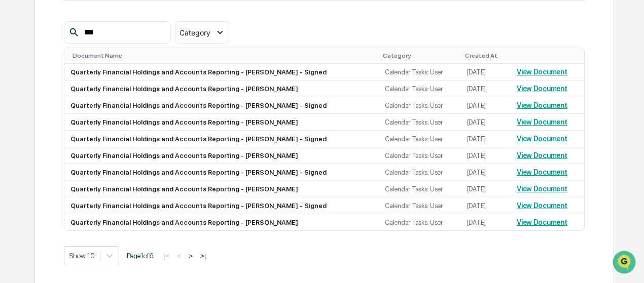
scroll to position [0, 0]
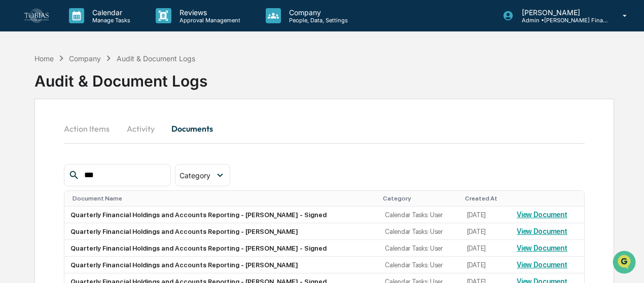
type input "***"
click at [131, 135] on button "Activity" at bounding box center [141, 129] width 46 height 24
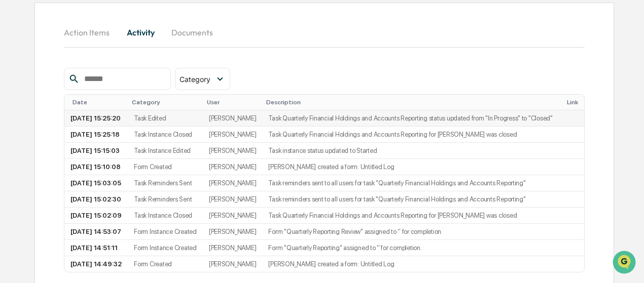
scroll to position [97, 0]
click at [81, 37] on button "Action Items" at bounding box center [91, 32] width 54 height 24
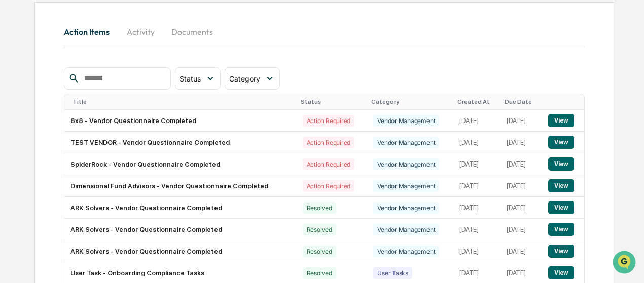
click at [133, 70] on div at bounding box center [117, 78] width 106 height 22
click at [125, 83] on input "text" at bounding box center [123, 78] width 86 height 13
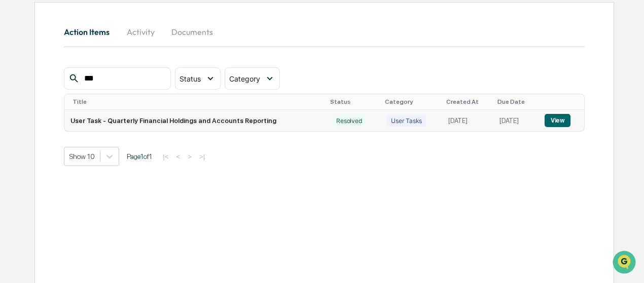
type input "***"
click at [381, 121] on td "User Tasks" at bounding box center [411, 120] width 61 height 21
click at [561, 116] on button "View" at bounding box center [557, 120] width 26 height 13
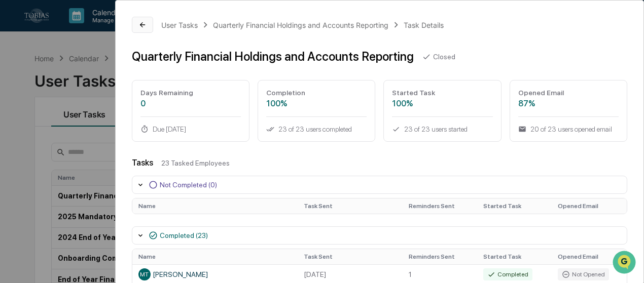
click at [151, 21] on button at bounding box center [142, 25] width 21 height 16
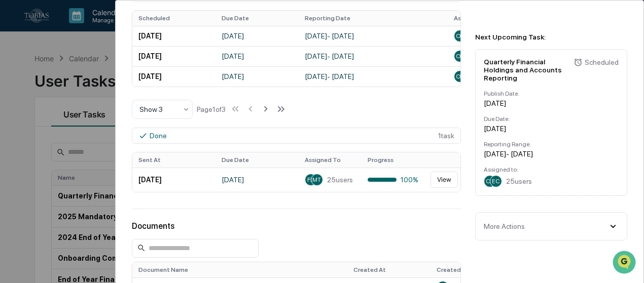
scroll to position [337, 0]
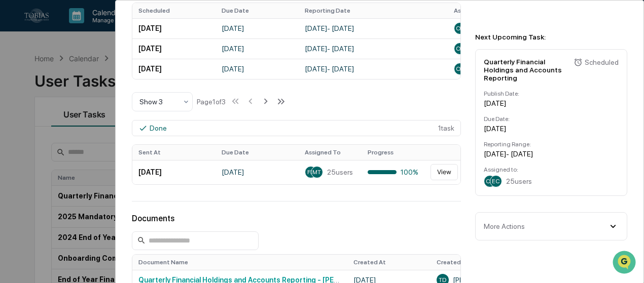
click at [538, 226] on div "More Actions Cancel All Scheduled Tasks Delete Task" at bounding box center [551, 226] width 152 height 28
click at [522, 213] on div "More Actions Cancel All Scheduled Tasks Delete Task" at bounding box center [551, 226] width 152 height 28
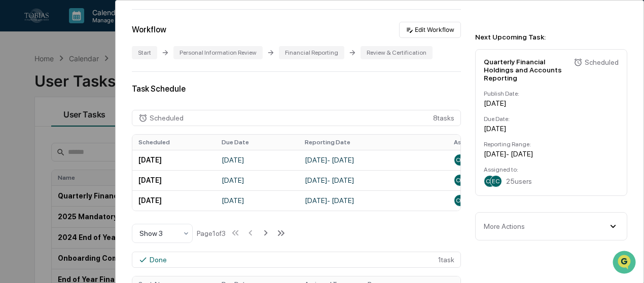
scroll to position [205, 0]
click at [499, 222] on div "More Actions" at bounding box center [503, 226] width 41 height 8
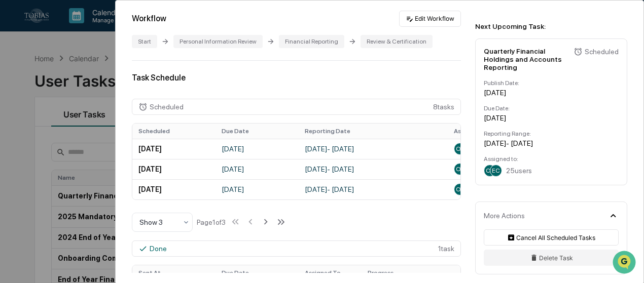
scroll to position [0, 0]
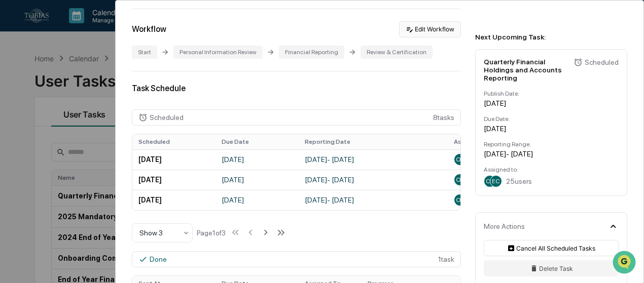
click at [415, 30] on button "Edit Workflow" at bounding box center [430, 29] width 62 height 16
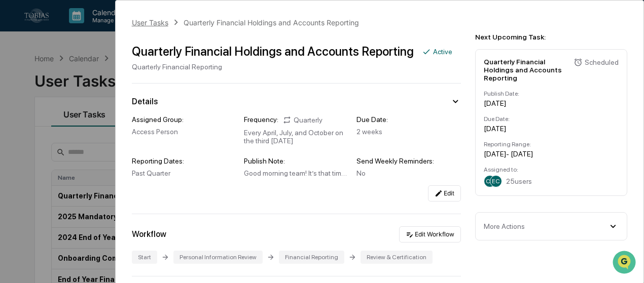
click at [160, 24] on div "User Tasks" at bounding box center [150, 22] width 36 height 9
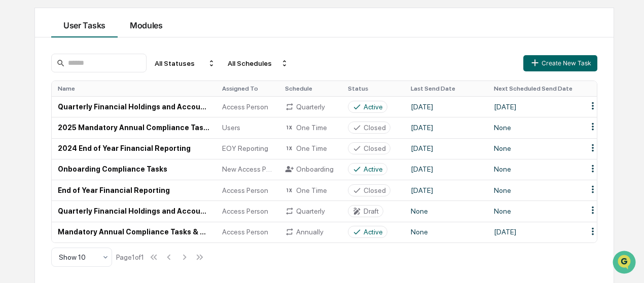
scroll to position [90, 0]
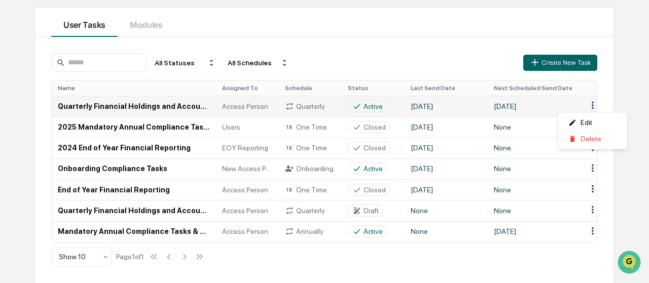
click at [592, 104] on html "Calendar Manage Tasks Reviews Approval Management Company People, Data, Setting…" at bounding box center [324, 51] width 649 height 283
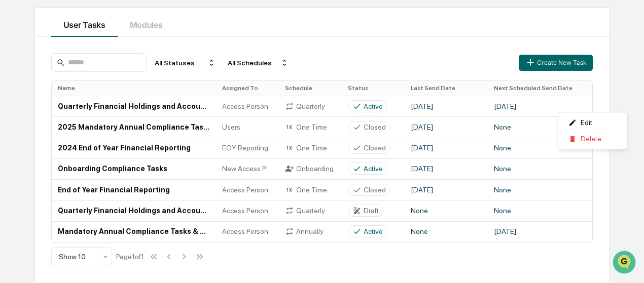
click at [273, 102] on html "Calendar Manage Tasks Reviews Approval Management Company People, Data, Setting…" at bounding box center [322, 51] width 644 height 283
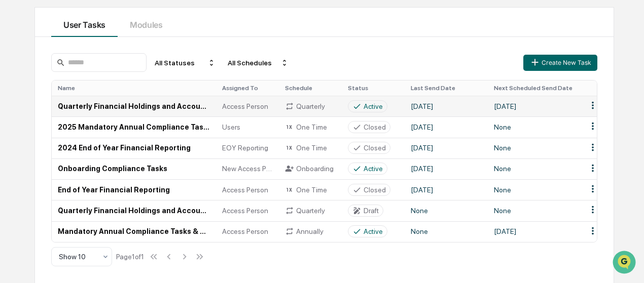
click at [169, 104] on td "Quarterly Financial Holdings and Accounts Reporting" at bounding box center [134, 106] width 164 height 21
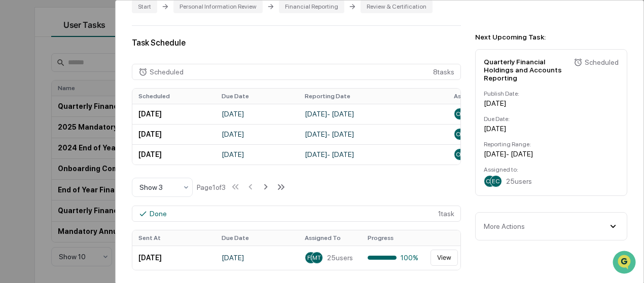
scroll to position [255, 0]
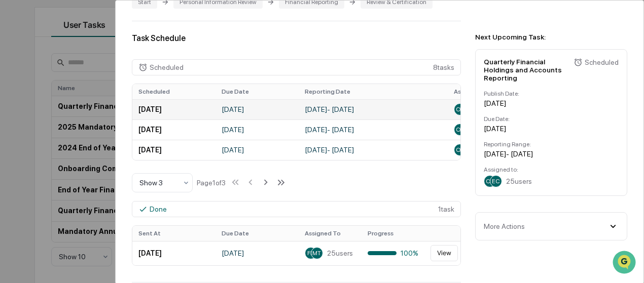
click at [172, 110] on td "[DATE]" at bounding box center [173, 109] width 83 height 20
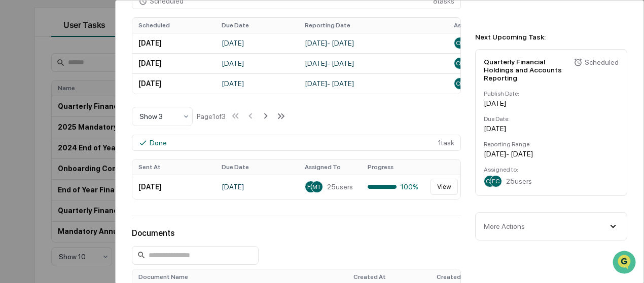
scroll to position [404, 0]
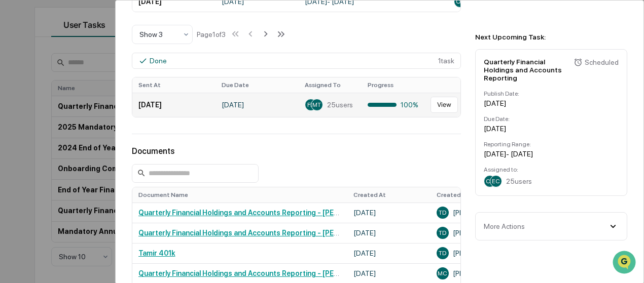
click at [159, 99] on td "[DATE]" at bounding box center [173, 105] width 83 height 24
click at [446, 100] on button "View" at bounding box center [443, 105] width 27 height 16
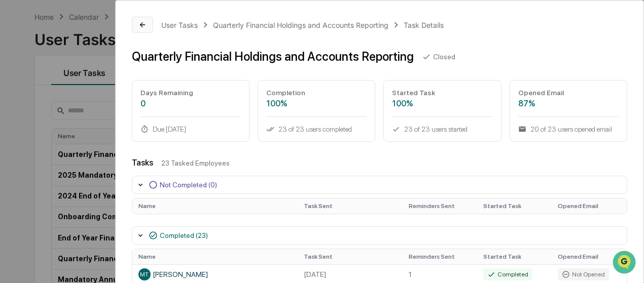
click at [137, 24] on button at bounding box center [142, 25] width 21 height 16
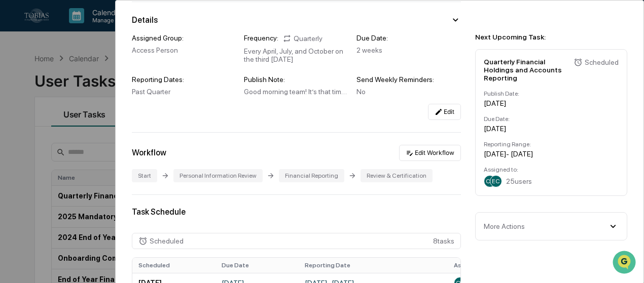
scroll to position [86, 0]
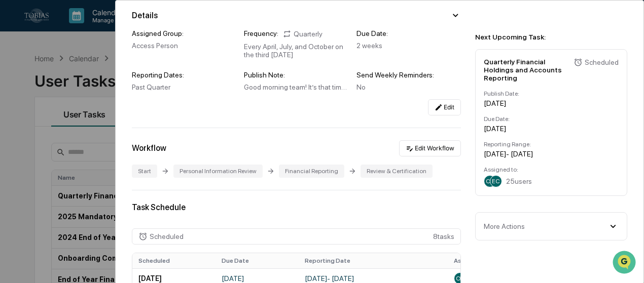
click at [106, 75] on div "User Tasks Quarterly Financial Holdings and Accounts Reporting Quarterly Financ…" at bounding box center [322, 141] width 644 height 283
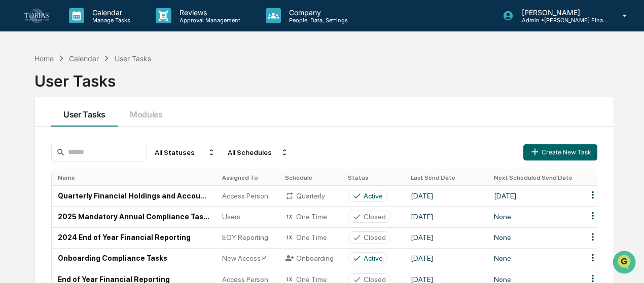
click at [53, 9] on link at bounding box center [42, 15] width 36 height 31
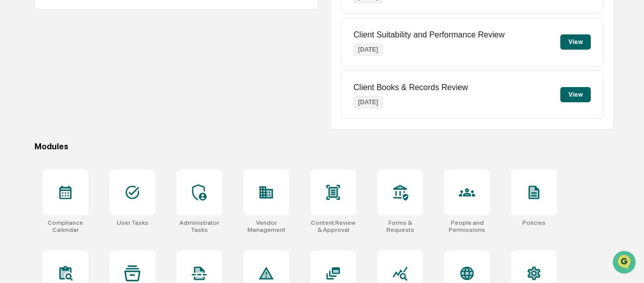
scroll to position [206, 0]
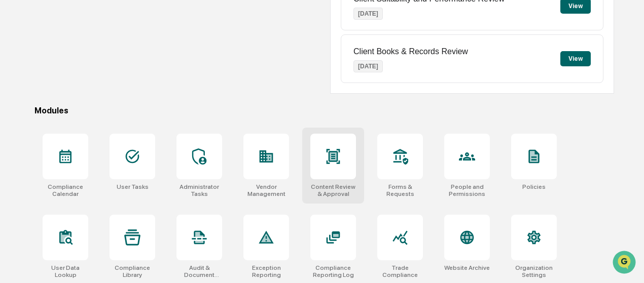
click at [318, 172] on div at bounding box center [333, 157] width 46 height 46
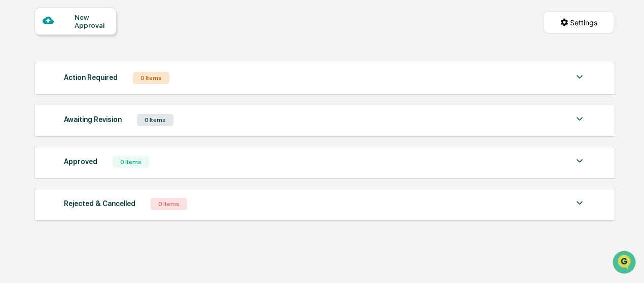
click at [308, 172] on div "Approved 0 Items No data to display Show 5 Page 1 of 0 |< < > >|" at bounding box center [324, 163] width 580 height 32
click at [579, 165] on img at bounding box center [579, 161] width 12 height 12
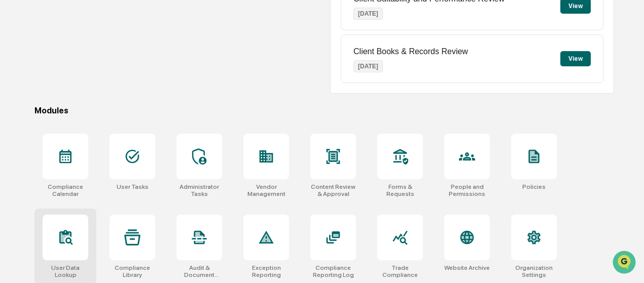
click at [69, 226] on div at bounding box center [66, 238] width 46 height 46
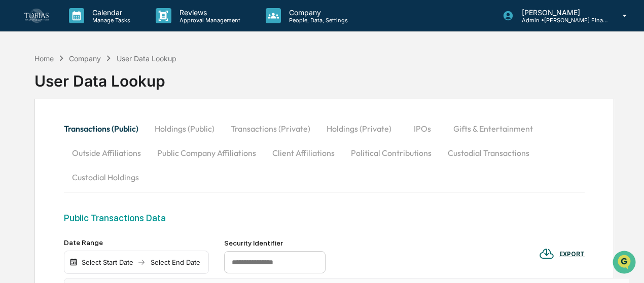
click at [357, 127] on button "Holdings (Private)" at bounding box center [358, 129] width 81 height 24
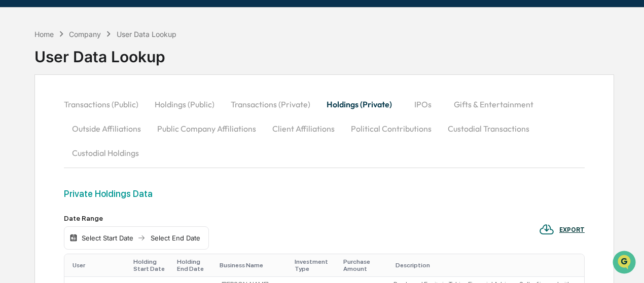
scroll to position [24, 0]
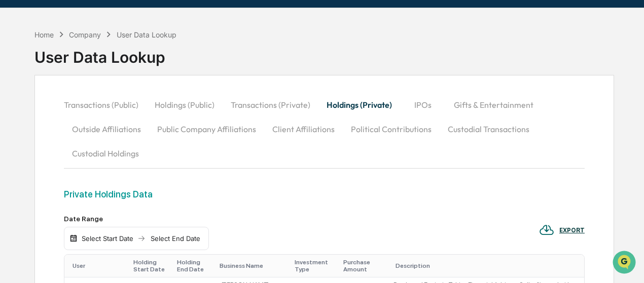
click at [453, 128] on button "Custodial Transactions" at bounding box center [488, 129] width 98 height 24
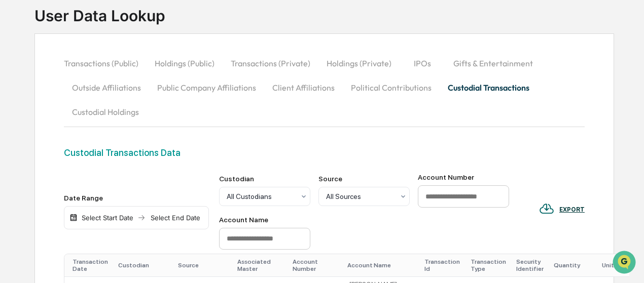
scroll to position [0, 0]
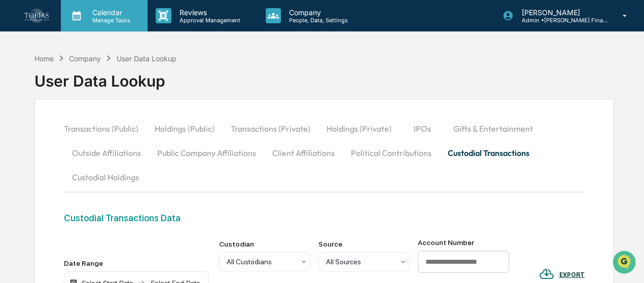
click at [102, 5] on div "Calendar Manage Tasks" at bounding box center [104, 15] width 87 height 31
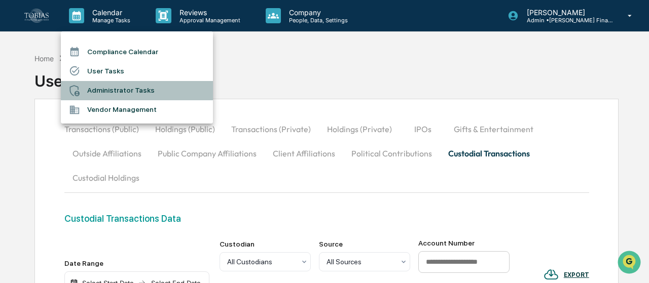
click at [115, 96] on li "Administrator Tasks" at bounding box center [137, 90] width 152 height 19
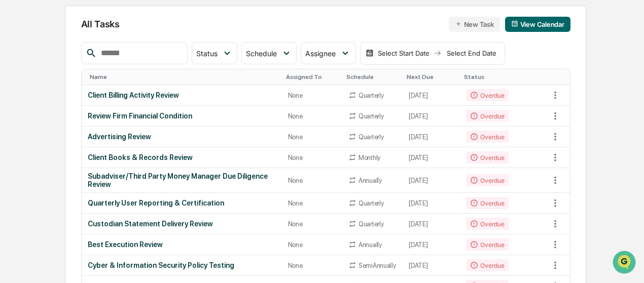
scroll to position [99, 0]
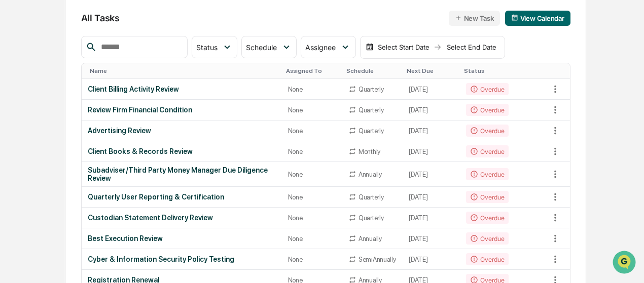
drag, startPoint x: 119, startPoint y: 59, endPoint x: 118, endPoint y: 52, distance: 6.8
click at [118, 52] on input "text" at bounding box center [140, 47] width 86 height 13
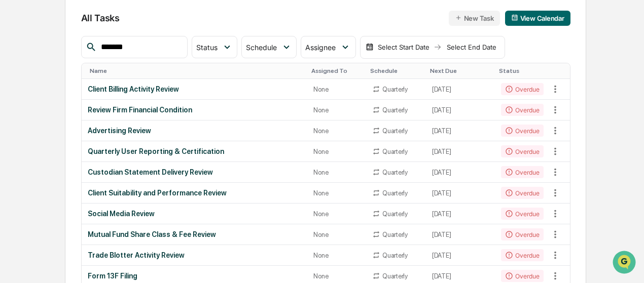
type input "*******"
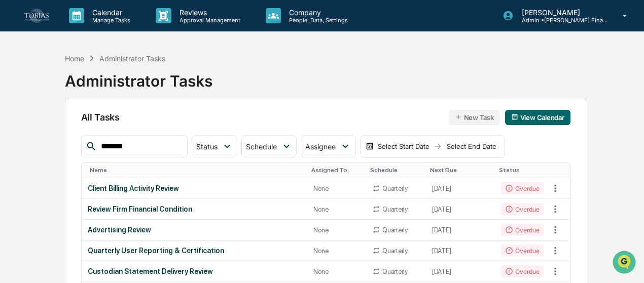
click at [30, 16] on img at bounding box center [36, 16] width 24 height 14
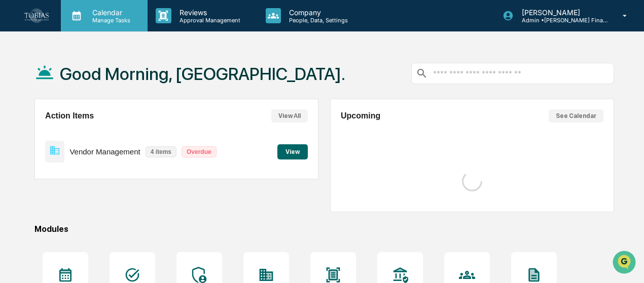
click at [84, 19] on p "Manage Tasks" at bounding box center [109, 20] width 51 height 7
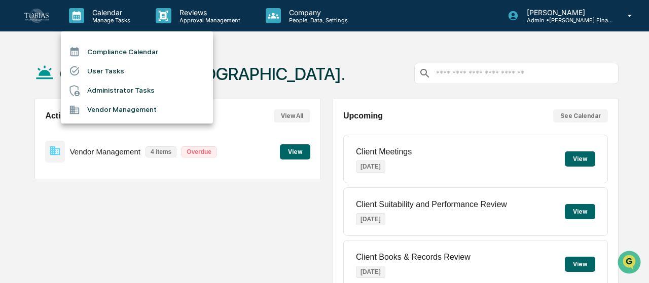
click at [181, 15] on div at bounding box center [324, 141] width 649 height 283
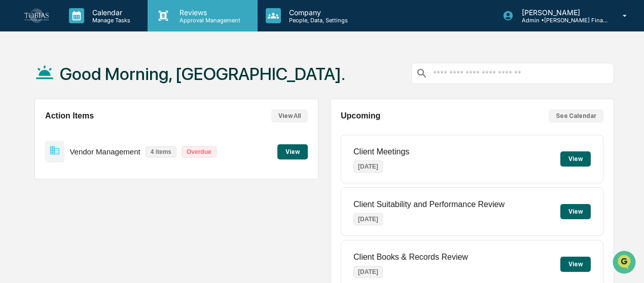
click at [163, 17] on icon at bounding box center [163, 15] width 15 height 15
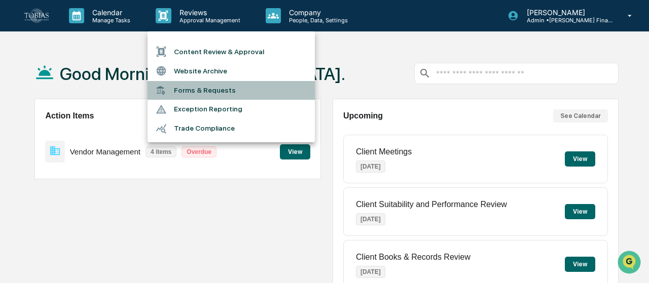
click at [192, 91] on li "Forms & Requests" at bounding box center [230, 90] width 167 height 19
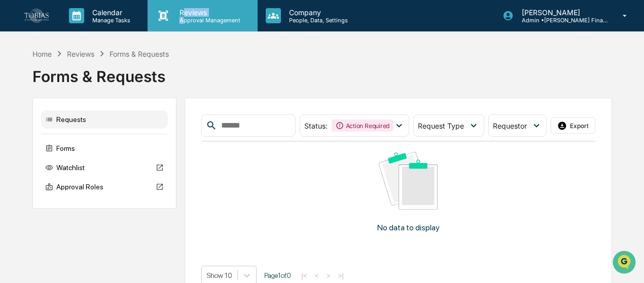
click at [184, 15] on div "Reviews Approval Management" at bounding box center [208, 16] width 74 height 16
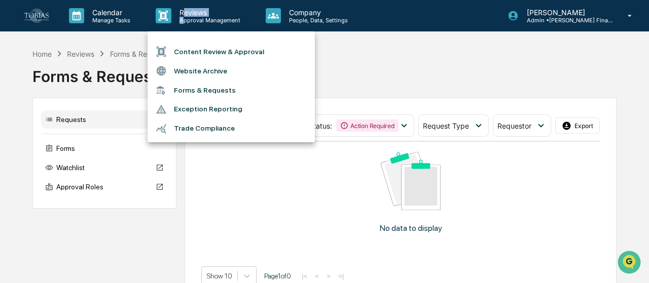
click at [202, 45] on li "Content Review & Approval" at bounding box center [230, 51] width 167 height 19
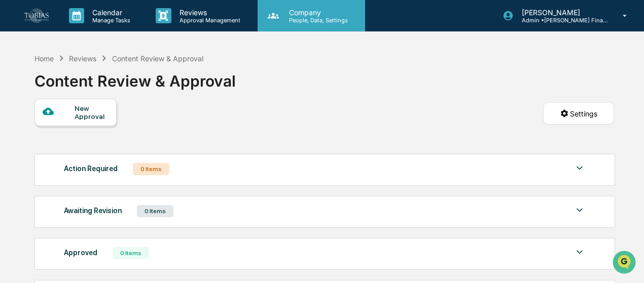
click at [302, 6] on div "Company People, Data, Settings" at bounding box center [310, 15] width 107 height 31
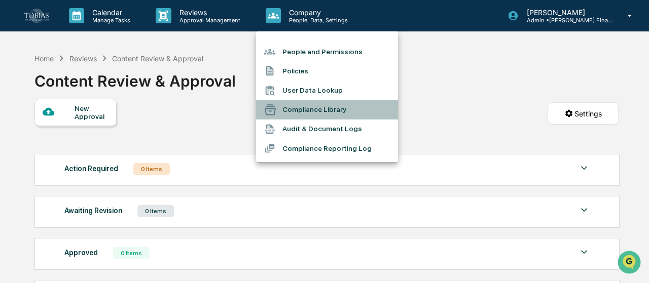
click at [298, 110] on li "Compliance Library" at bounding box center [327, 109] width 142 height 19
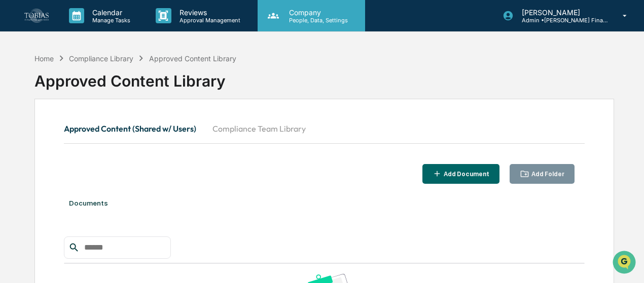
click at [299, 27] on div "Company People, Data, Settings" at bounding box center [310, 15] width 107 height 31
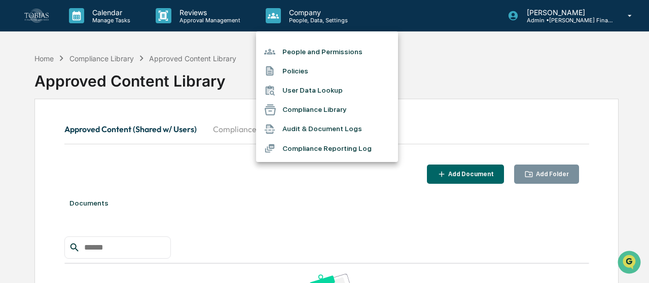
click at [343, 51] on li "People and Permissions" at bounding box center [327, 51] width 142 height 19
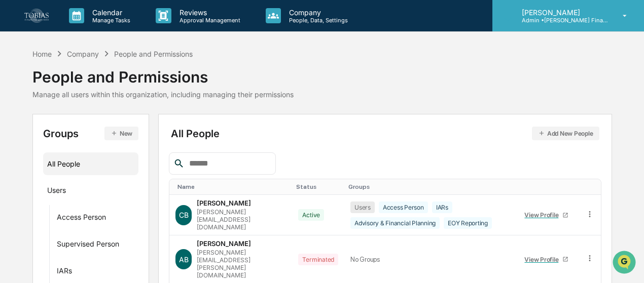
drag, startPoint x: 540, startPoint y: 33, endPoint x: 539, endPoint y: 25, distance: 8.7
click at [538, 24] on div "Thalia Durand Admin • Tobias Financial Advisors" at bounding box center [568, 15] width 152 height 31
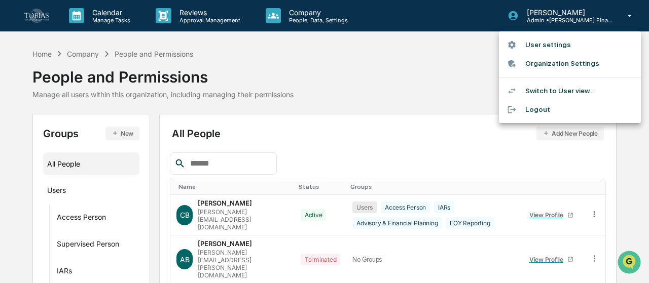
click at [105, 18] on div at bounding box center [324, 141] width 649 height 283
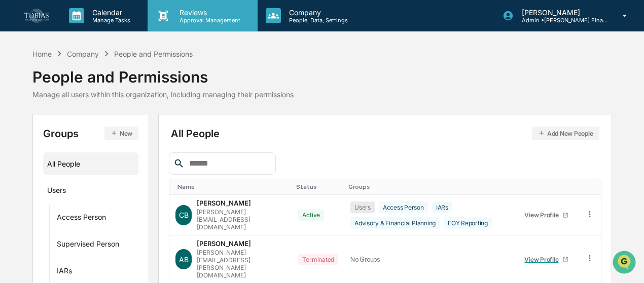
click at [222, 10] on p "Reviews" at bounding box center [208, 12] width 74 height 9
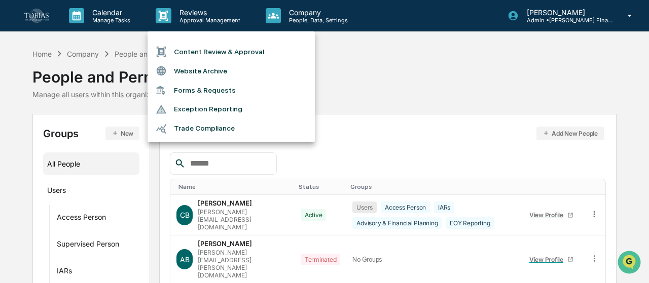
click at [112, 18] on div at bounding box center [324, 141] width 649 height 283
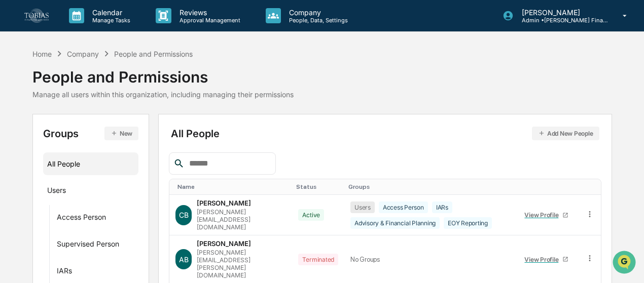
click at [48, 16] on img at bounding box center [36, 16] width 24 height 14
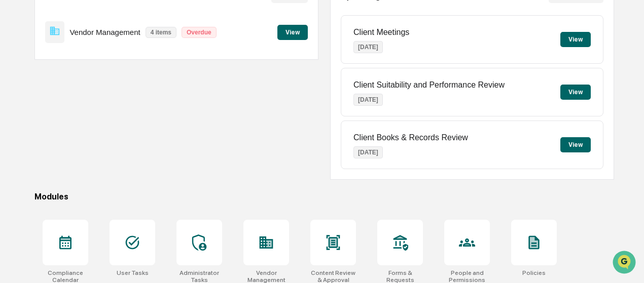
scroll to position [206, 0]
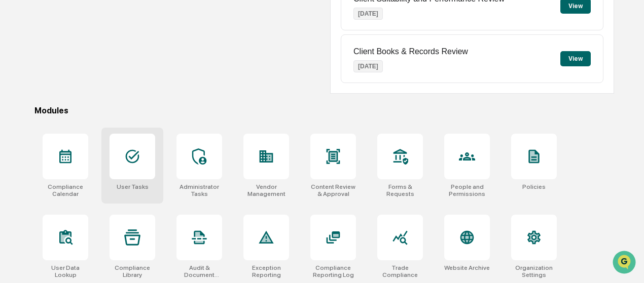
click at [127, 169] on div at bounding box center [132, 157] width 46 height 46
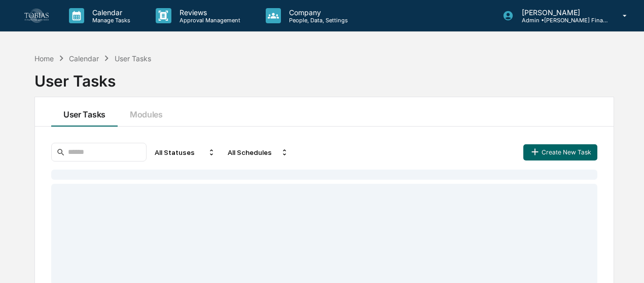
scroll to position [48, 0]
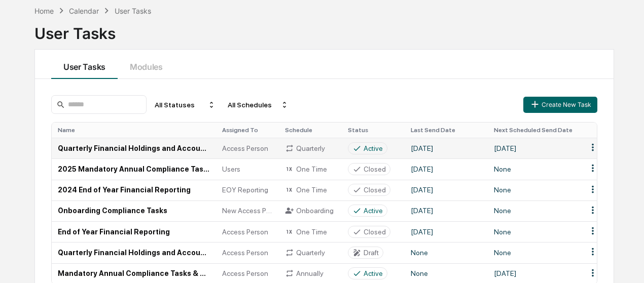
click at [169, 144] on td "Quarterly Financial Holdings and Accounts Reporting" at bounding box center [134, 148] width 164 height 21
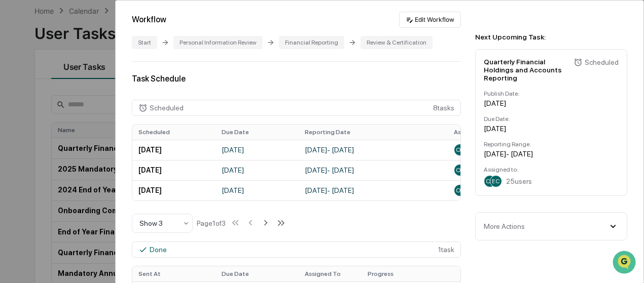
scroll to position [317, 0]
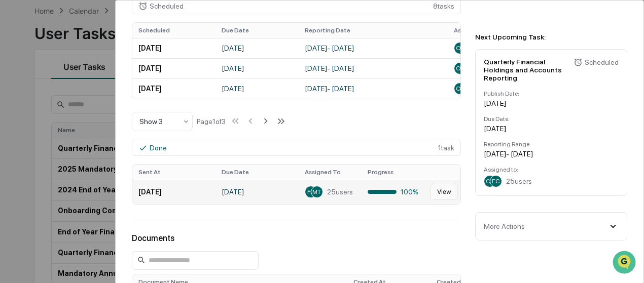
click at [432, 195] on button "View" at bounding box center [443, 192] width 27 height 16
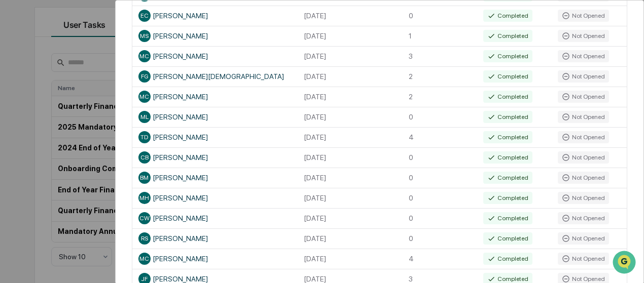
scroll to position [493, 0]
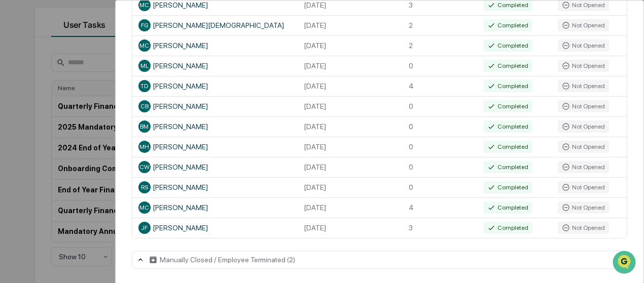
click at [348, 261] on div "Manually Closed / Employee Terminated (2)" at bounding box center [379, 260] width 495 height 18
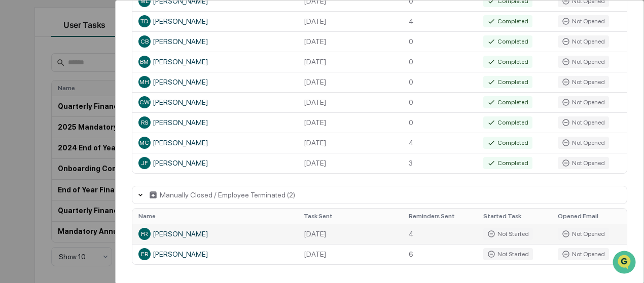
click at [571, 235] on div "Not Opened" at bounding box center [582, 234] width 51 height 12
click at [308, 228] on td "[DATE]" at bounding box center [349, 234] width 105 height 20
drag, startPoint x: 308, startPoint y: 228, endPoint x: 228, endPoint y: 226, distance: 80.6
click at [228, 226] on td "FR [PERSON_NAME]" at bounding box center [214, 234] width 165 height 20
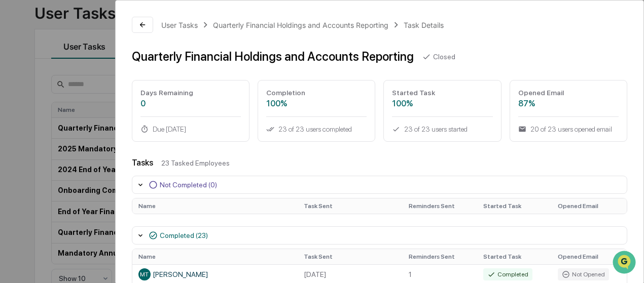
scroll to position [225, 0]
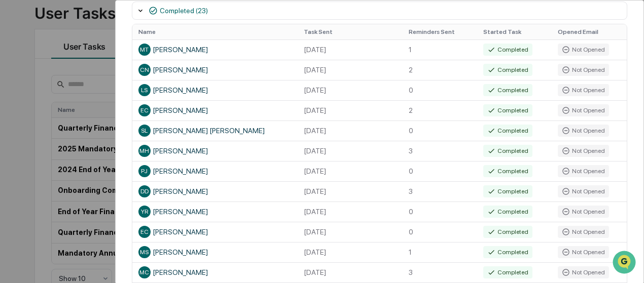
click at [31, 97] on div "User Tasks Quarterly Financial Holdings and Accounts Reporting Task Details Qua…" at bounding box center [322, 141] width 644 height 283
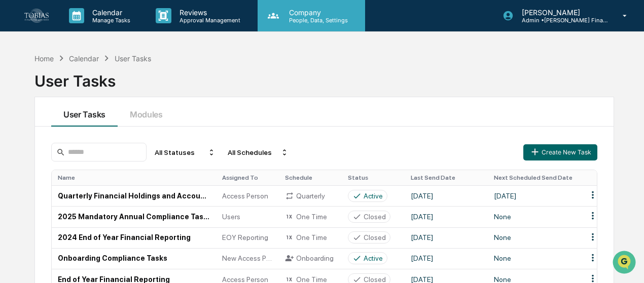
click at [285, 19] on p "People, Data, Settings" at bounding box center [317, 20] width 72 height 7
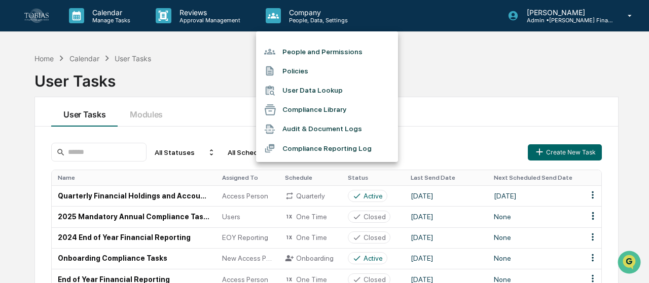
drag, startPoint x: 277, startPoint y: 86, endPoint x: 258, endPoint y: 86, distance: 18.2
click at [258, 86] on li "User Data Lookup" at bounding box center [327, 90] width 142 height 19
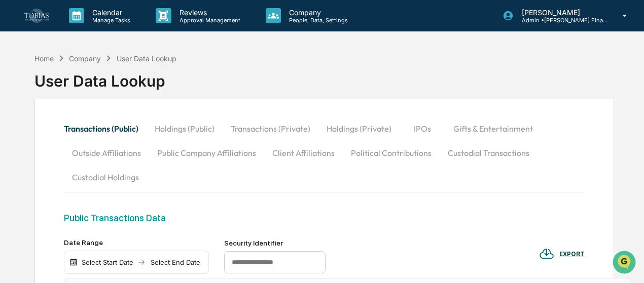
click at [108, 152] on button "Outside Affiliations" at bounding box center [106, 153] width 85 height 24
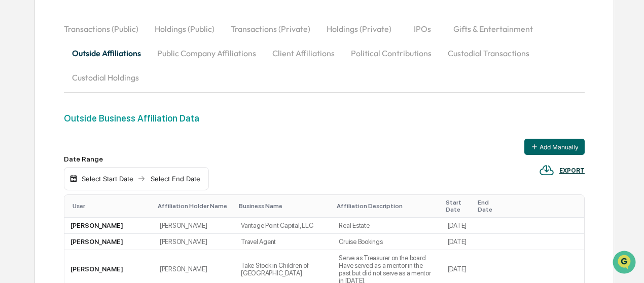
scroll to position [99, 0]
